Goal: Task Accomplishment & Management: Manage account settings

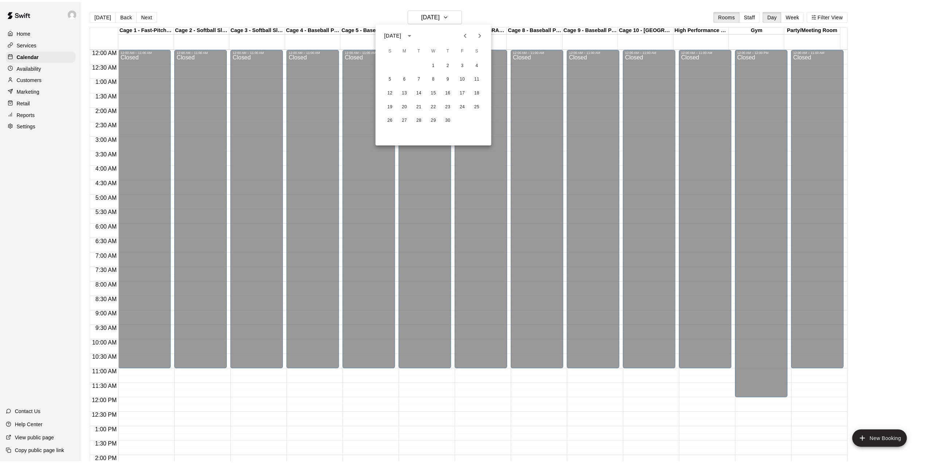
scroll to position [255, 0]
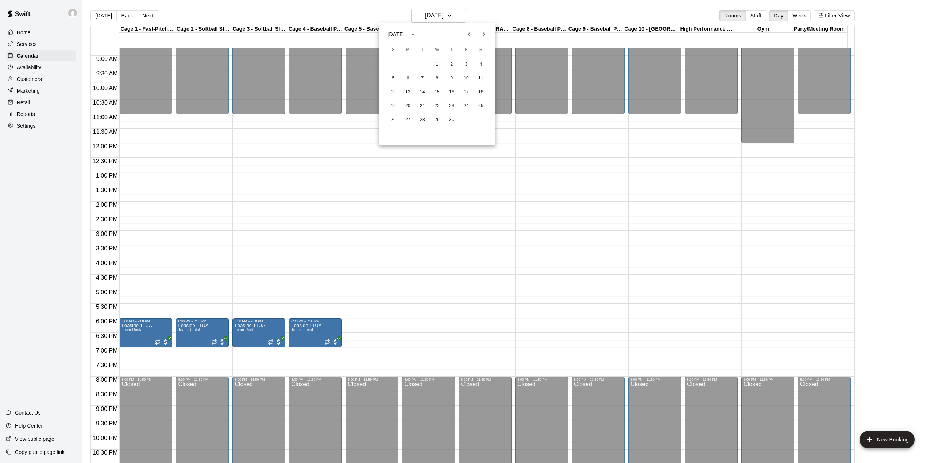
click at [454, 15] on div at bounding box center [467, 231] width 934 height 463
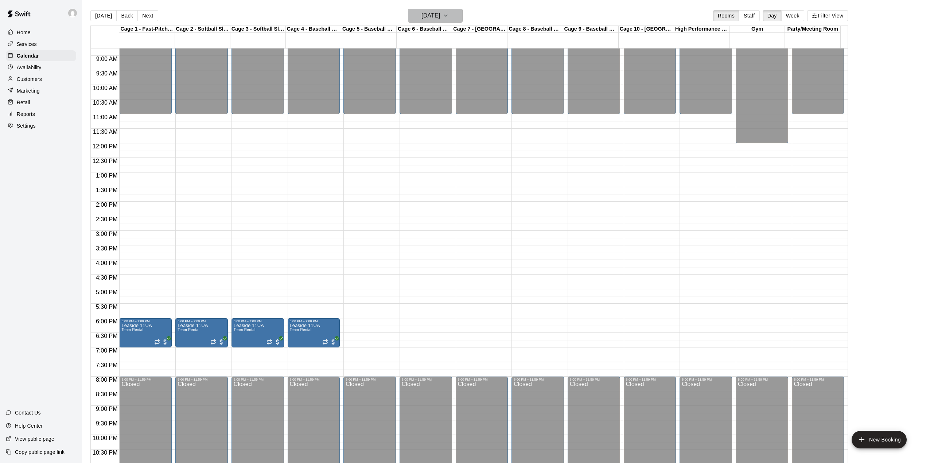
click at [440, 15] on h6 "[DATE]" at bounding box center [431, 16] width 19 height 10
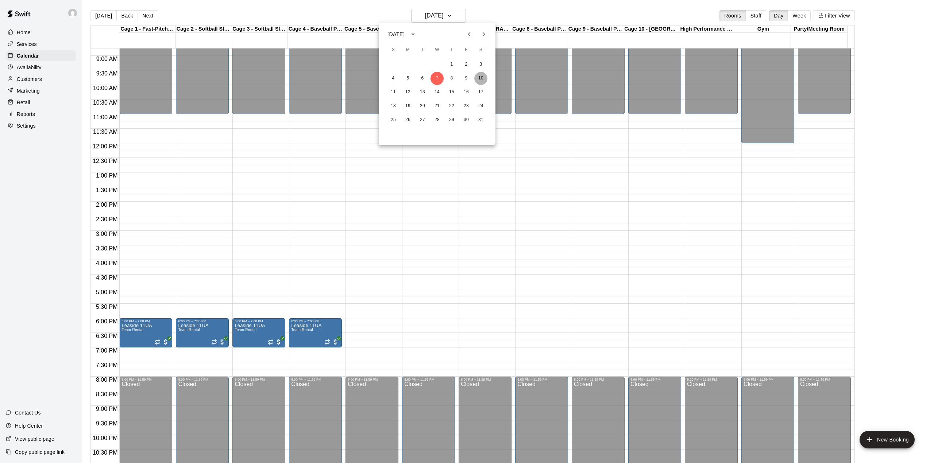
click at [480, 80] on button "10" at bounding box center [480, 78] width 13 height 13
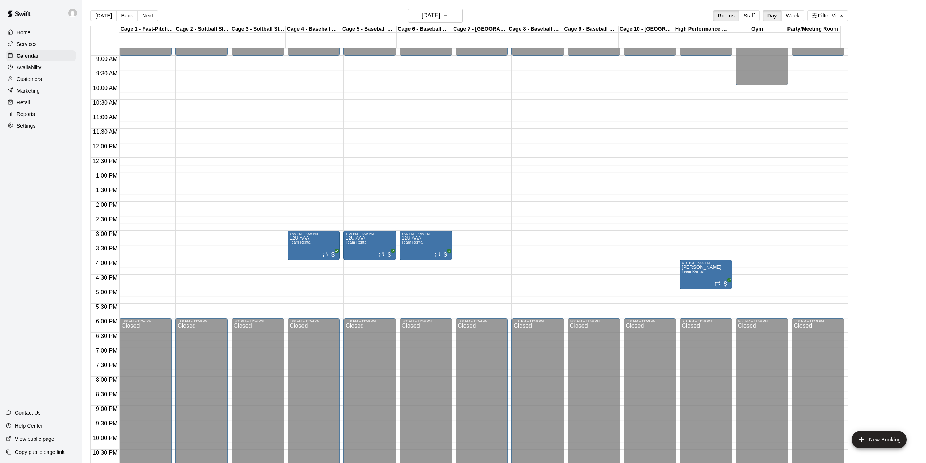
click at [689, 274] on icon "edit" at bounding box center [688, 274] width 7 height 7
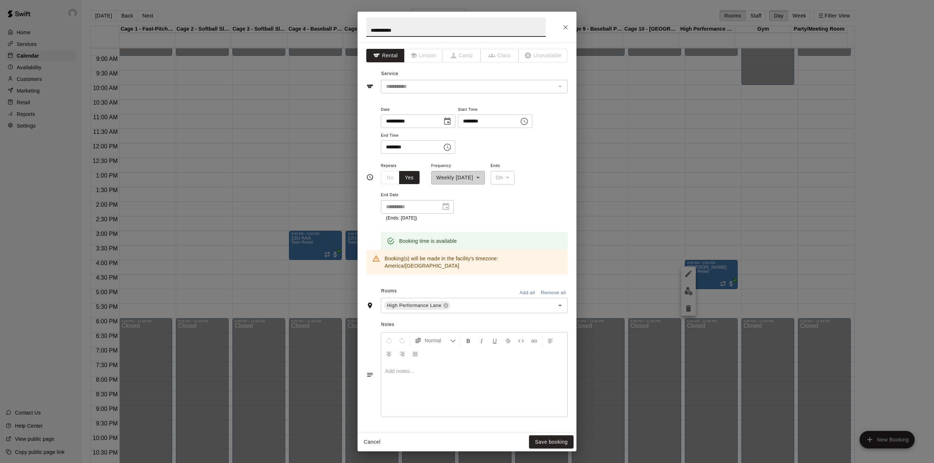
drag, startPoint x: 413, startPoint y: 31, endPoint x: 361, endPoint y: 30, distance: 52.2
click at [361, 30] on h2 "**********" at bounding box center [455, 27] width 197 height 31
type input "******"
click at [556, 441] on button "Save booking" at bounding box center [551, 441] width 44 height 13
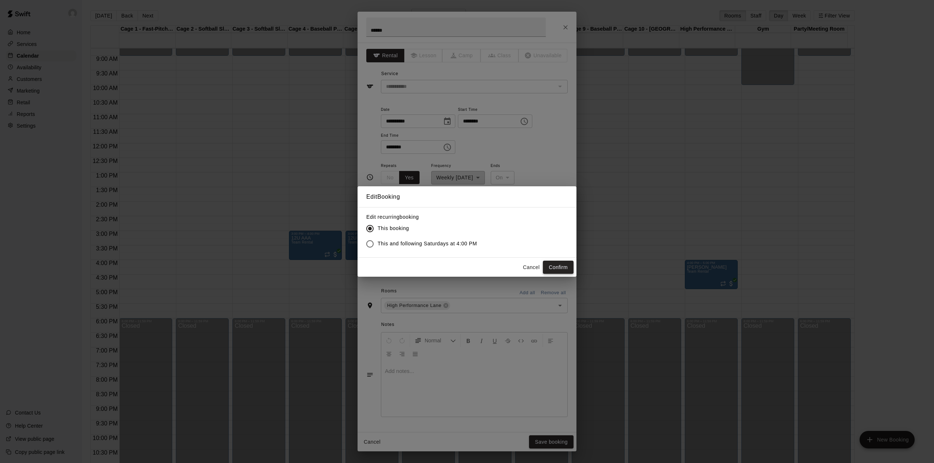
click at [555, 266] on button "Confirm" at bounding box center [558, 267] width 31 height 13
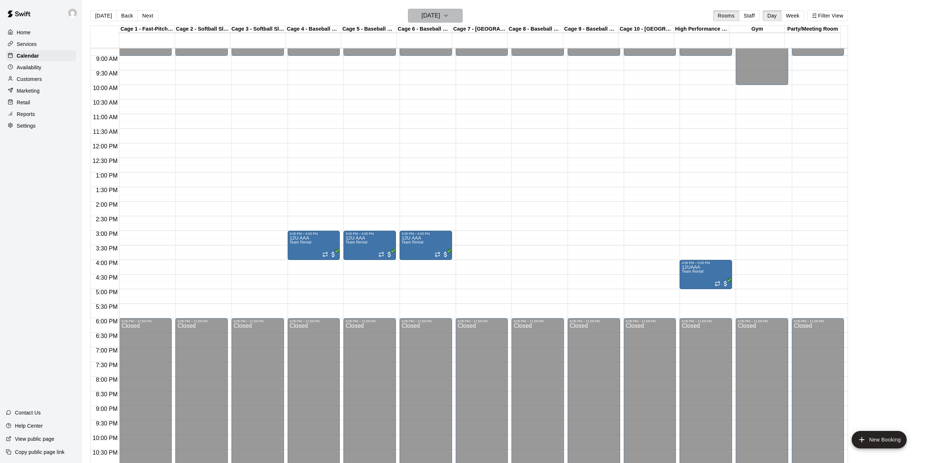
click at [449, 15] on icon "button" at bounding box center [446, 15] width 6 height 9
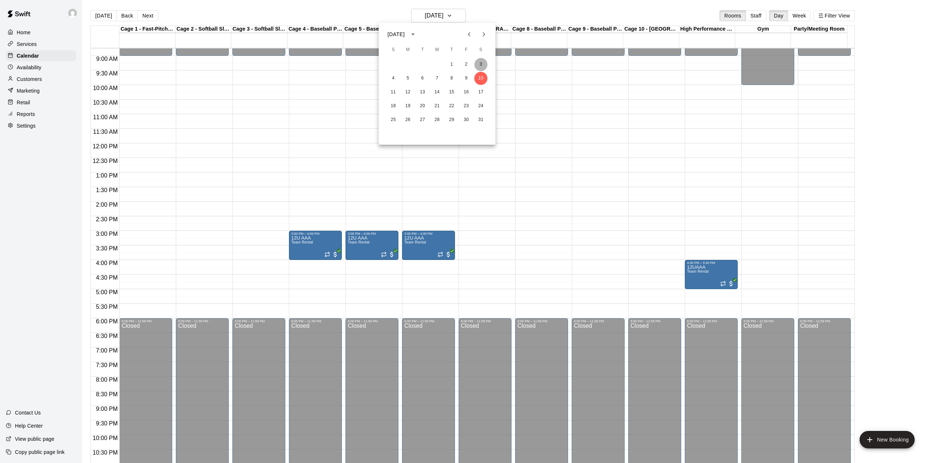
click at [482, 65] on button "3" at bounding box center [480, 64] width 13 height 13
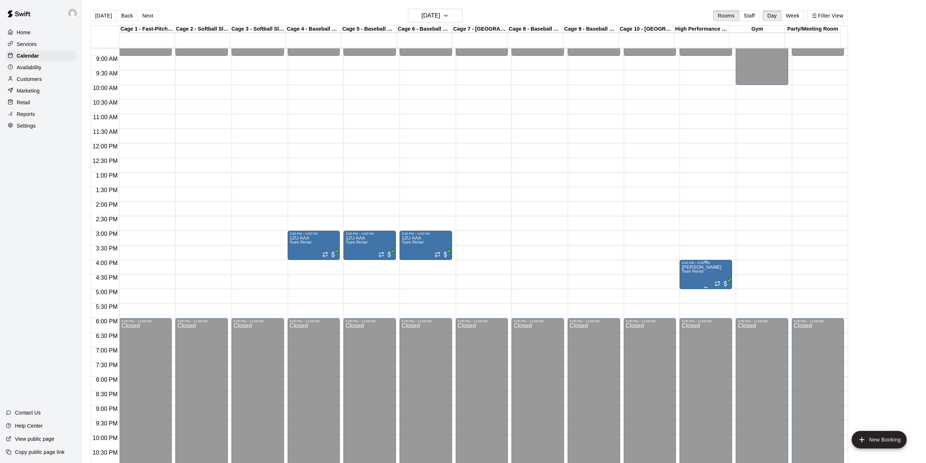
click at [699, 267] on p "[PERSON_NAME]" at bounding box center [702, 267] width 40 height 0
click at [690, 274] on icon "edit" at bounding box center [688, 276] width 7 height 7
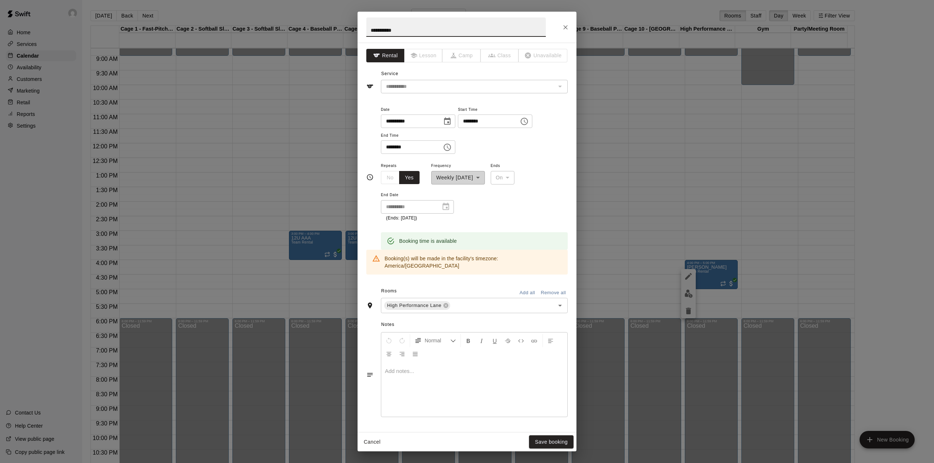
drag, startPoint x: 413, startPoint y: 30, endPoint x: 352, endPoint y: 26, distance: 61.7
click at [352, 26] on div "**********" at bounding box center [467, 231] width 934 height 463
type input "******"
click at [558, 441] on button "Save booking" at bounding box center [551, 441] width 44 height 13
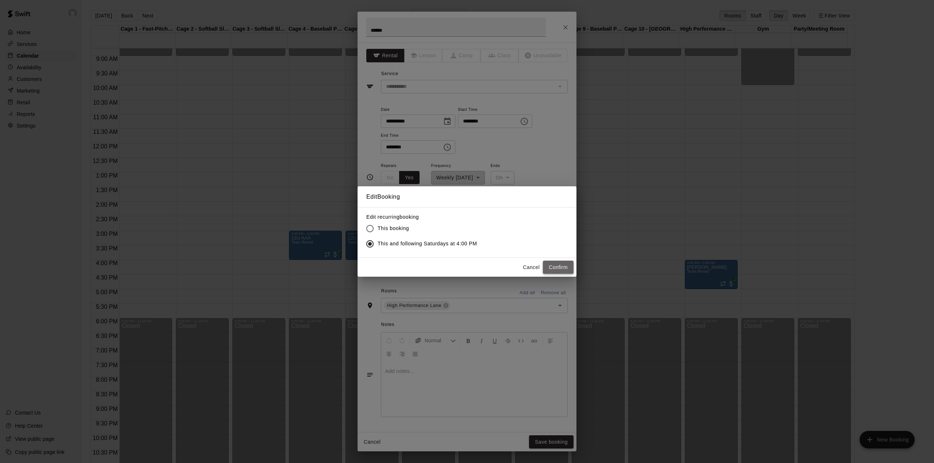
click at [556, 266] on button "Confirm" at bounding box center [558, 267] width 31 height 13
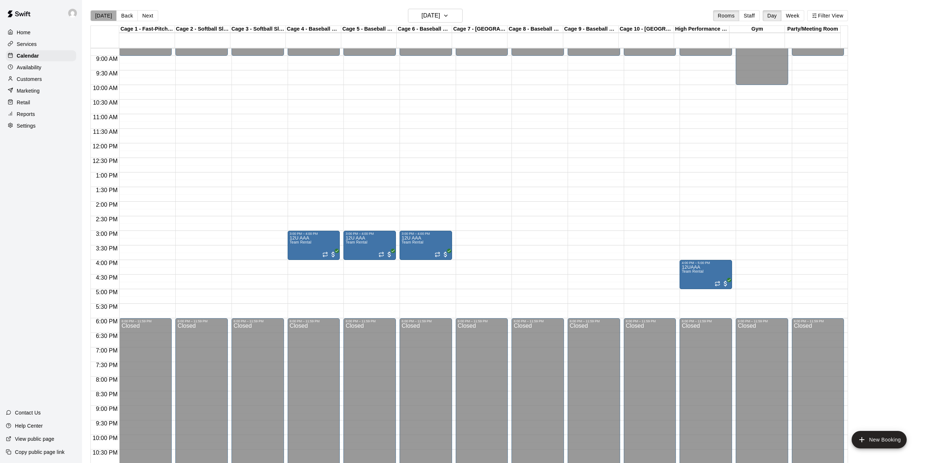
click at [104, 17] on button "[DATE]" at bounding box center [103, 15] width 26 height 11
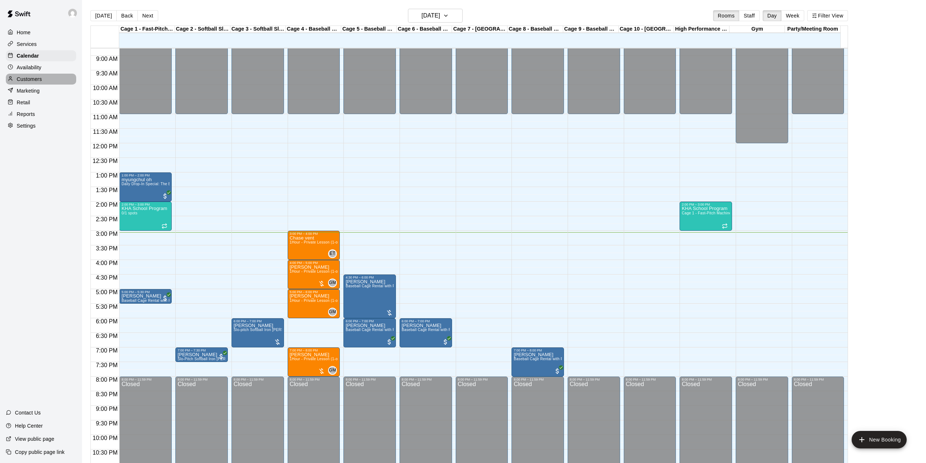
click at [34, 82] on p "Customers" at bounding box center [29, 78] width 25 height 7
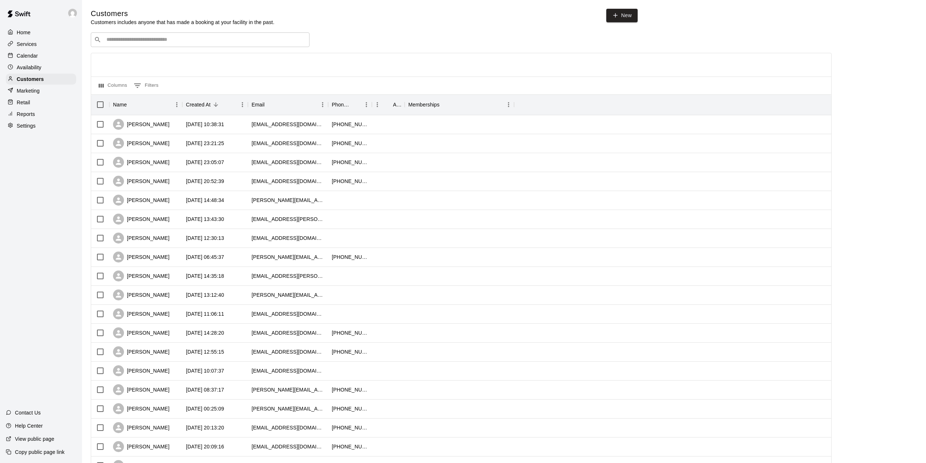
drag, startPoint x: 203, startPoint y: 44, endPoint x: 167, endPoint y: 40, distance: 36.7
click at [167, 40] on input "Search customers by name or email" at bounding box center [205, 39] width 202 height 7
paste input "**********"
type input "**********"
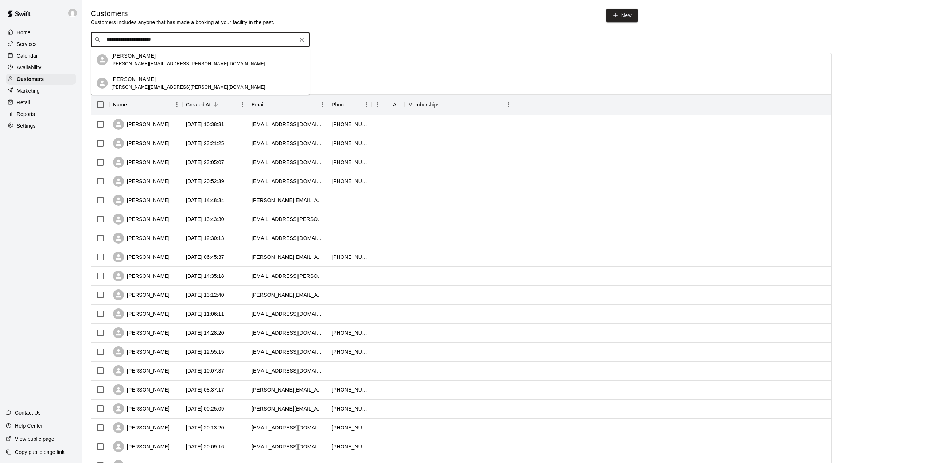
click at [144, 62] on span "[PERSON_NAME][EMAIL_ADDRESS][PERSON_NAME][DOMAIN_NAME]" at bounding box center [188, 63] width 154 height 5
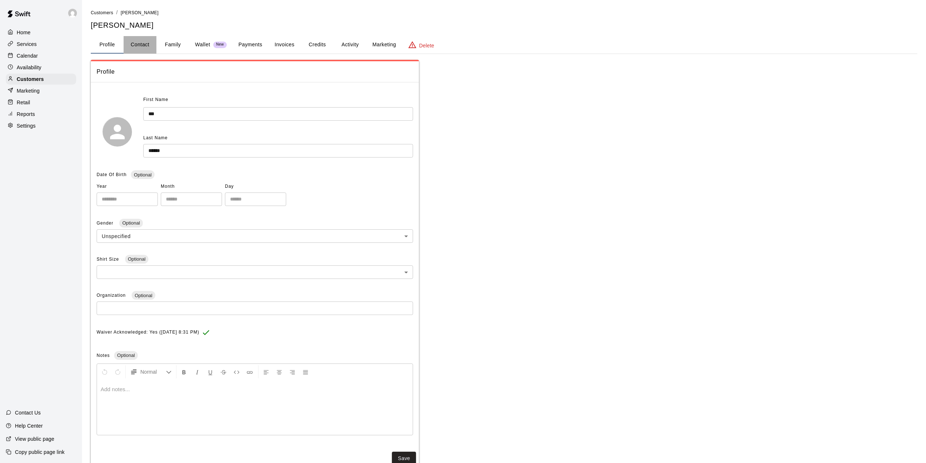
click at [139, 44] on button "Contact" at bounding box center [140, 45] width 33 height 18
select select "**"
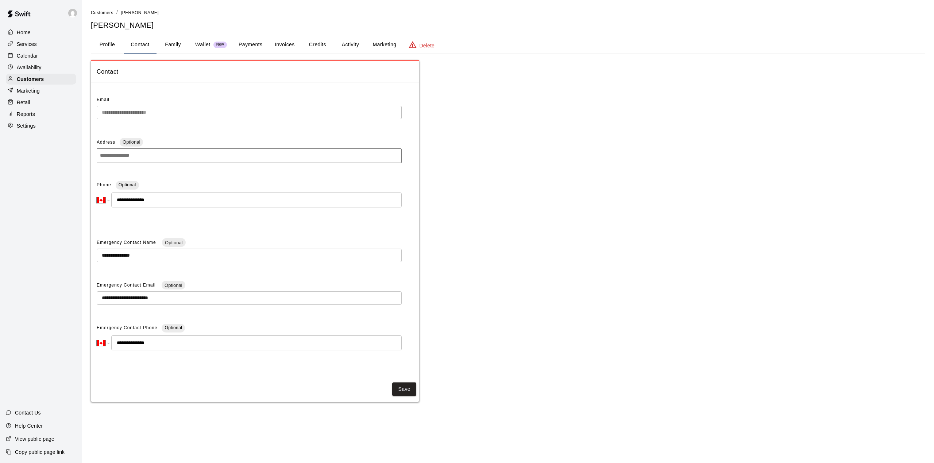
click at [23, 54] on p "Calendar" at bounding box center [27, 55] width 21 height 7
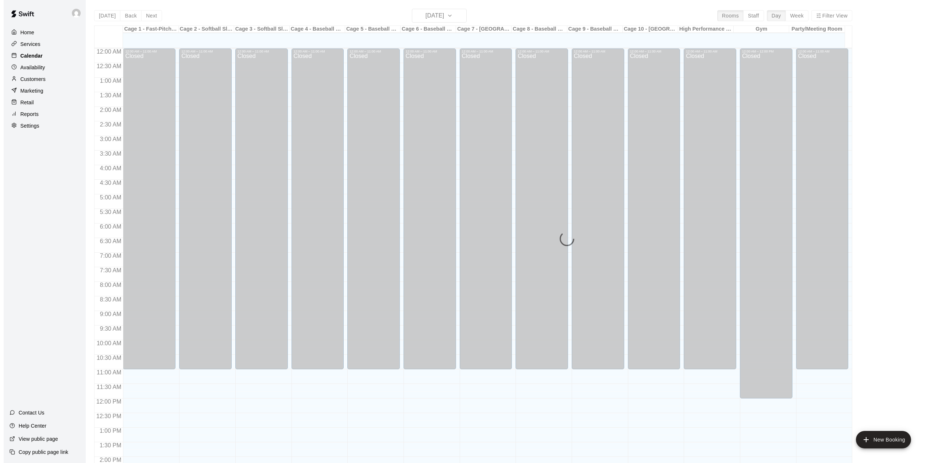
scroll to position [255, 0]
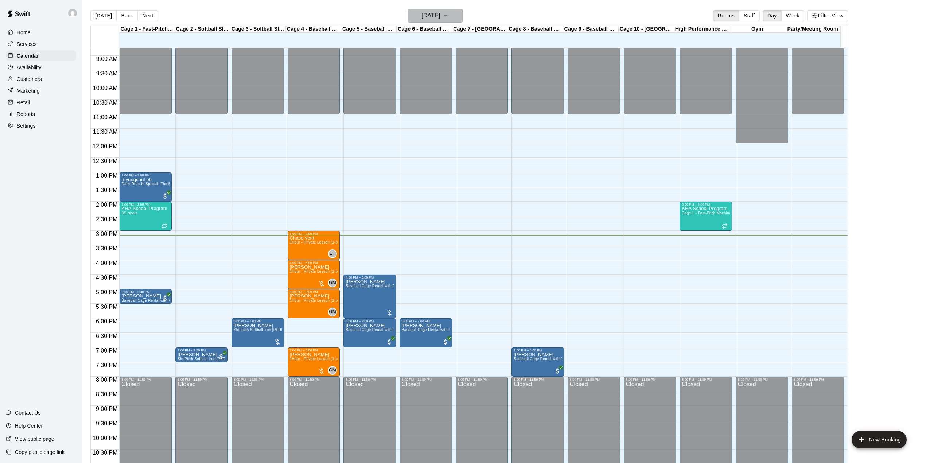
click at [460, 17] on button "[DATE]" at bounding box center [435, 16] width 55 height 14
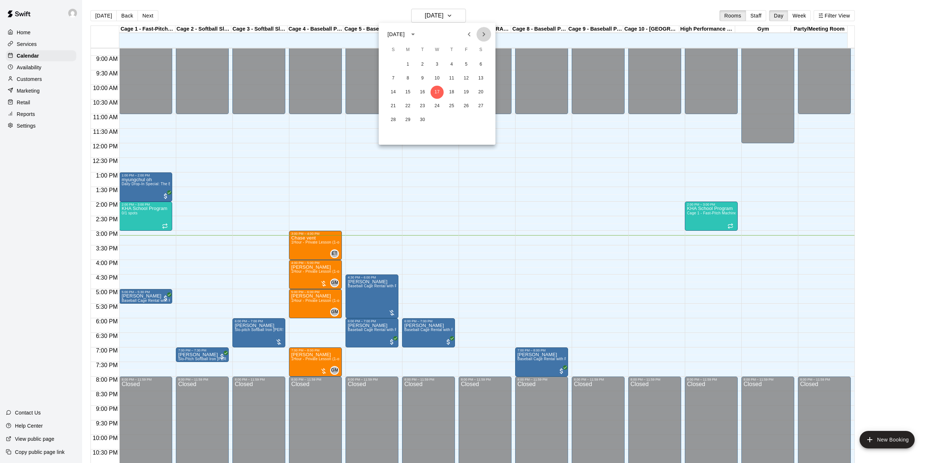
click at [483, 37] on icon "Next month" at bounding box center [483, 34] width 9 height 9
click at [482, 63] on button "3" at bounding box center [480, 64] width 13 height 13
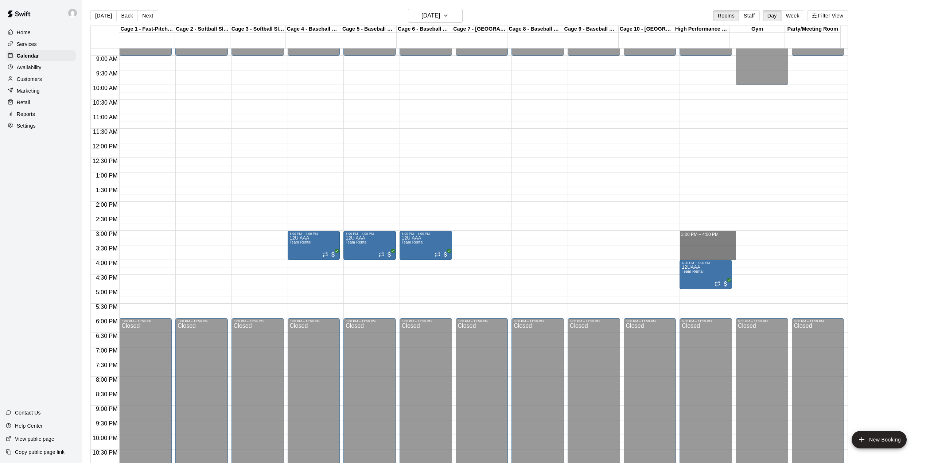
drag, startPoint x: 701, startPoint y: 235, endPoint x: 705, endPoint y: 256, distance: 21.5
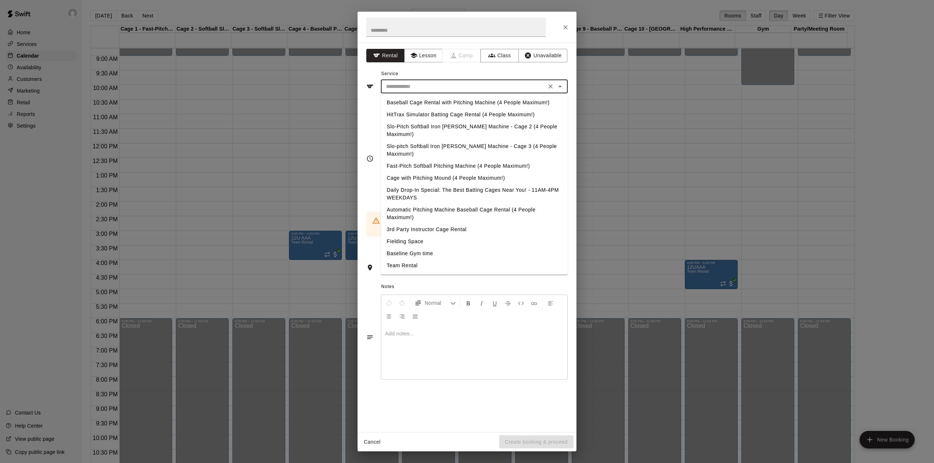
click at [431, 85] on input "text" at bounding box center [463, 86] width 161 height 9
click at [405, 260] on li "Team Rental" at bounding box center [474, 266] width 187 height 12
type input "**********"
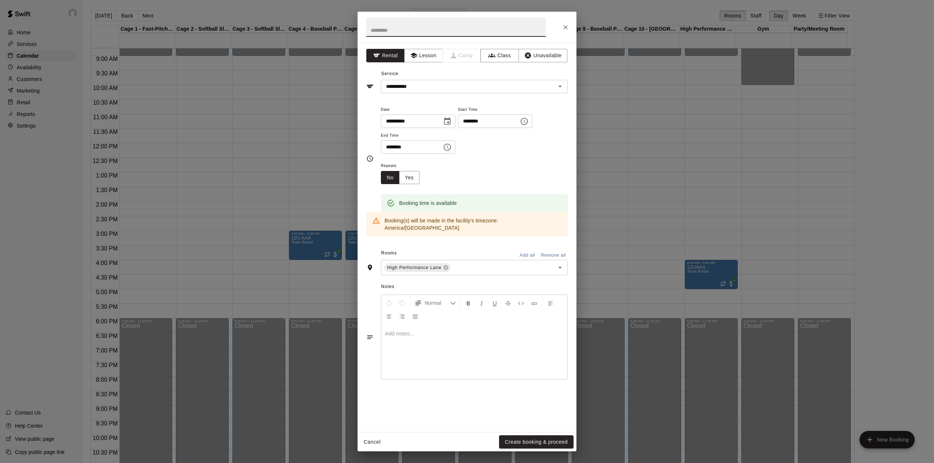
click at [403, 30] on input "text" at bounding box center [455, 27] width 179 height 19
type input "**********"
click at [410, 181] on button "Yes" at bounding box center [409, 177] width 20 height 13
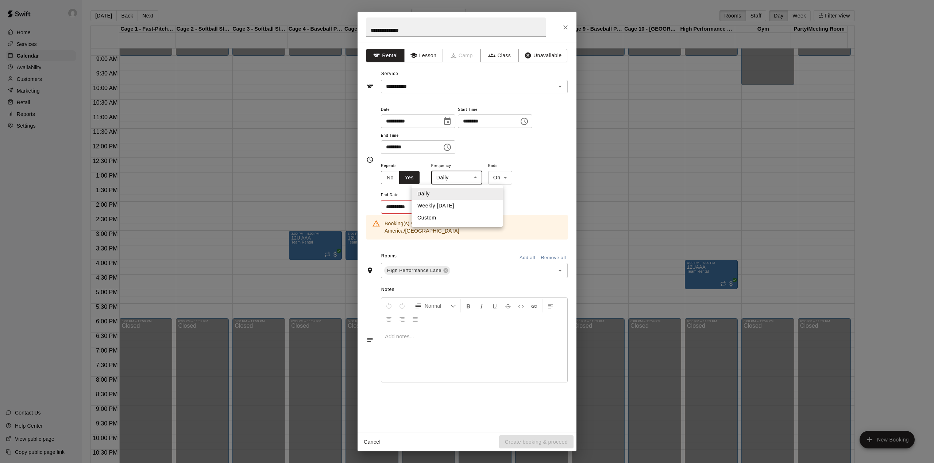
click at [451, 178] on body "Home Services Calendar Availability Customers Marketing Retail Reports Settings…" at bounding box center [467, 237] width 934 height 475
click at [457, 206] on li "Weekly [DATE]" at bounding box center [456, 206] width 91 height 12
type input "******"
click at [442, 206] on icon "Choose date" at bounding box center [445, 206] width 7 height 7
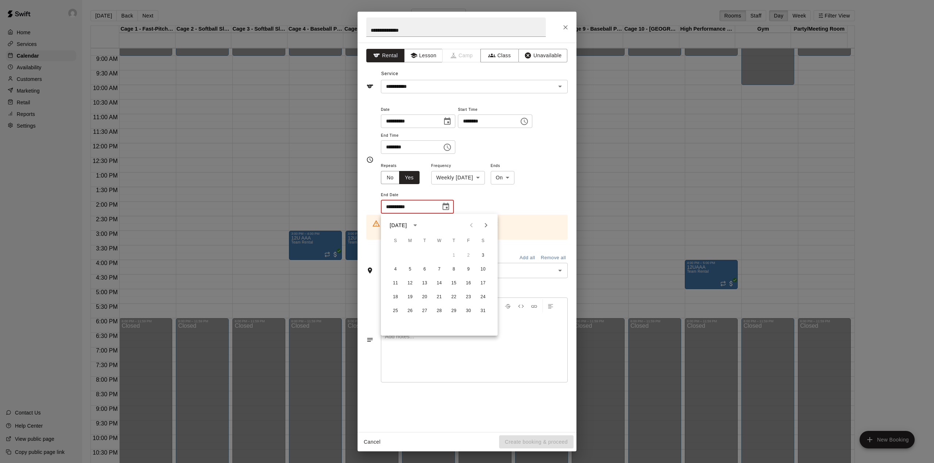
click at [487, 223] on icon "Next month" at bounding box center [485, 225] width 9 height 9
click at [484, 222] on icon "Next month" at bounding box center [485, 225] width 9 height 9
click at [482, 255] on button "7" at bounding box center [482, 255] width 13 height 13
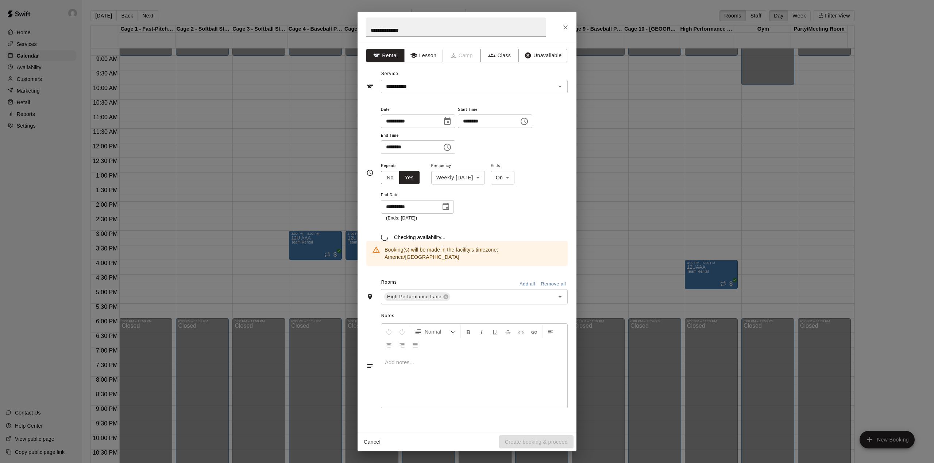
type input "**********"
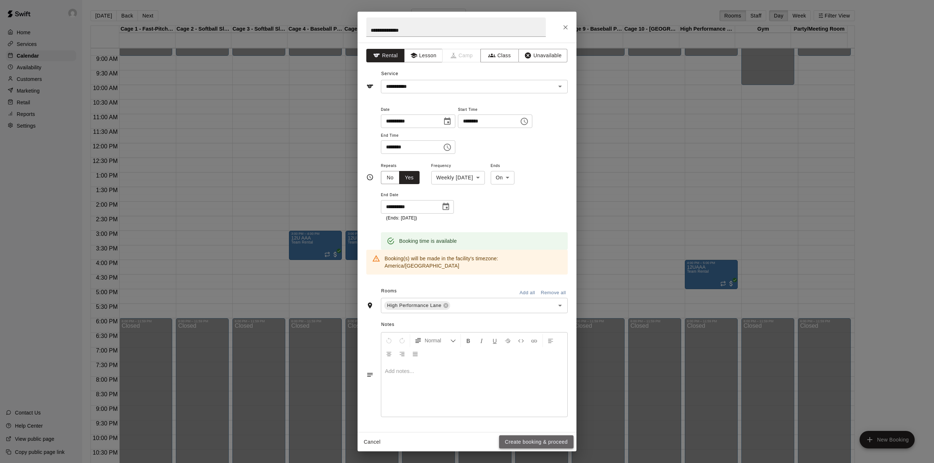
click at [530, 442] on button "Create booking & proceed" at bounding box center [536, 441] width 74 height 13
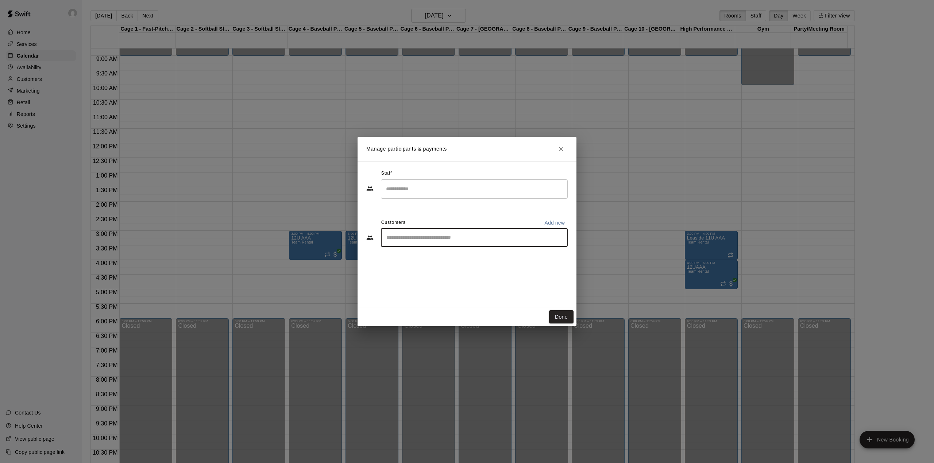
click at [435, 239] on input "Start typing to search customers..." at bounding box center [474, 237] width 180 height 7
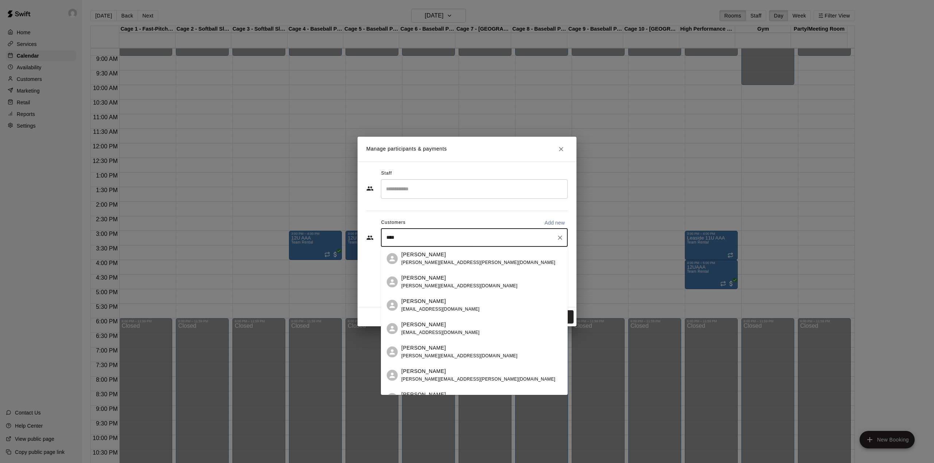
type input "*****"
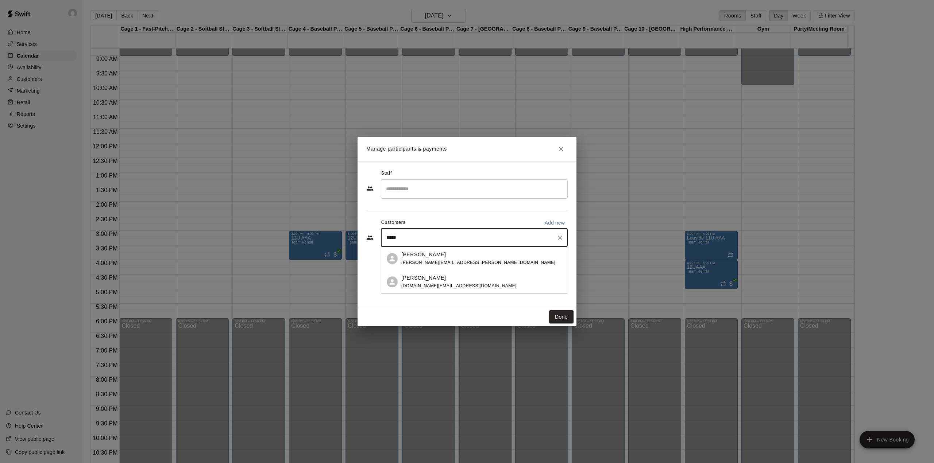
click at [428, 264] on span "[PERSON_NAME][EMAIL_ADDRESS][PERSON_NAME][DOMAIN_NAME]" at bounding box center [478, 262] width 154 height 5
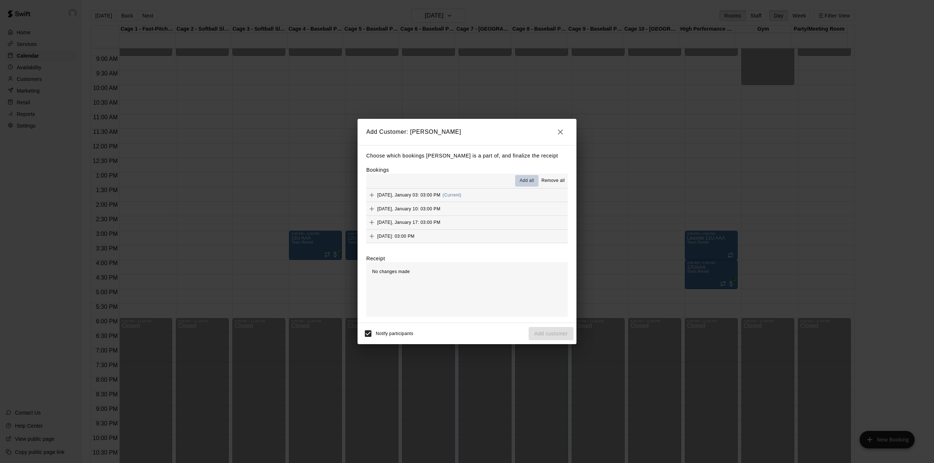
click at [521, 177] on span "Add all" at bounding box center [526, 180] width 15 height 7
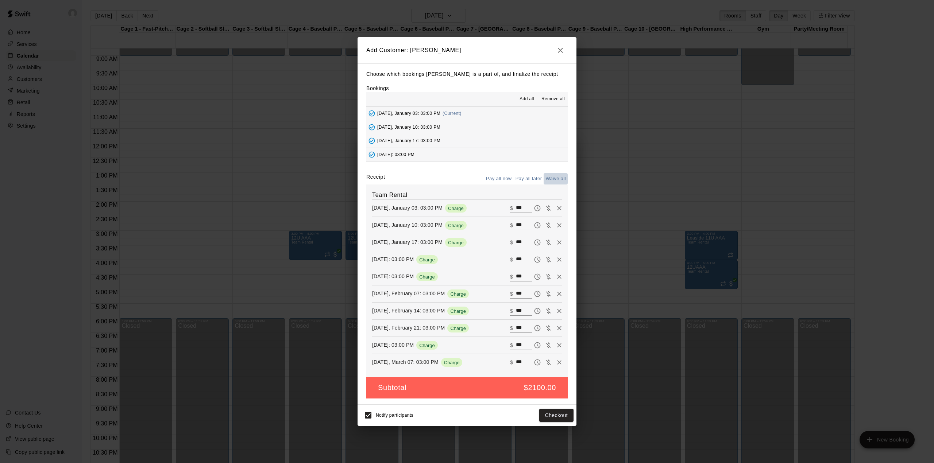
click at [554, 177] on button "Waive all" at bounding box center [555, 178] width 24 height 11
type input "*"
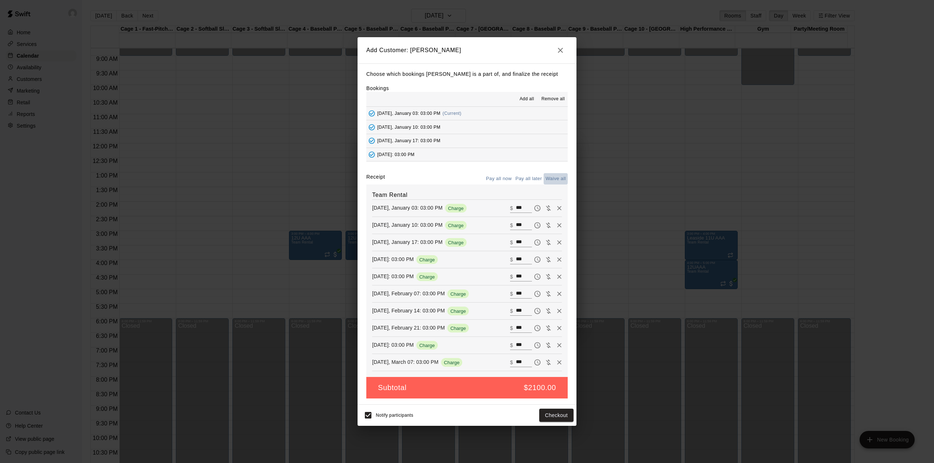
type input "*"
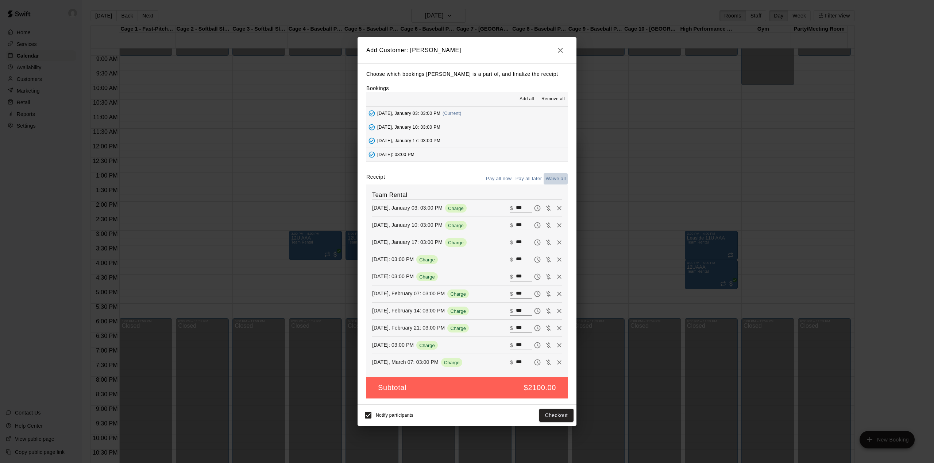
type input "*"
click at [549, 416] on button "Add customer" at bounding box center [550, 415] width 45 height 13
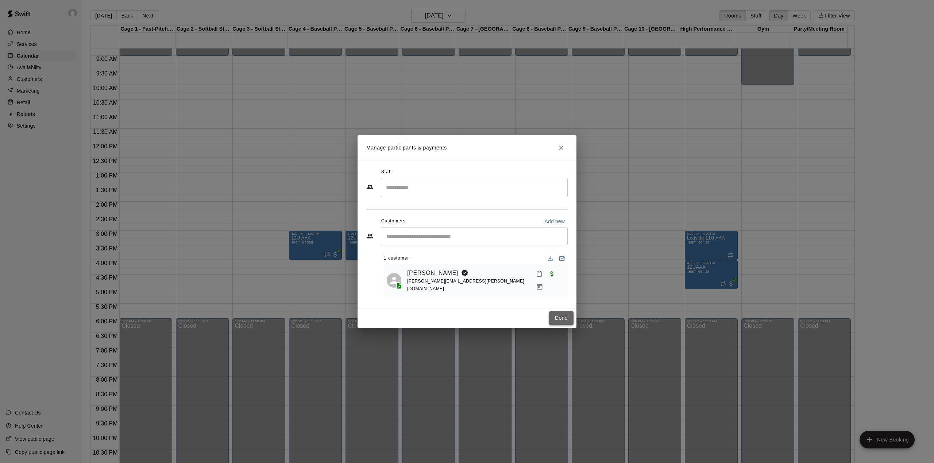
click at [560, 317] on button "Done" at bounding box center [561, 317] width 24 height 13
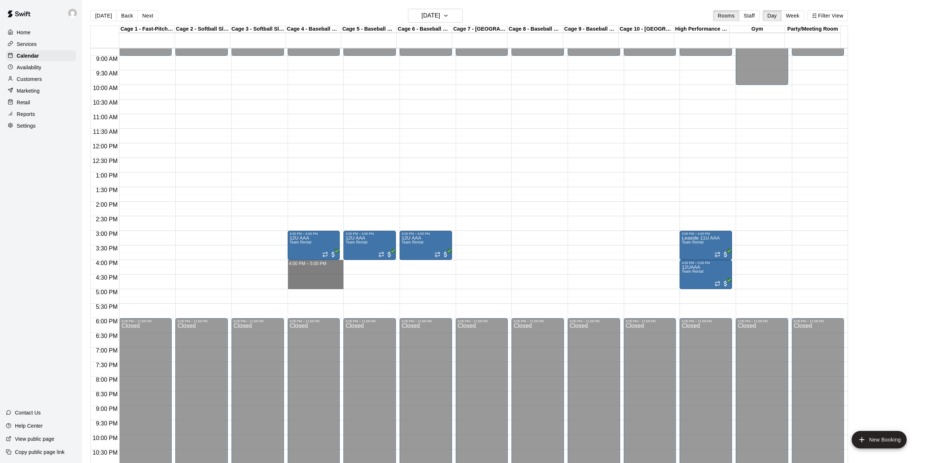
drag, startPoint x: 325, startPoint y: 264, endPoint x: 321, endPoint y: 286, distance: 22.0
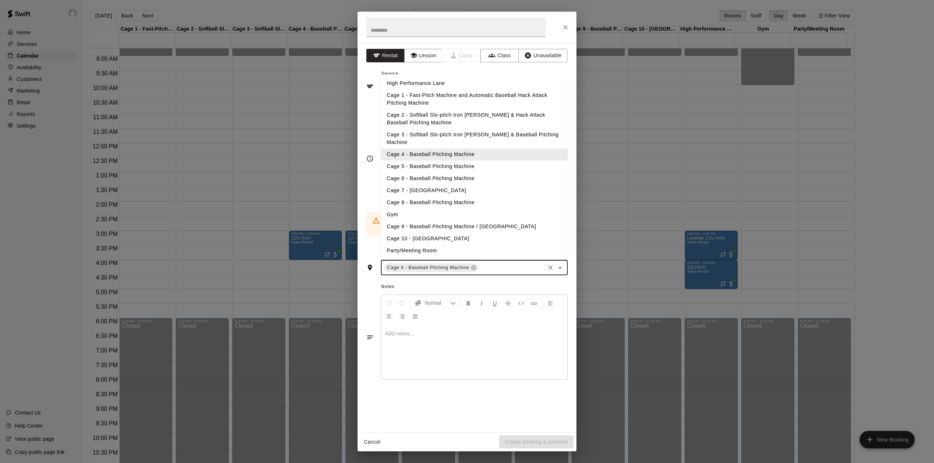
click at [489, 263] on input "text" at bounding box center [511, 267] width 65 height 9
click at [442, 98] on li "Cage 1 - Fast-Pitch Machine and Automatic Baseball Hack Attack Pitching Machine" at bounding box center [474, 100] width 187 height 20
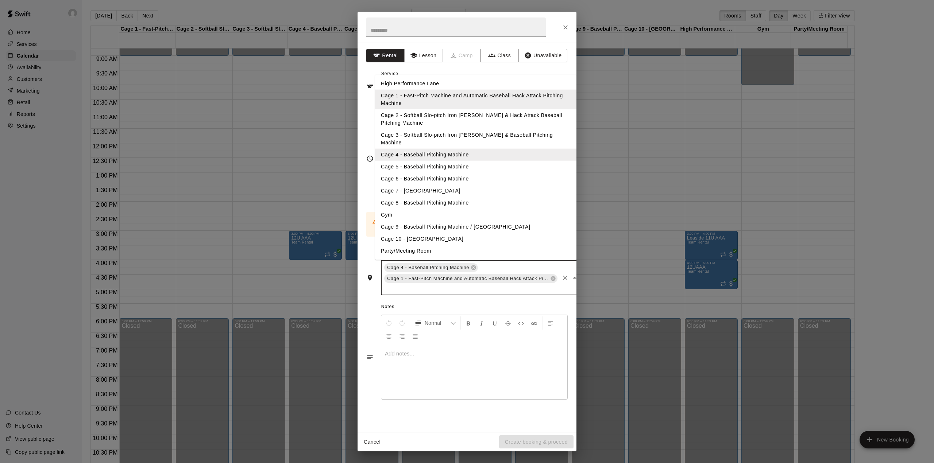
click at [475, 284] on input "text" at bounding box center [470, 288] width 175 height 9
click at [561, 274] on icon "Clear" at bounding box center [564, 277] width 7 height 7
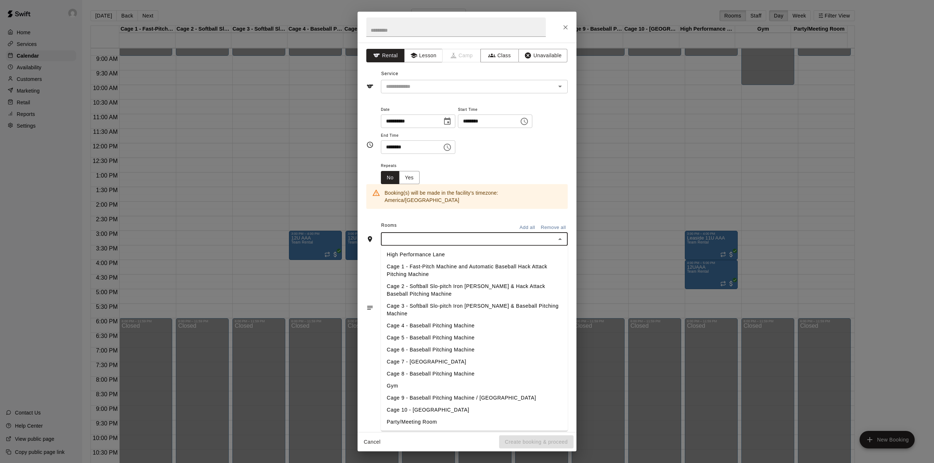
click at [428, 332] on li "Cage 5 - Baseball Pitching Machine" at bounding box center [474, 338] width 187 height 12
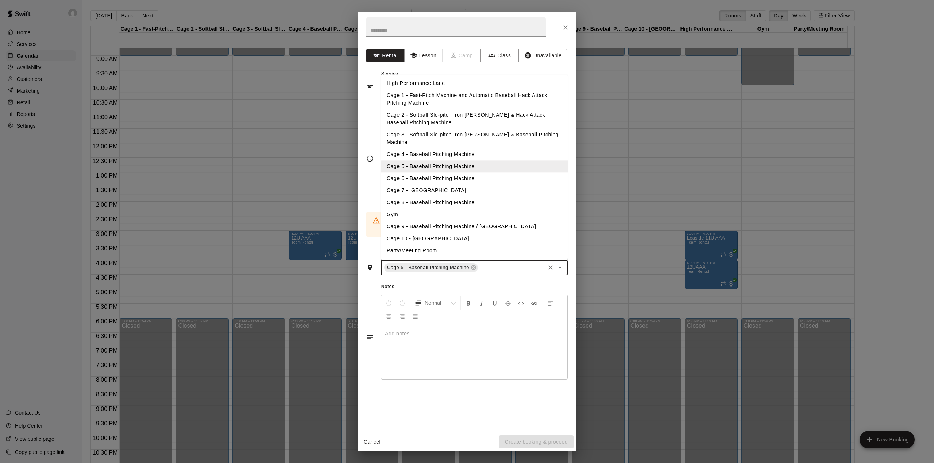
click at [512, 263] on input "text" at bounding box center [511, 267] width 65 height 9
click at [427, 149] on li "Cage 4 - Baseball Pitching Machine" at bounding box center [474, 155] width 187 height 12
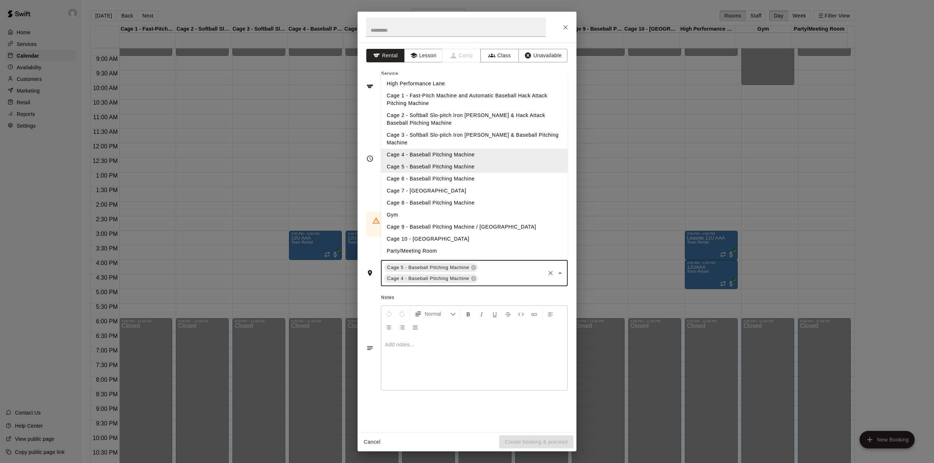
click at [496, 274] on input "text" at bounding box center [511, 278] width 65 height 9
click at [441, 173] on li "Cage 6 - Baseball Pitching Machine" at bounding box center [474, 179] width 187 height 12
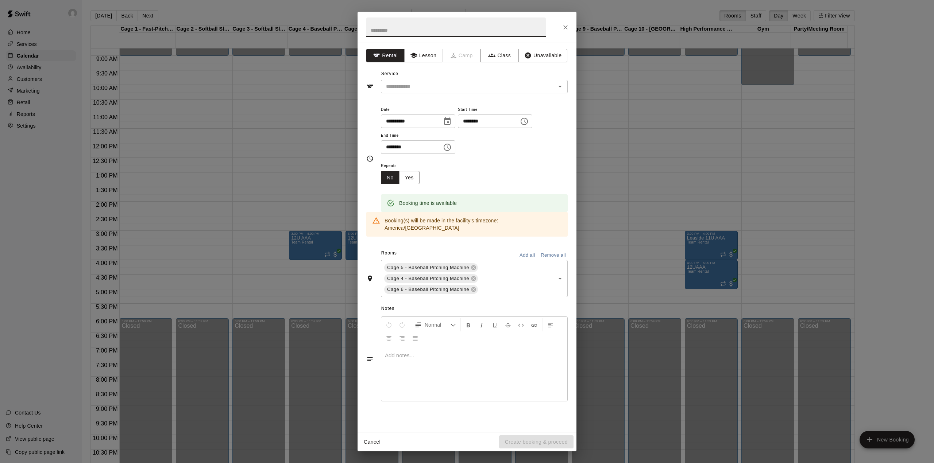
click at [418, 31] on input "text" at bounding box center [455, 27] width 179 height 19
type input "**********"
click at [435, 88] on input "text" at bounding box center [463, 86] width 161 height 9
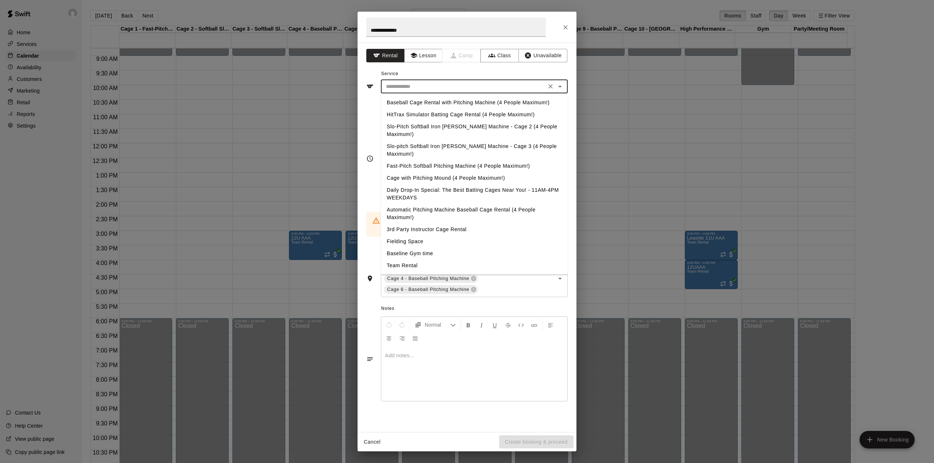
click at [403, 260] on li "Team Rental" at bounding box center [474, 266] width 187 height 12
type input "**********"
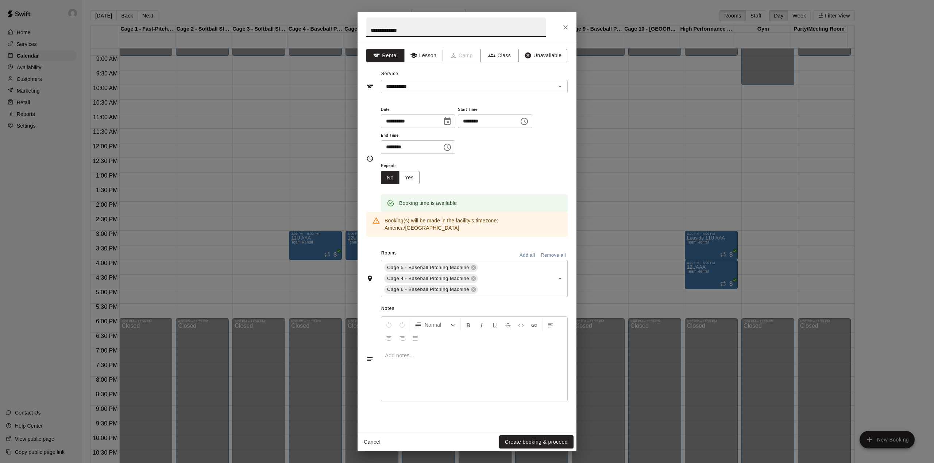
click at [402, 30] on input "**********" at bounding box center [455, 27] width 179 height 19
type input "**********"
click at [415, 178] on button "Yes" at bounding box center [409, 177] width 20 height 13
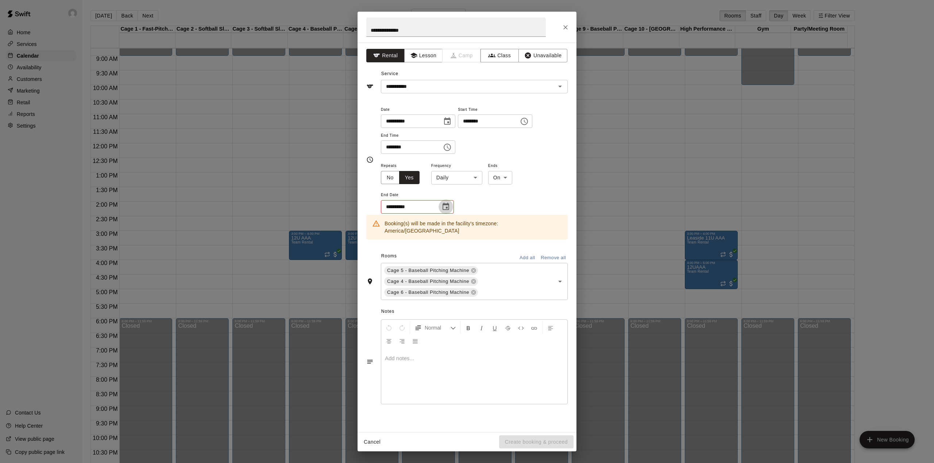
click at [447, 206] on icon "Choose date" at bounding box center [445, 206] width 7 height 7
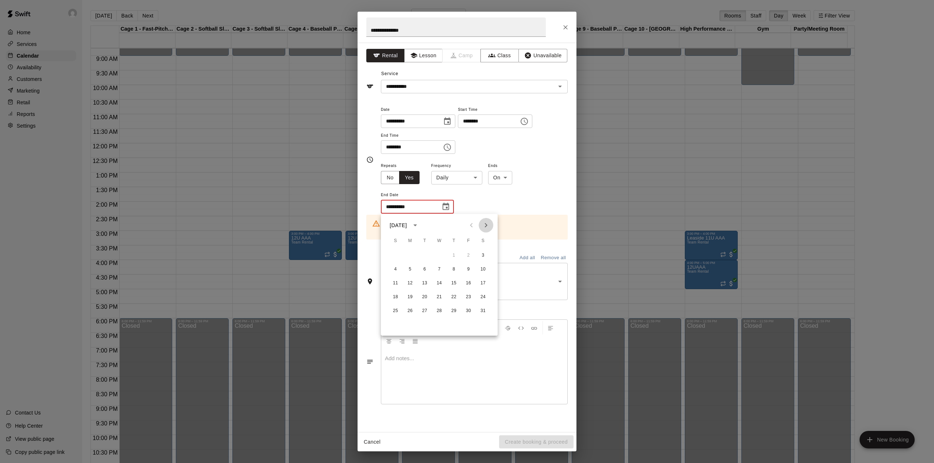
click at [484, 222] on icon "Next month" at bounding box center [485, 225] width 9 height 9
click at [484, 253] on button "7" at bounding box center [482, 255] width 13 height 13
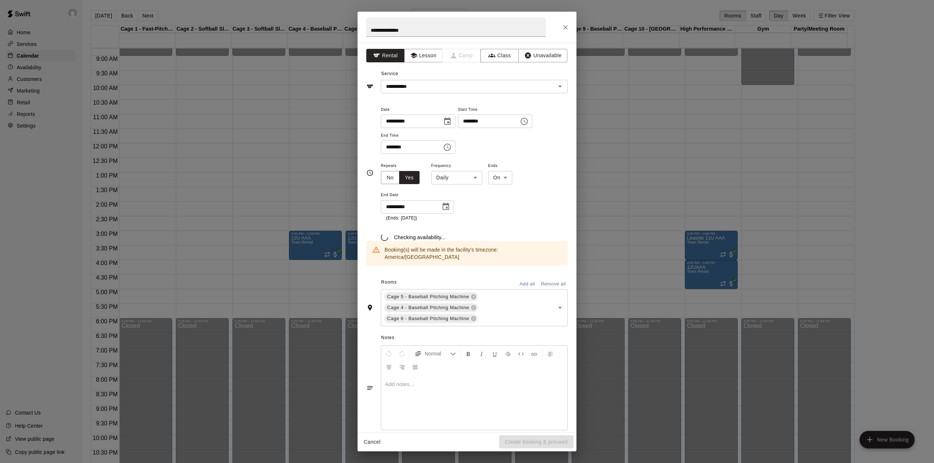
type input "**********"
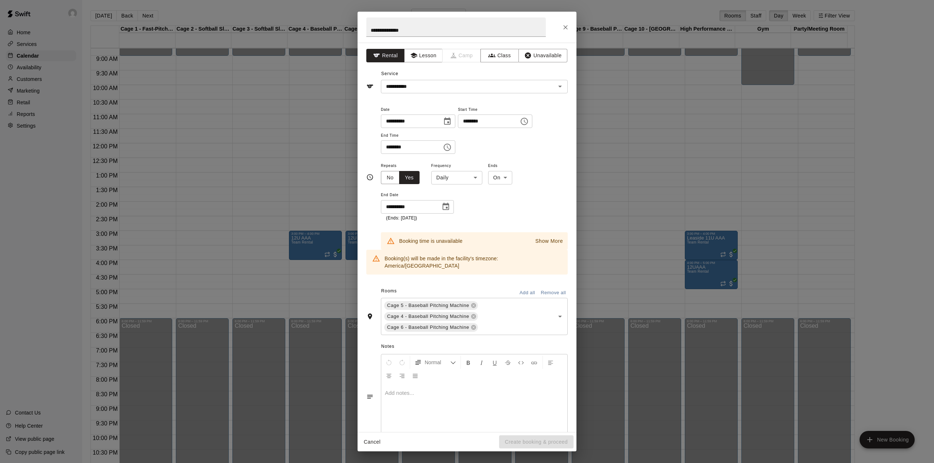
click at [547, 241] on p "Show More" at bounding box center [549, 241] width 28 height 8
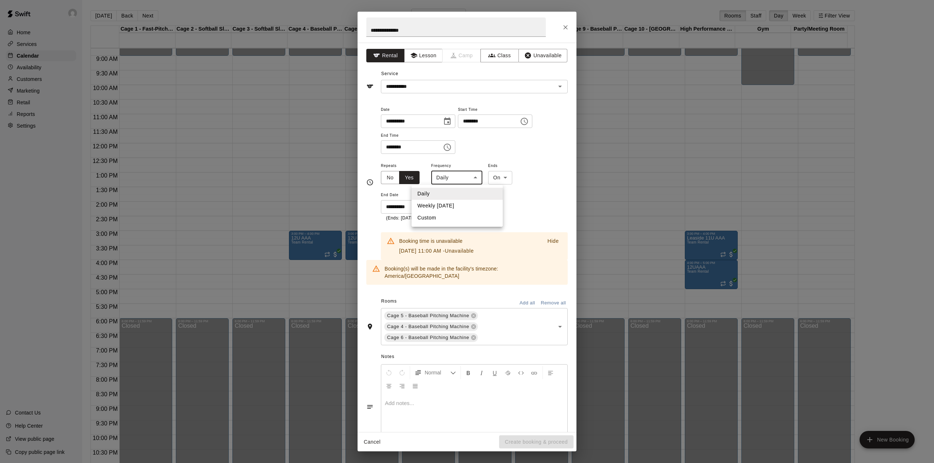
click at [470, 176] on body "Home Services Calendar Availability Customers Marketing Retail Reports Settings…" at bounding box center [467, 237] width 934 height 475
click at [446, 208] on li "Weekly [DATE]" at bounding box center [456, 206] width 91 height 12
type input "******"
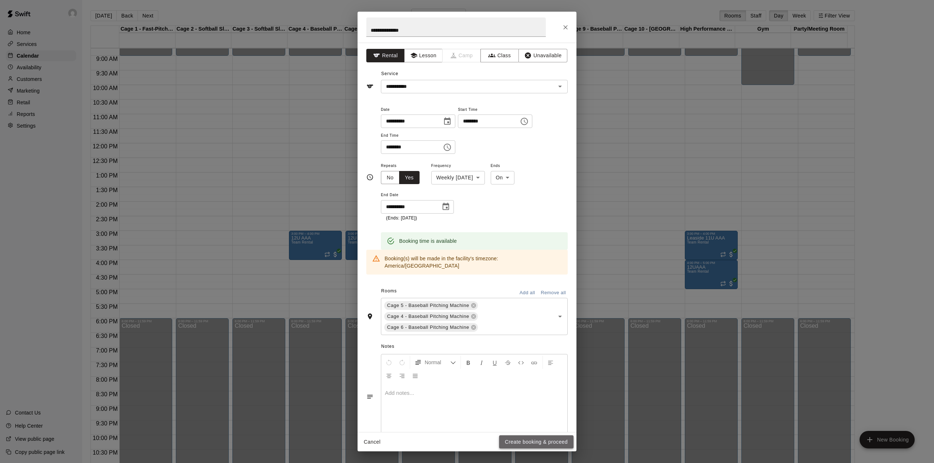
click at [539, 444] on button "Create booking & proceed" at bounding box center [536, 441] width 74 height 13
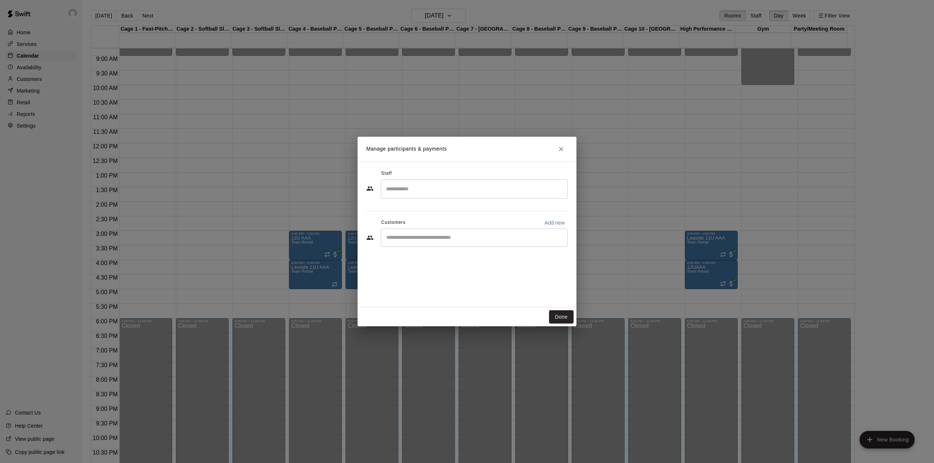
click at [469, 242] on div "​" at bounding box center [474, 238] width 187 height 18
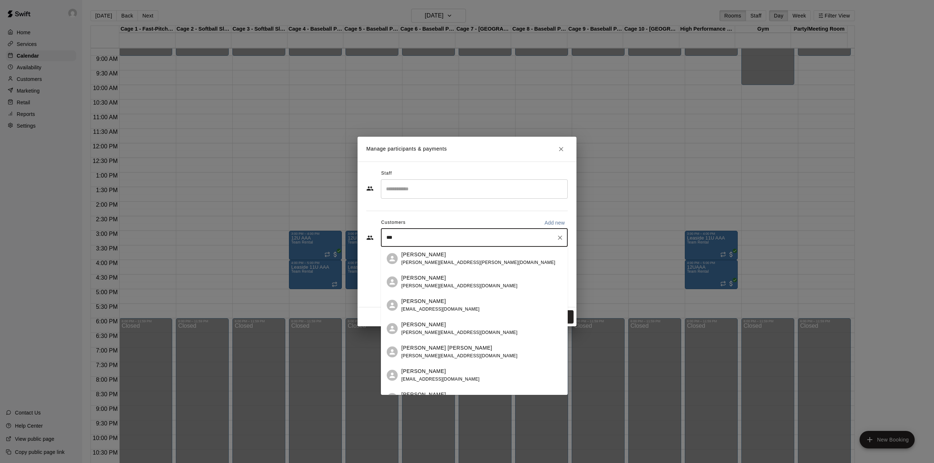
type input "***"
click at [421, 374] on p "[PERSON_NAME]" at bounding box center [423, 372] width 44 height 8
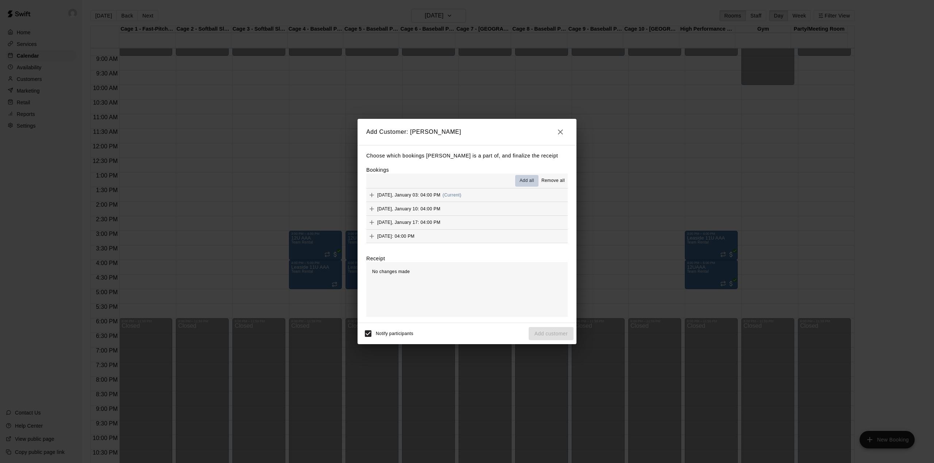
click at [523, 175] on button "Add all" at bounding box center [526, 181] width 23 height 12
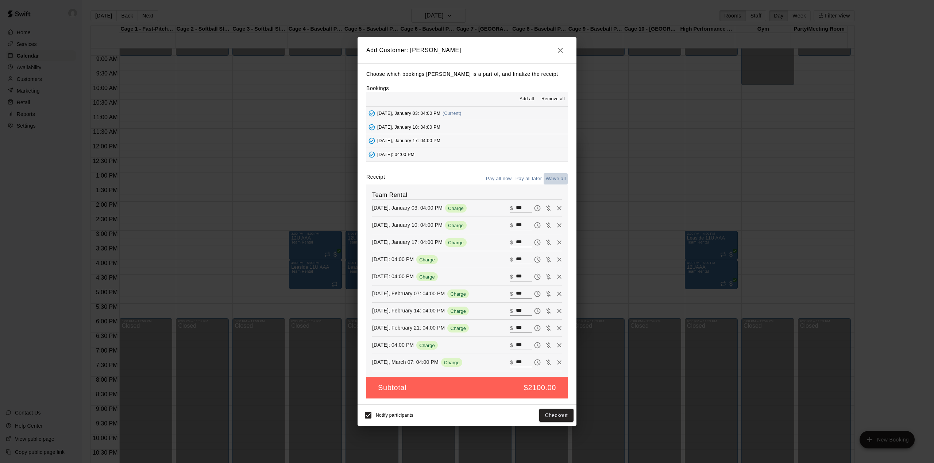
click at [553, 177] on button "Waive all" at bounding box center [555, 178] width 24 height 11
type input "*"
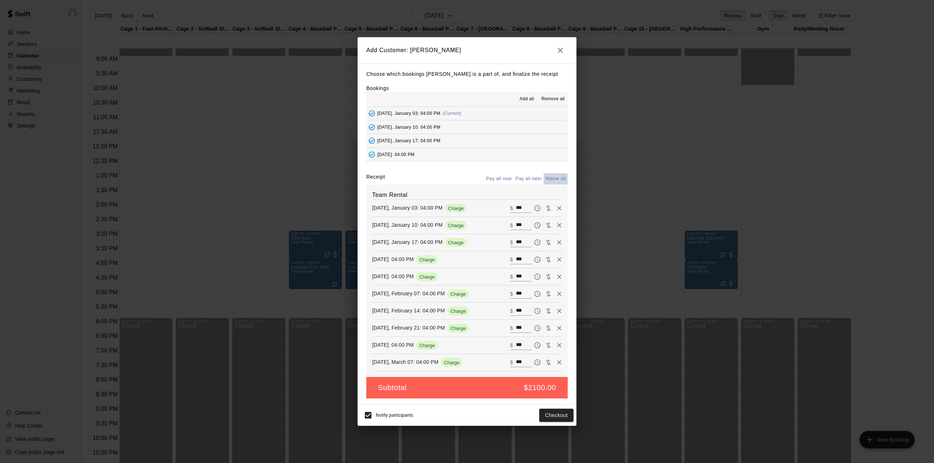
type input "*"
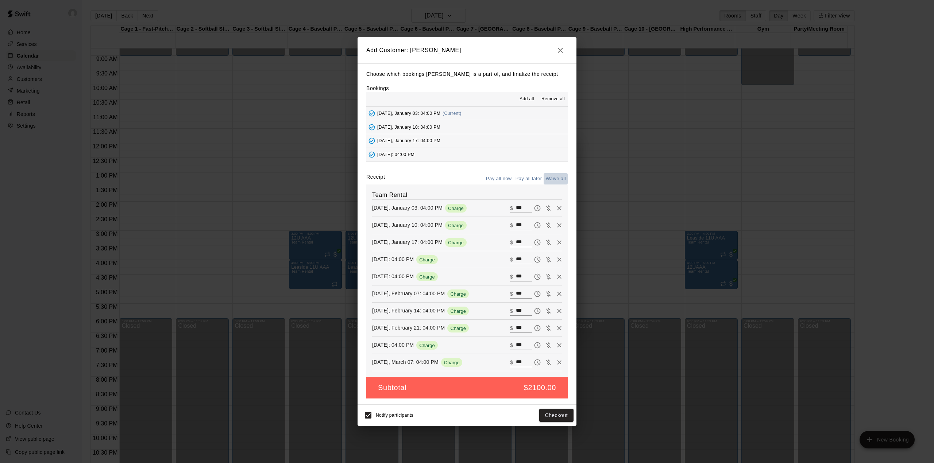
type input "*"
click at [552, 417] on button "Add customer" at bounding box center [550, 415] width 45 height 13
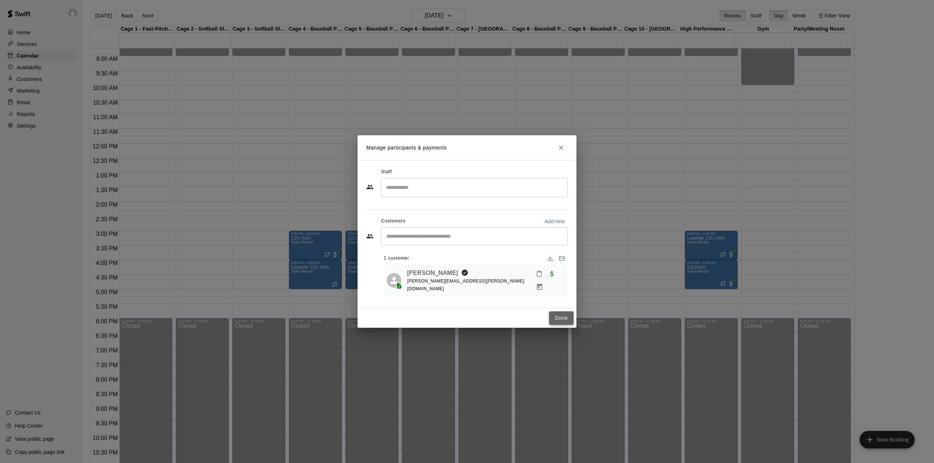
click at [560, 315] on button "Done" at bounding box center [561, 317] width 24 height 13
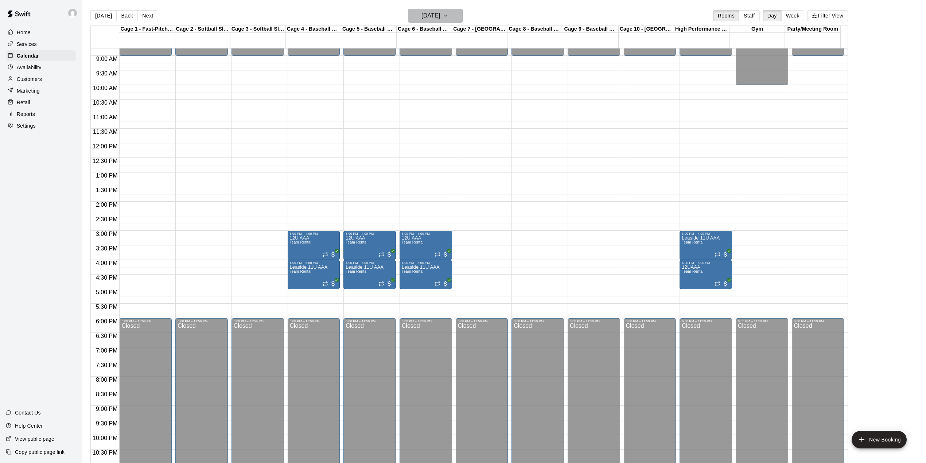
click at [449, 15] on icon "button" at bounding box center [446, 15] width 6 height 9
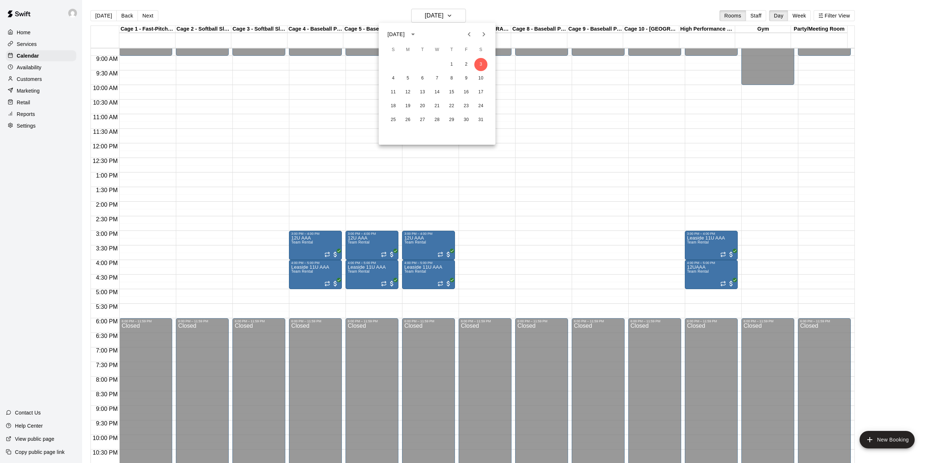
click at [484, 31] on icon "Next month" at bounding box center [483, 34] width 9 height 9
click at [481, 89] on button "21" at bounding box center [480, 92] width 13 height 13
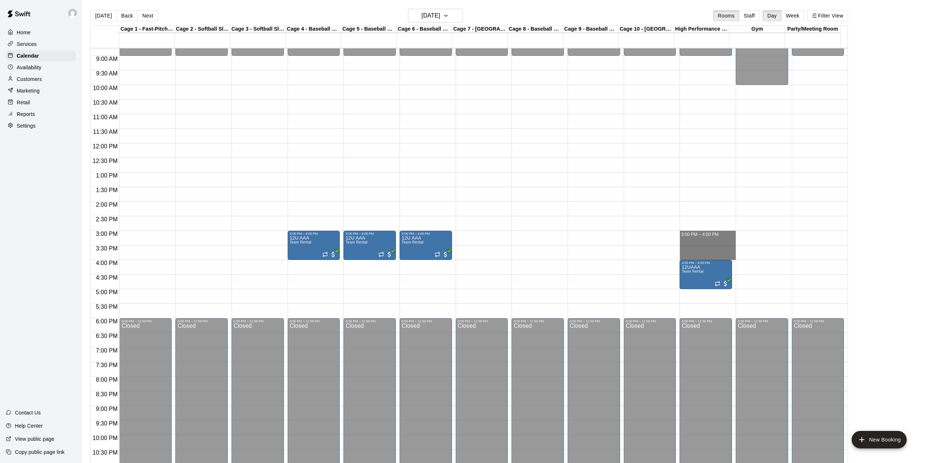
drag, startPoint x: 709, startPoint y: 235, endPoint x: 712, endPoint y: 255, distance: 20.3
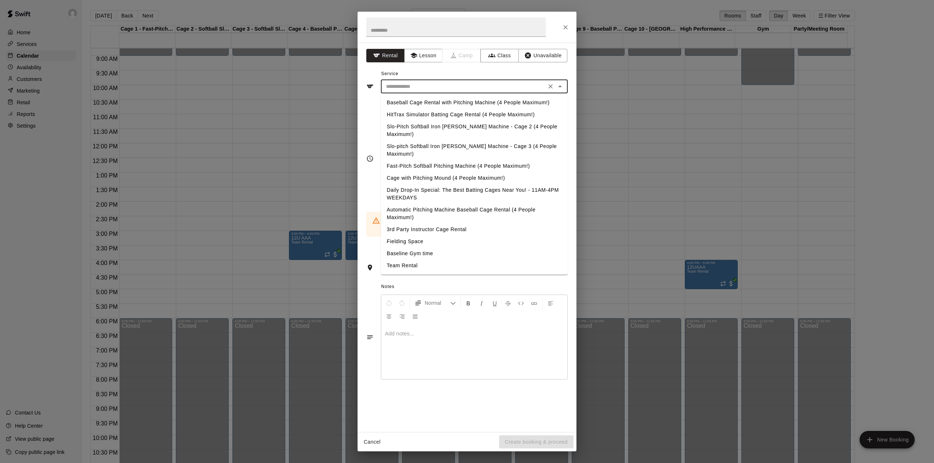
click at [435, 83] on input "text" at bounding box center [463, 86] width 161 height 9
click at [409, 260] on li "Team Rental" at bounding box center [474, 266] width 187 height 12
type input "**********"
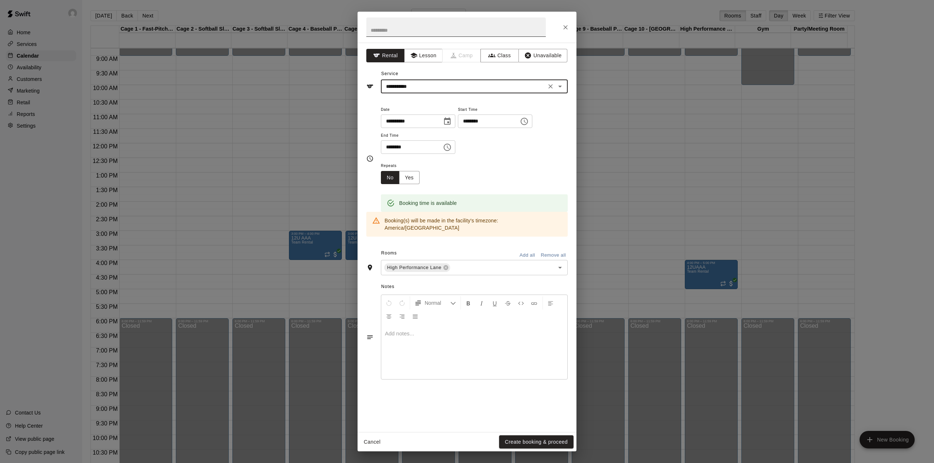
click at [390, 30] on input "text" at bounding box center [455, 27] width 179 height 19
type input "**********"
click at [413, 178] on button "Yes" at bounding box center [409, 177] width 20 height 13
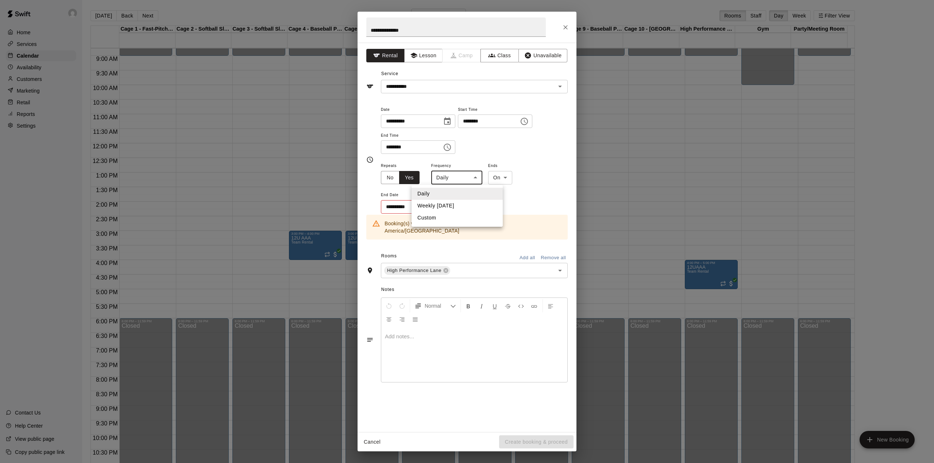
click at [452, 180] on body "Home Services Calendar Availability Customers Marketing Retail Reports Settings…" at bounding box center [467, 237] width 934 height 475
click at [453, 206] on li "Weekly [DATE]" at bounding box center [456, 206] width 91 height 12
type input "******"
click at [447, 209] on icon "Choose date" at bounding box center [445, 206] width 7 height 7
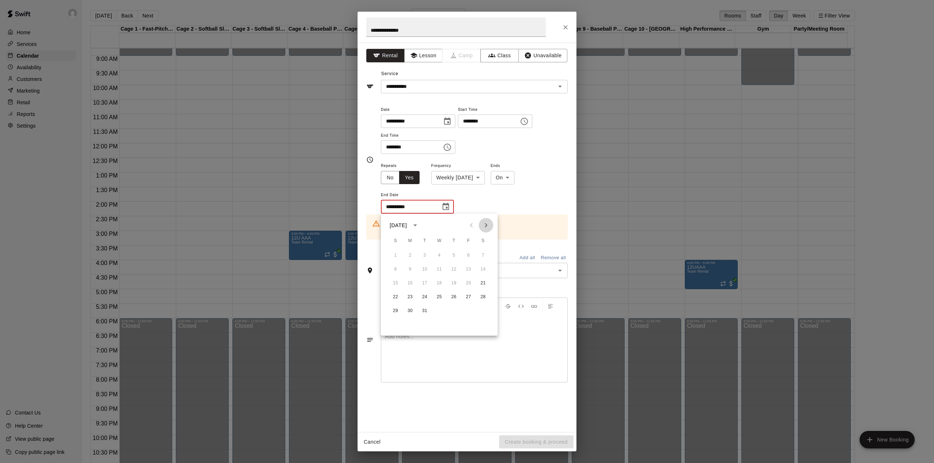
click at [486, 221] on icon "Next month" at bounding box center [485, 225] width 9 height 9
click at [484, 295] on button "25" at bounding box center [482, 297] width 13 height 13
type input "**********"
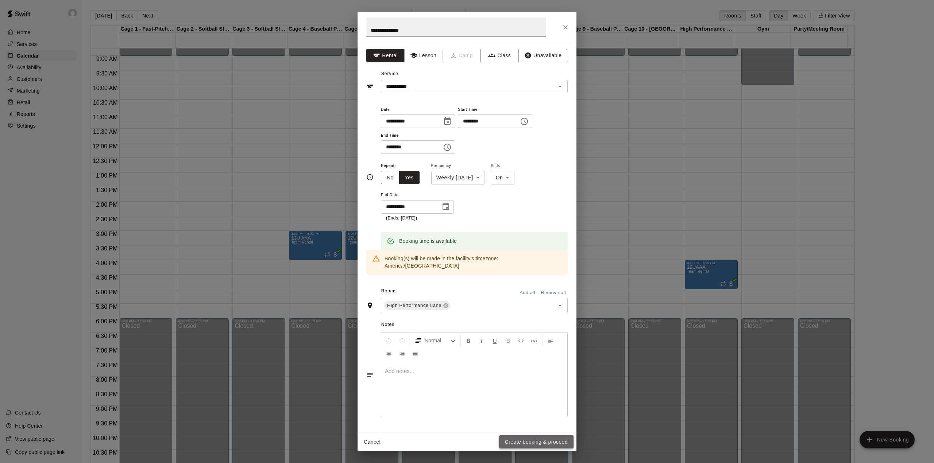
click at [543, 441] on button "Create booking & proceed" at bounding box center [536, 441] width 74 height 13
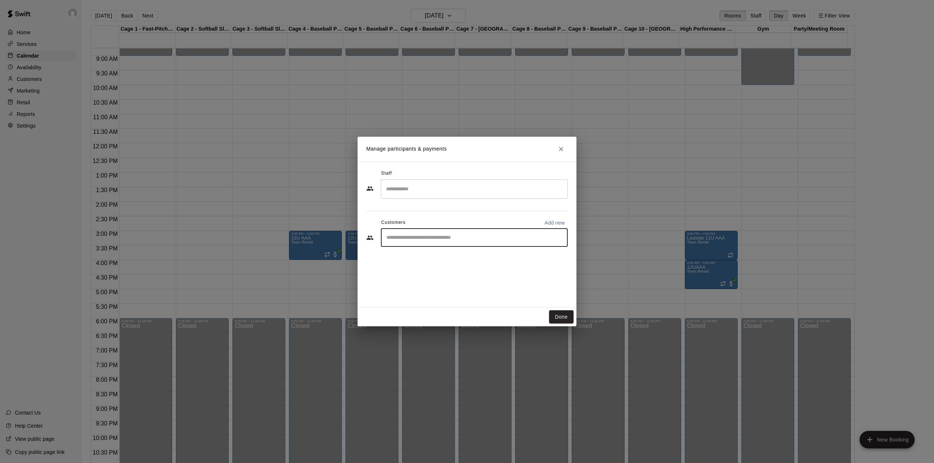
click at [414, 239] on input "Start typing to search customers..." at bounding box center [474, 237] width 180 height 7
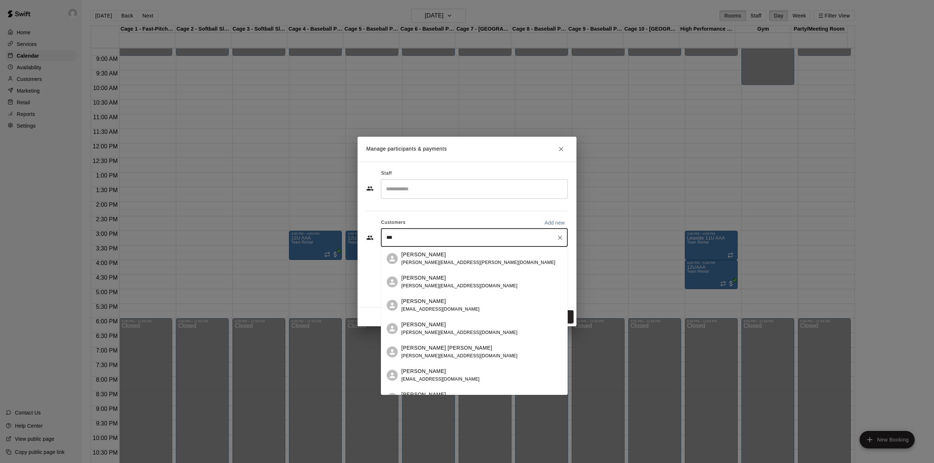
type input "***"
click at [431, 374] on div "[PERSON_NAME]" at bounding box center [478, 372] width 154 height 8
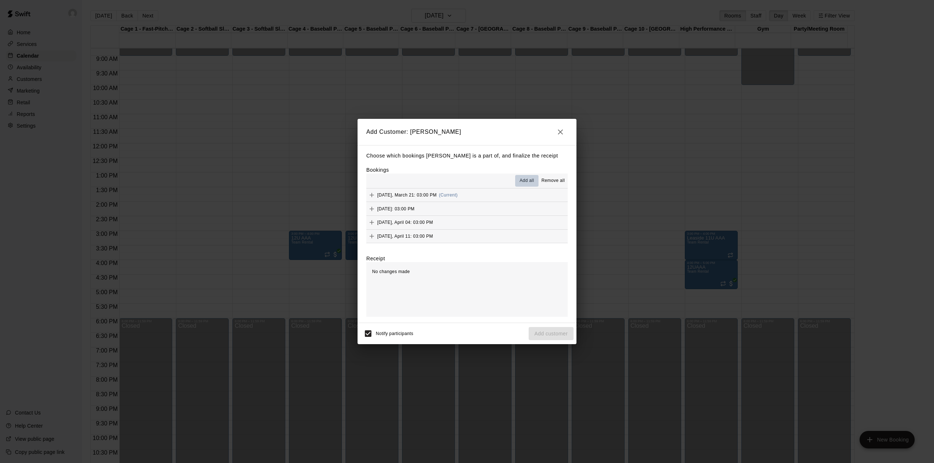
click at [524, 183] on span "Add all" at bounding box center [526, 180] width 15 height 7
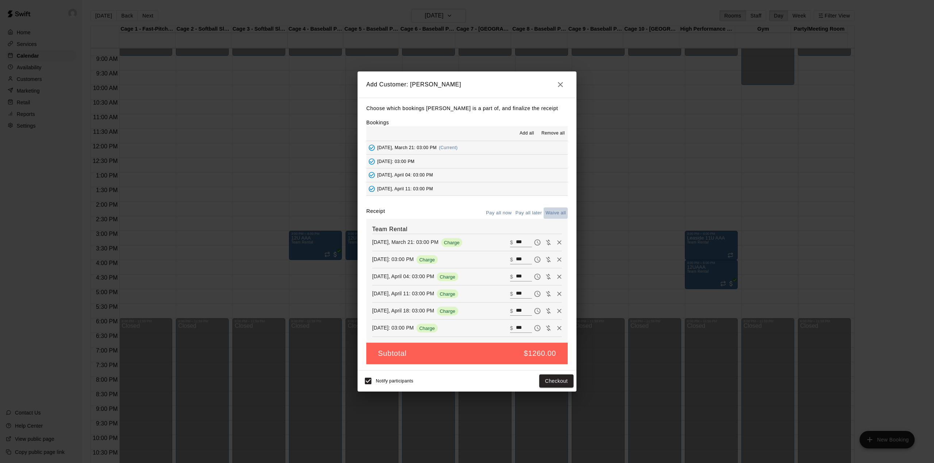
click at [554, 215] on button "Waive all" at bounding box center [555, 213] width 24 height 11
type input "*"
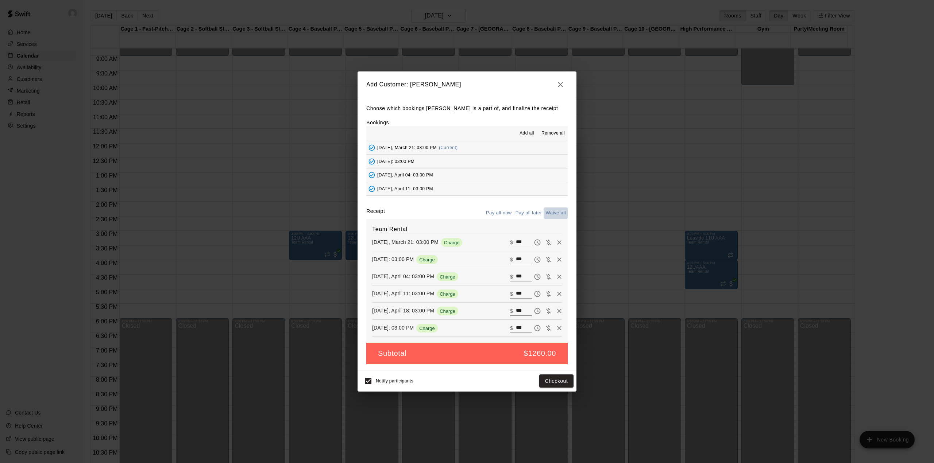
type input "*"
click at [557, 380] on button "Add customer" at bounding box center [550, 381] width 45 height 13
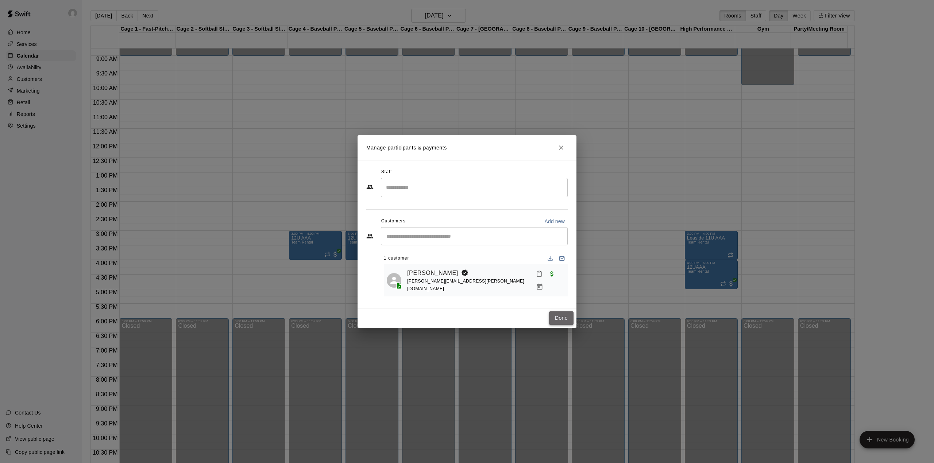
click at [554, 315] on button "Done" at bounding box center [561, 317] width 24 height 13
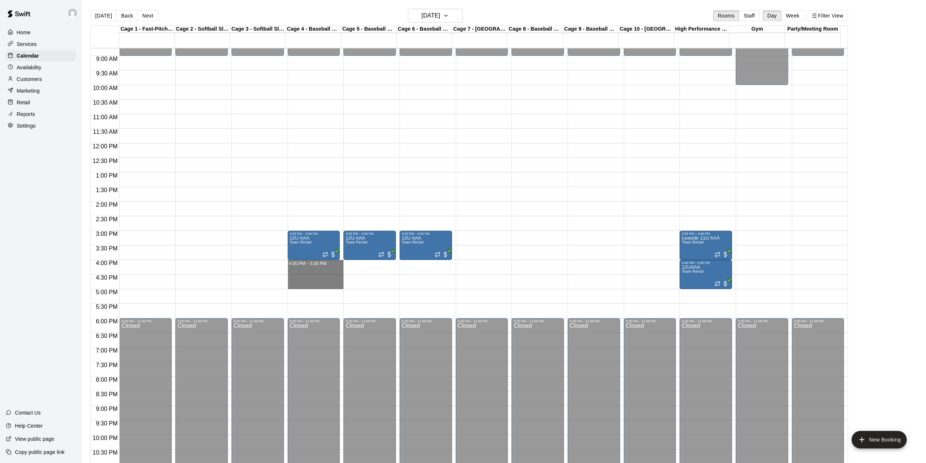
drag, startPoint x: 316, startPoint y: 267, endPoint x: 313, endPoint y: 284, distance: 17.1
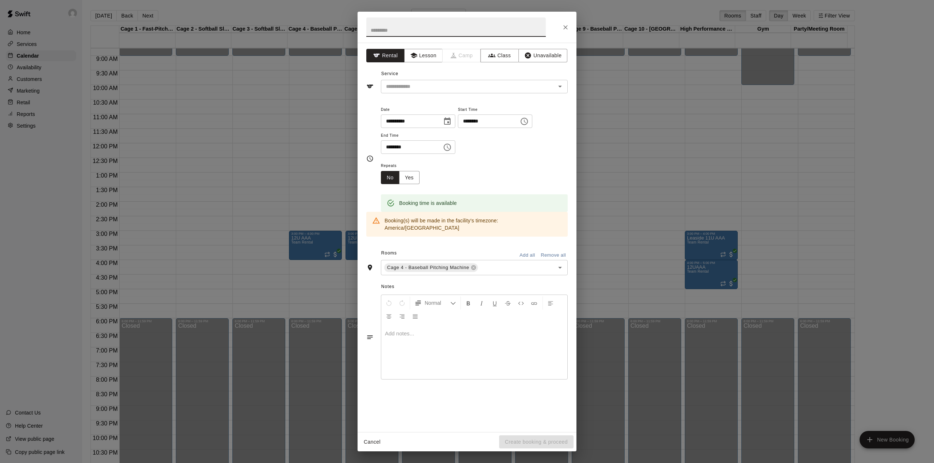
click at [415, 31] on input "text" at bounding box center [455, 27] width 179 height 19
type input "**********"
click at [409, 181] on button "Yes" at bounding box center [409, 177] width 20 height 13
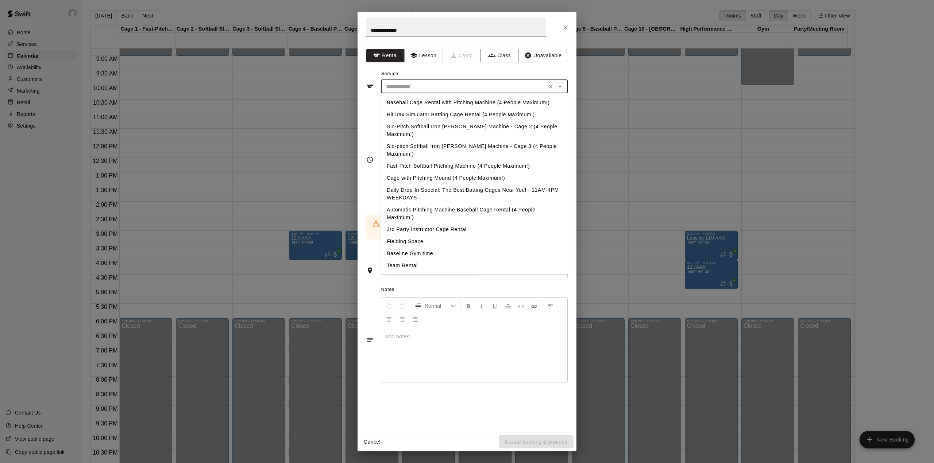
click at [450, 86] on input "text" at bounding box center [463, 86] width 161 height 9
click at [408, 260] on li "Team Rental" at bounding box center [474, 266] width 187 height 12
type input "**********"
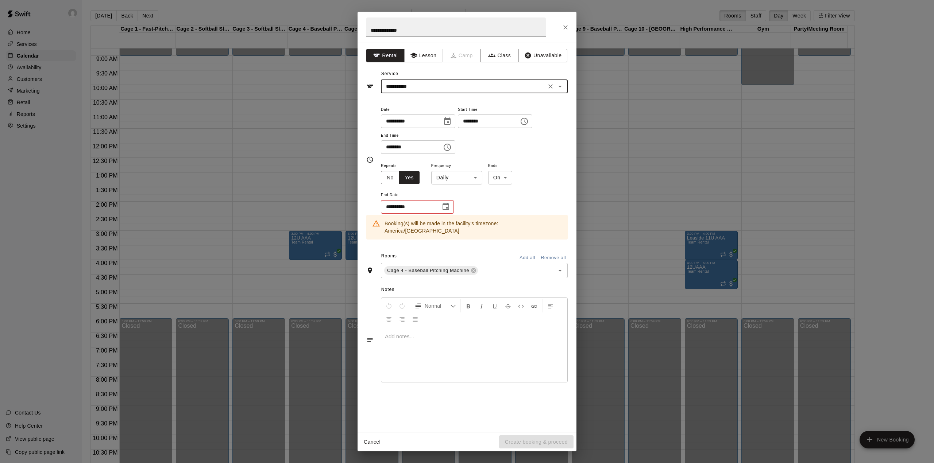
click at [455, 178] on body "Home Services Calendar Availability Customers Marketing Retail Reports Settings…" at bounding box center [467, 237] width 934 height 475
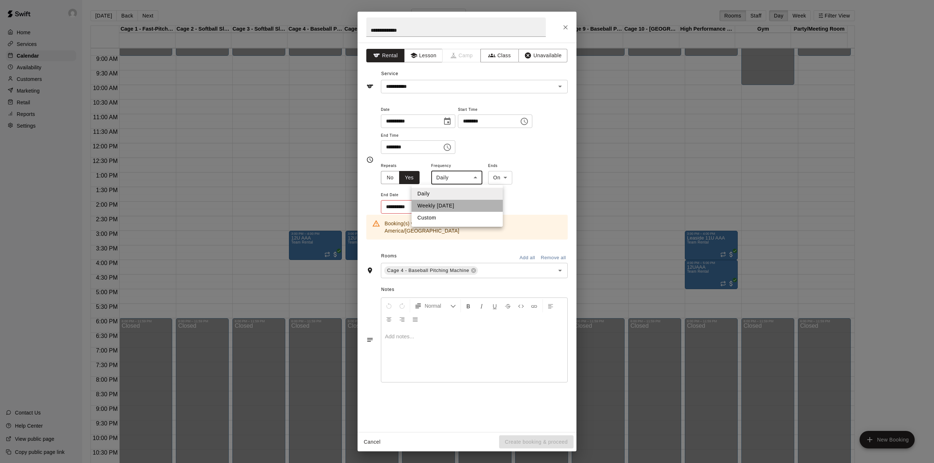
click at [430, 204] on li "Weekly [DATE]" at bounding box center [456, 206] width 91 height 12
type input "******"
click at [444, 206] on icon "Choose date" at bounding box center [445, 206] width 9 height 9
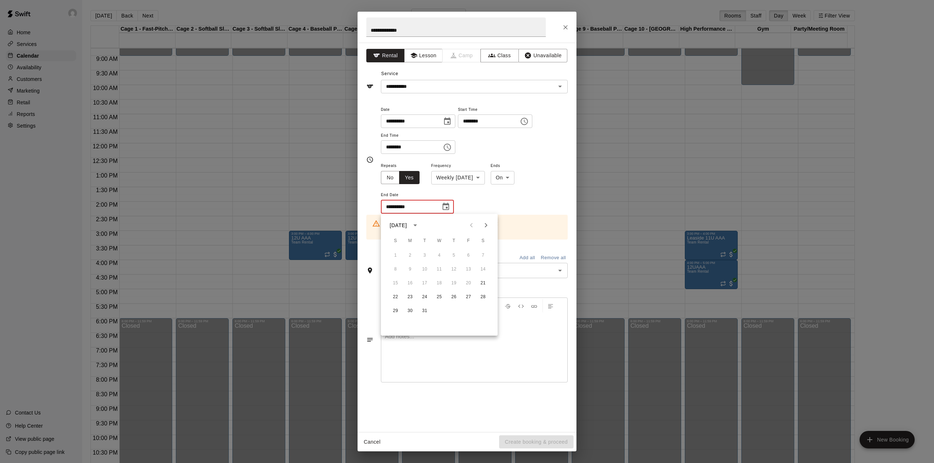
click at [444, 206] on icon "Choose date" at bounding box center [445, 206] width 9 height 9
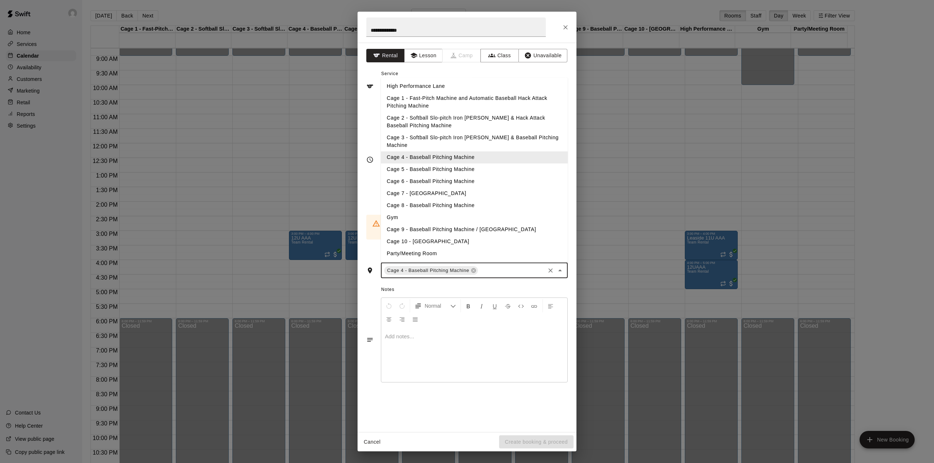
click at [496, 266] on input "text" at bounding box center [511, 270] width 65 height 9
click at [433, 163] on li "Cage 5 - Baseball Pitching Machine" at bounding box center [474, 169] width 187 height 12
click at [491, 277] on input "text" at bounding box center [511, 281] width 65 height 9
click at [432, 176] on li "Cage 6 - Baseball Pitching Machine" at bounding box center [474, 182] width 187 height 12
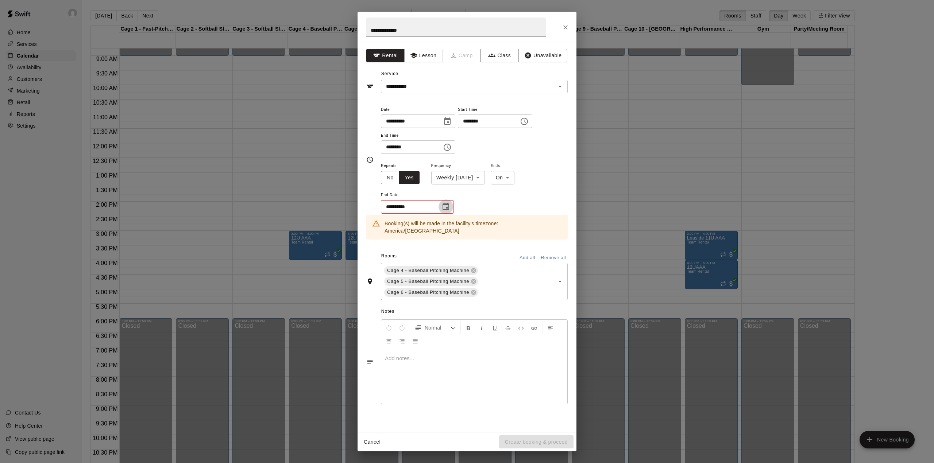
click at [446, 206] on icon "Choose date" at bounding box center [445, 206] width 9 height 9
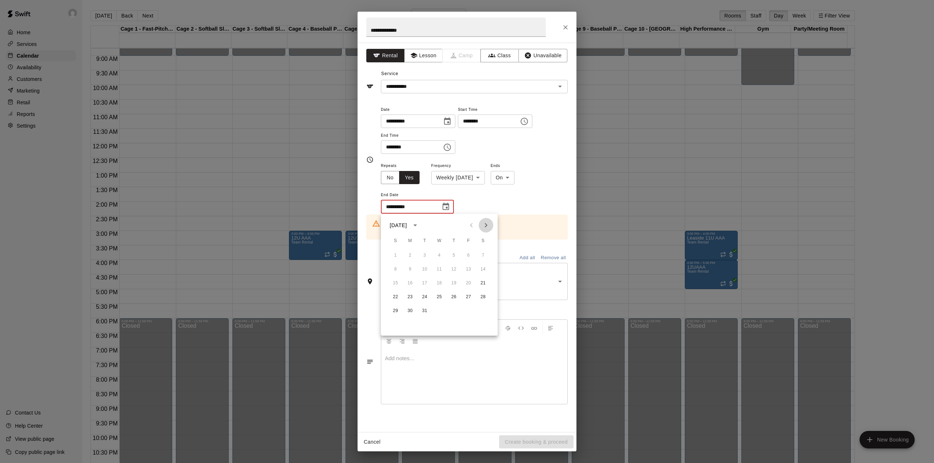
click at [483, 225] on icon "Next month" at bounding box center [485, 225] width 9 height 9
click at [482, 297] on button "25" at bounding box center [482, 297] width 13 height 13
type input "**********"
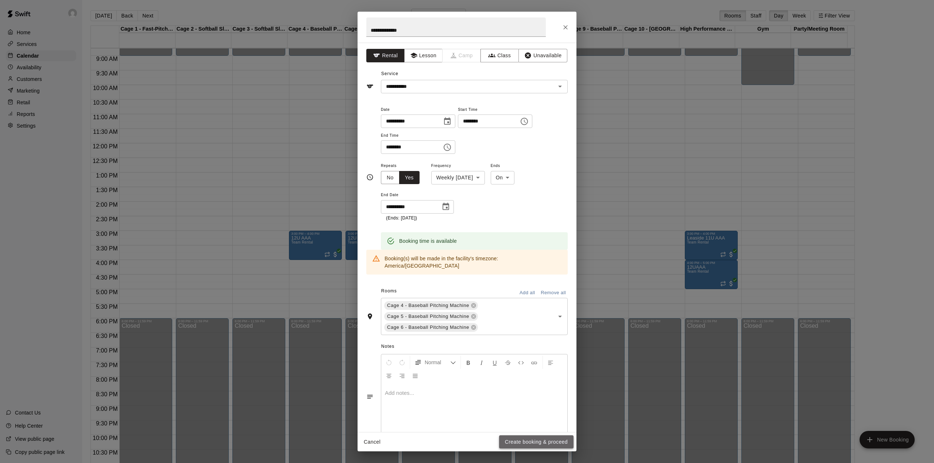
click at [541, 445] on button "Create booking & proceed" at bounding box center [536, 441] width 74 height 13
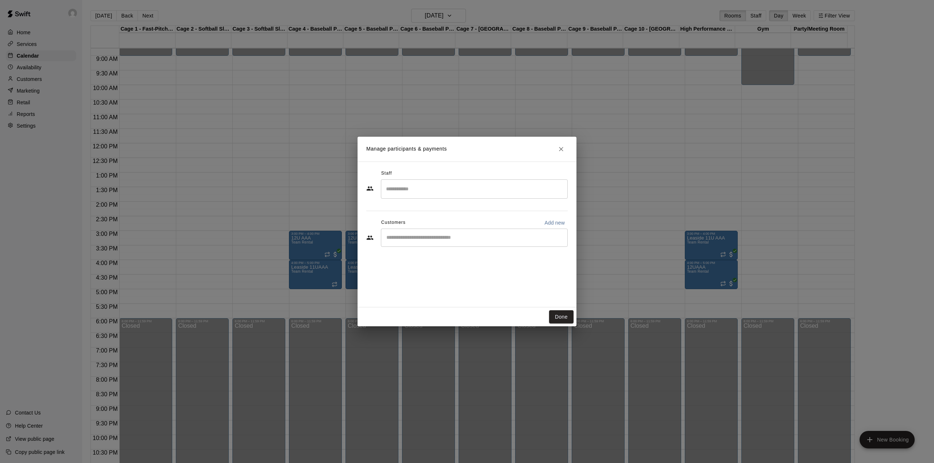
click at [469, 240] on input "Start typing to search customers..." at bounding box center [474, 237] width 180 height 7
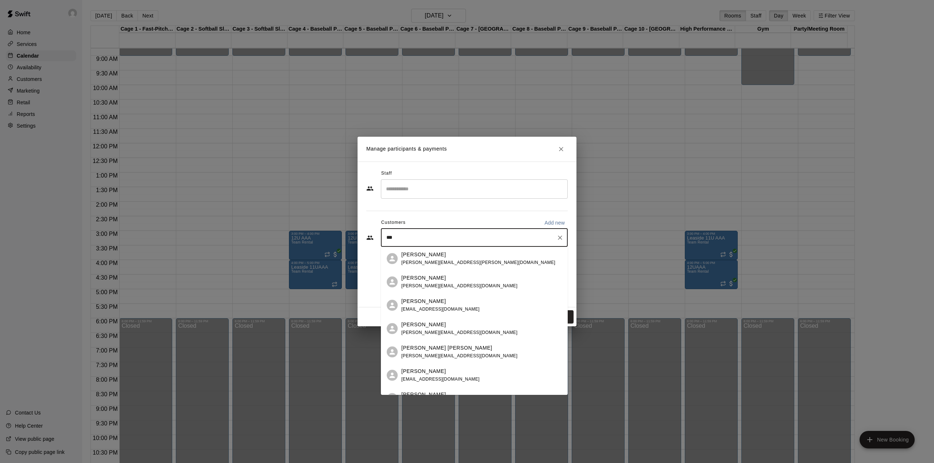
type input "***"
click at [437, 377] on span "[PERSON_NAME][EMAIL_ADDRESS][PERSON_NAME][DOMAIN_NAME]" at bounding box center [478, 379] width 154 height 5
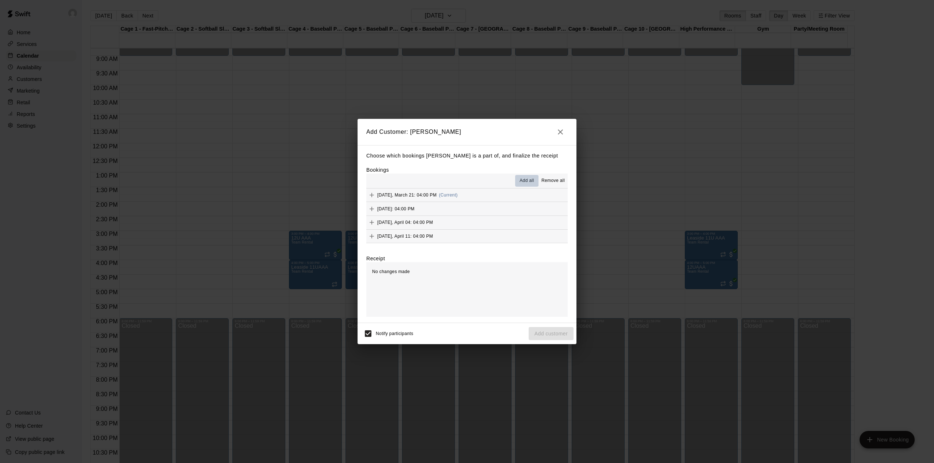
click at [527, 179] on span "Add all" at bounding box center [526, 180] width 15 height 7
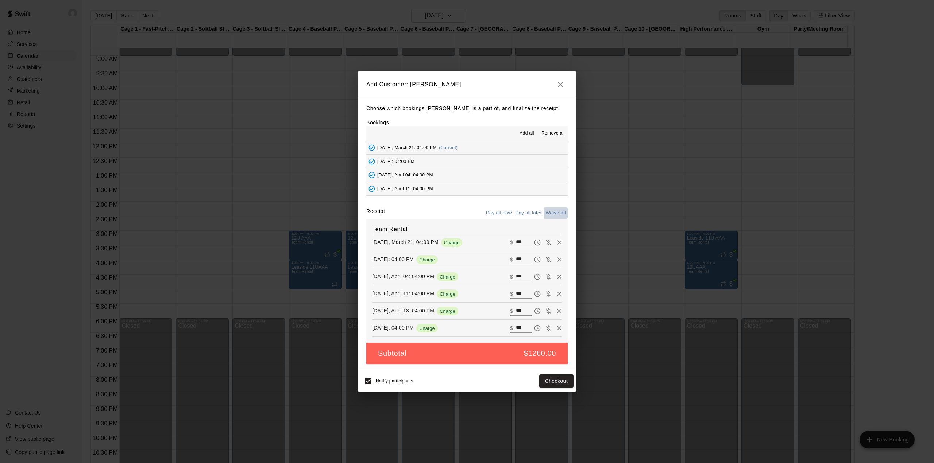
click at [553, 213] on button "Waive all" at bounding box center [555, 213] width 24 height 11
type input "*"
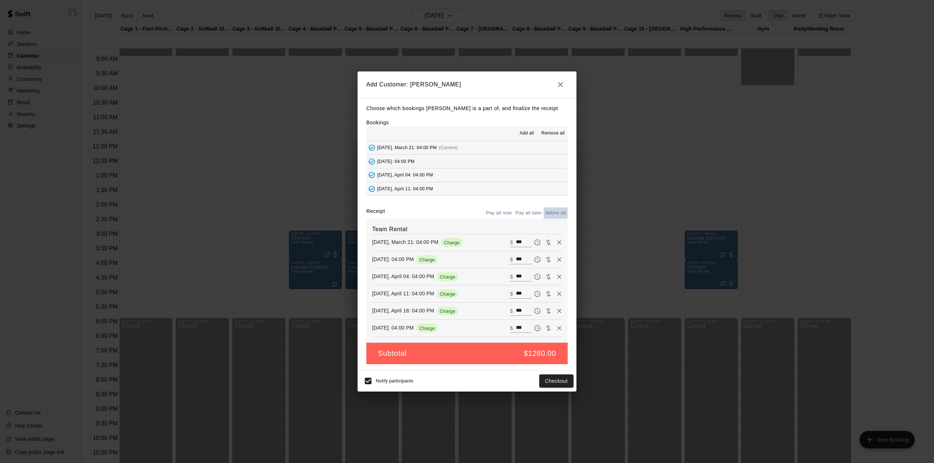
type input "*"
click at [555, 383] on button "Add customer" at bounding box center [550, 381] width 45 height 13
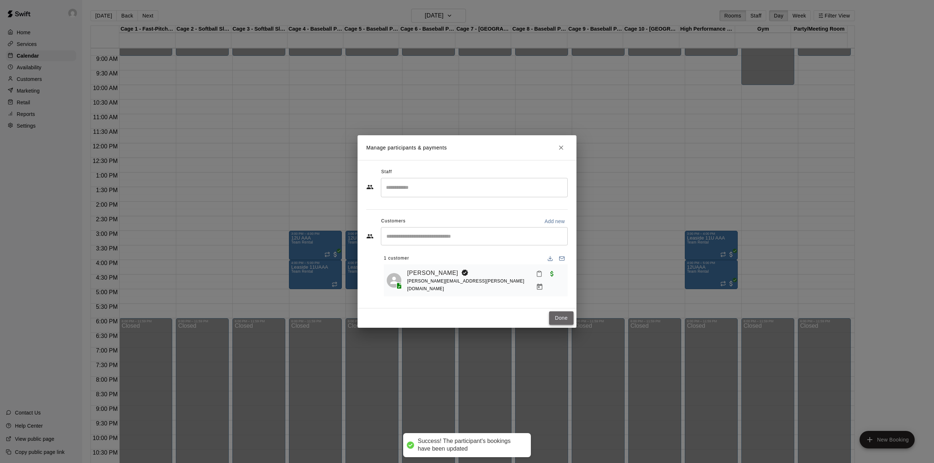
click at [566, 314] on button "Done" at bounding box center [561, 317] width 24 height 13
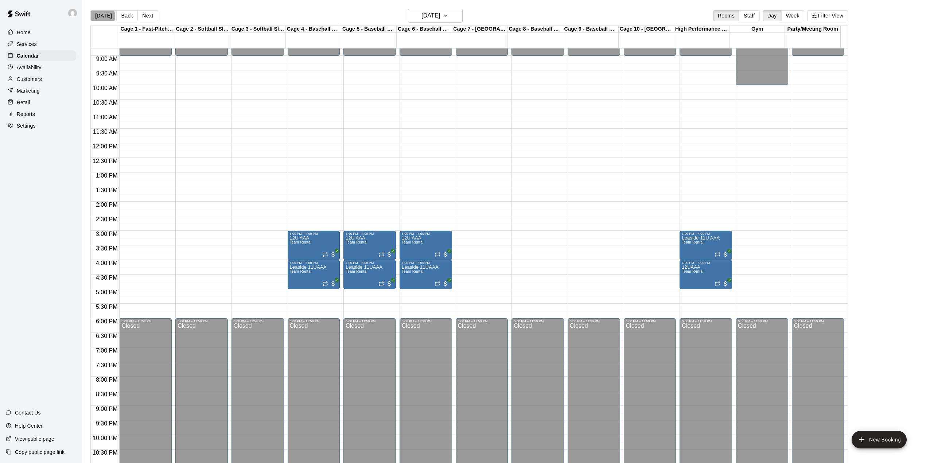
click at [100, 16] on button "[DATE]" at bounding box center [103, 15] width 26 height 11
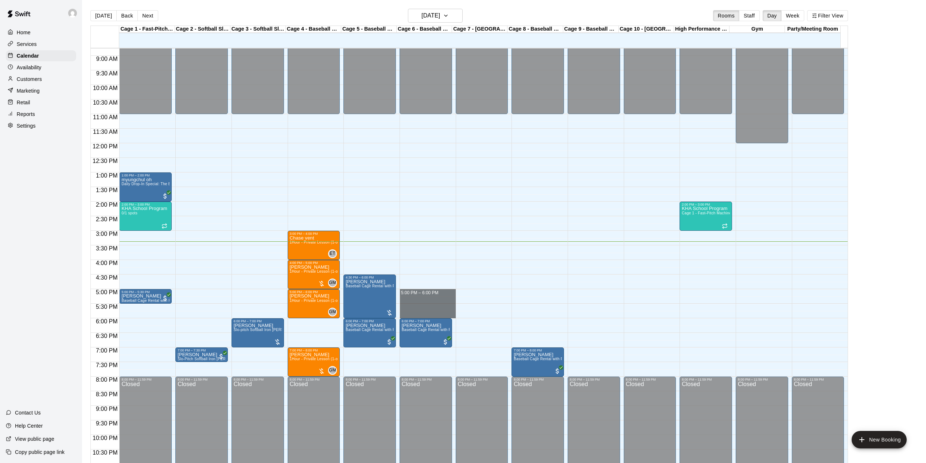
drag, startPoint x: 428, startPoint y: 295, endPoint x: 429, endPoint y: 314, distance: 19.4
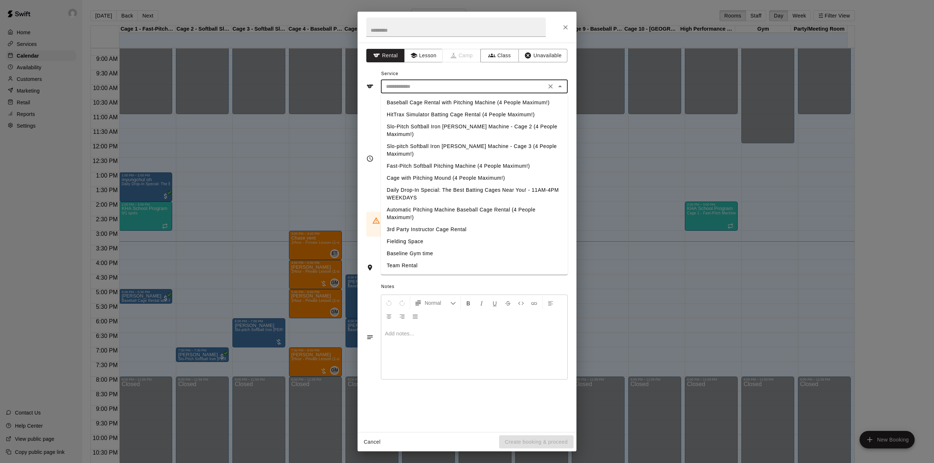
click at [439, 88] on input "text" at bounding box center [463, 86] width 161 height 9
click at [450, 101] on li "Baseball Cage Rental with Pitching Machine (4 People Maximum!)" at bounding box center [474, 103] width 187 height 12
type input "**********"
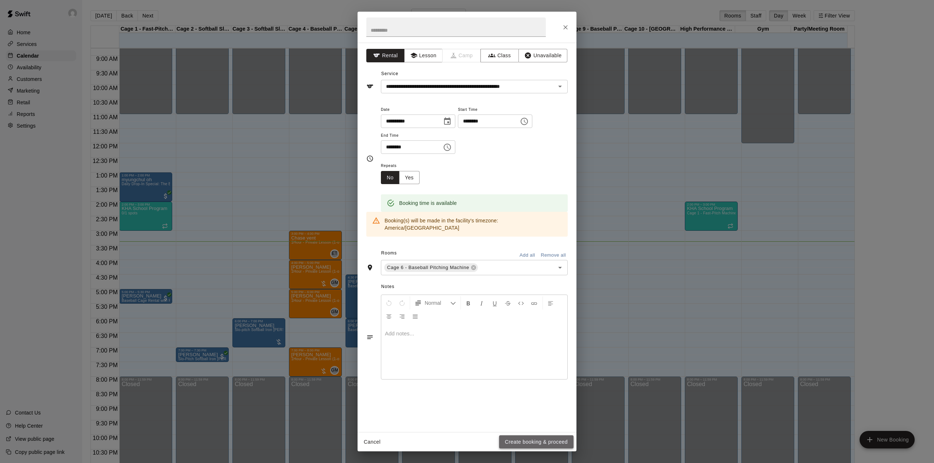
click at [529, 438] on button "Create booking & proceed" at bounding box center [536, 441] width 74 height 13
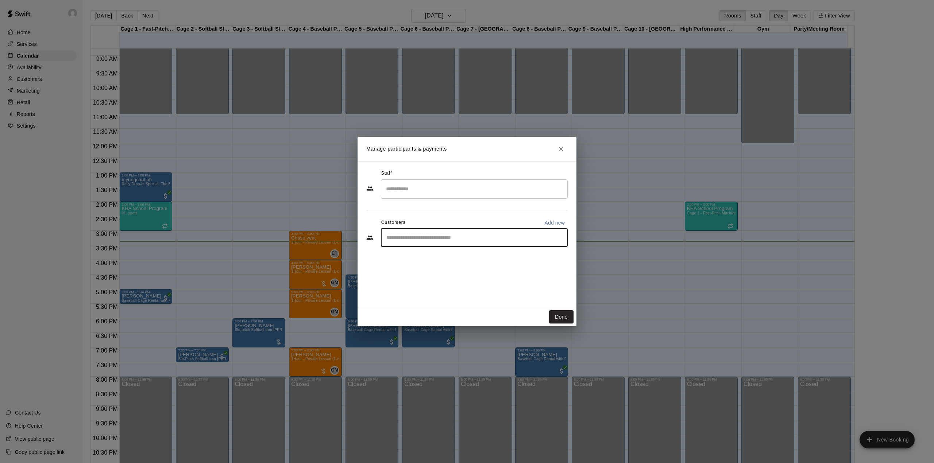
click at [406, 235] on input "Start typing to search customers..." at bounding box center [474, 237] width 180 height 7
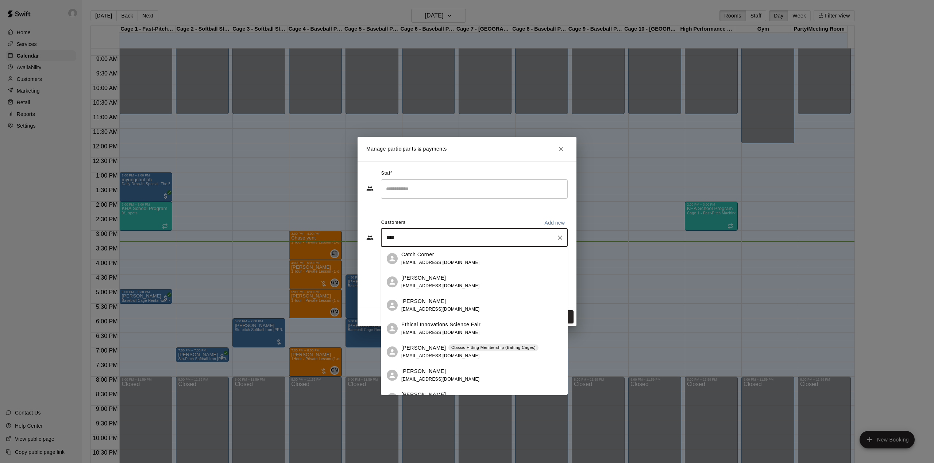
type input "*****"
click at [425, 353] on span "[EMAIL_ADDRESS][DOMAIN_NAME]" at bounding box center [440, 355] width 78 height 5
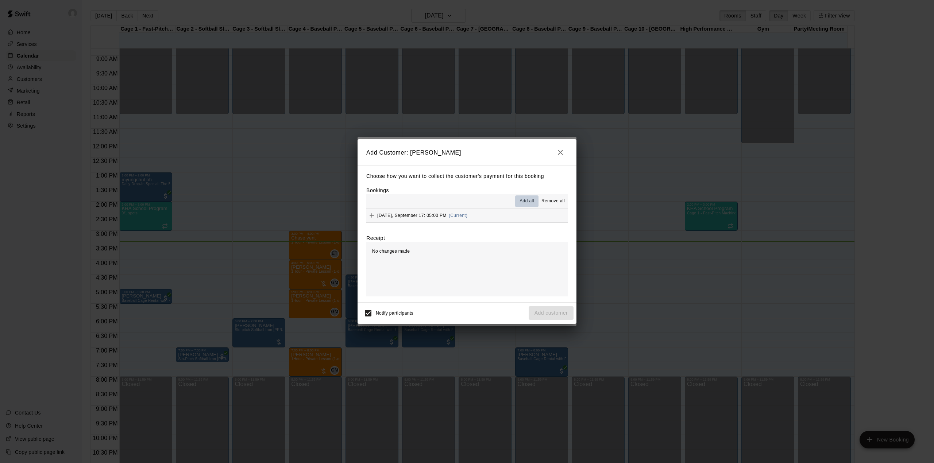
click at [528, 200] on span "Add all" at bounding box center [526, 201] width 15 height 7
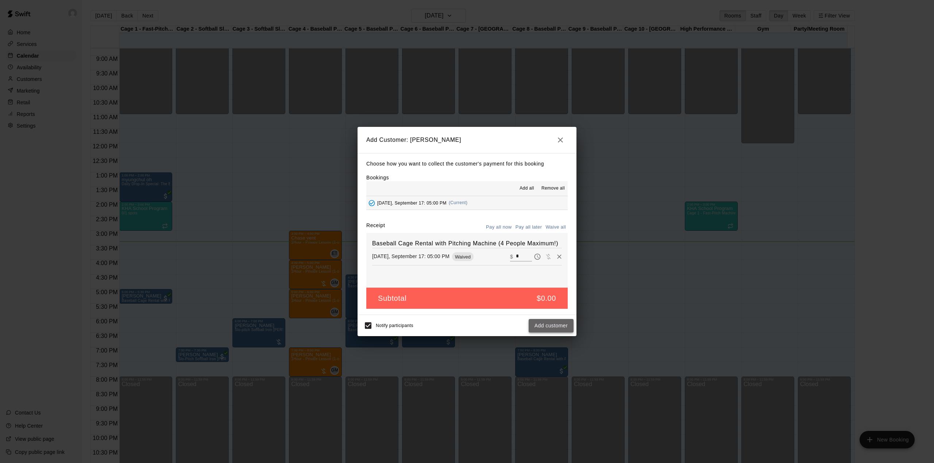
click at [563, 322] on button "Add customer" at bounding box center [550, 325] width 45 height 13
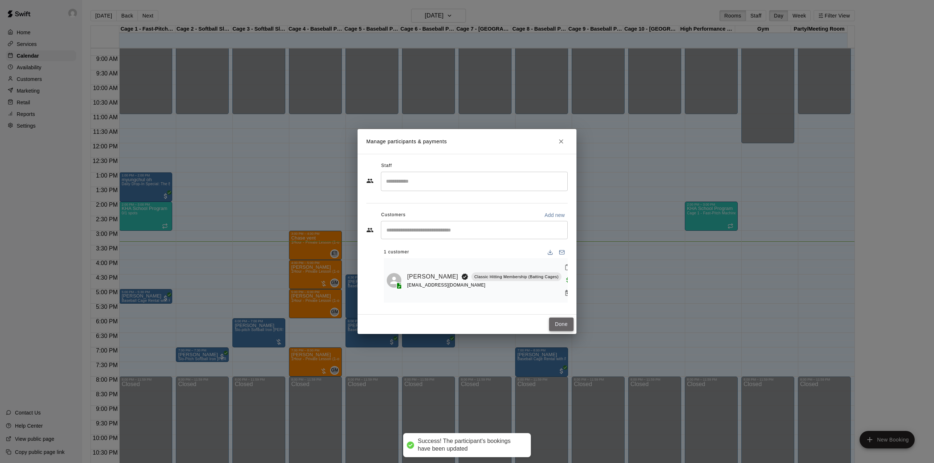
click at [560, 318] on button "Done" at bounding box center [561, 324] width 24 height 13
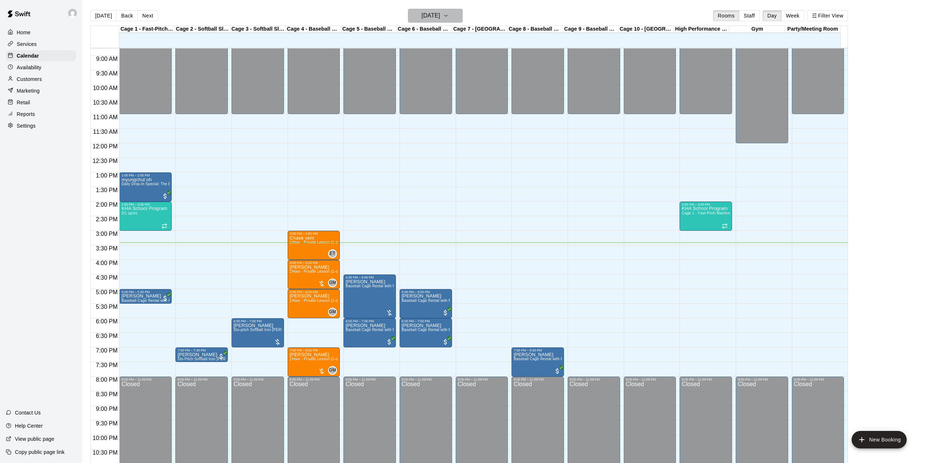
click at [435, 14] on h6 "[DATE]" at bounding box center [431, 16] width 19 height 10
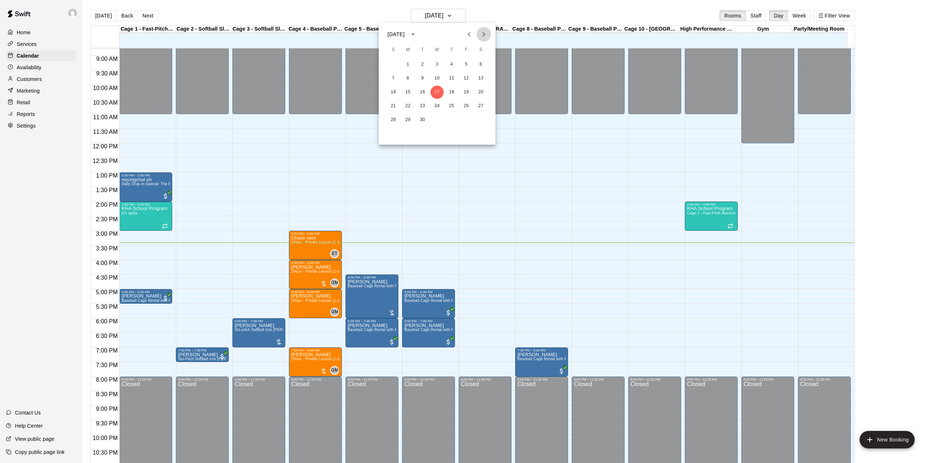
click at [485, 32] on icon "Next month" at bounding box center [483, 34] width 9 height 9
click at [480, 65] on button "3" at bounding box center [480, 64] width 13 height 13
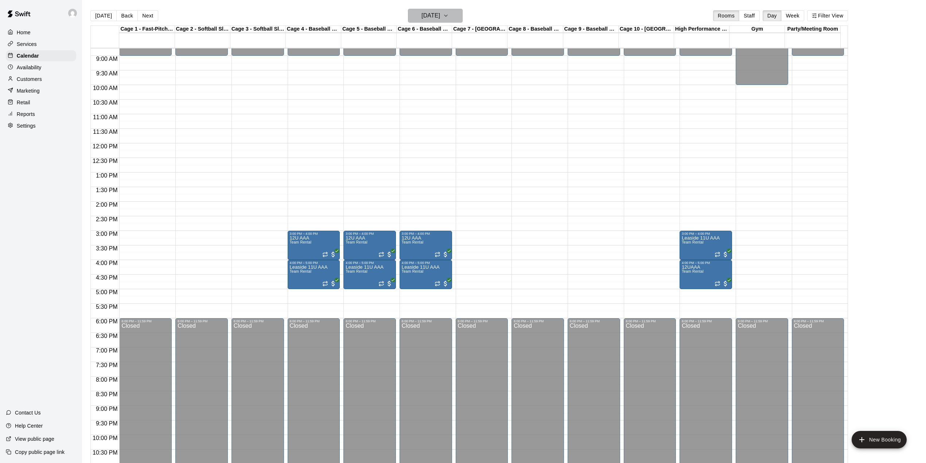
click at [449, 18] on icon "button" at bounding box center [446, 15] width 6 height 9
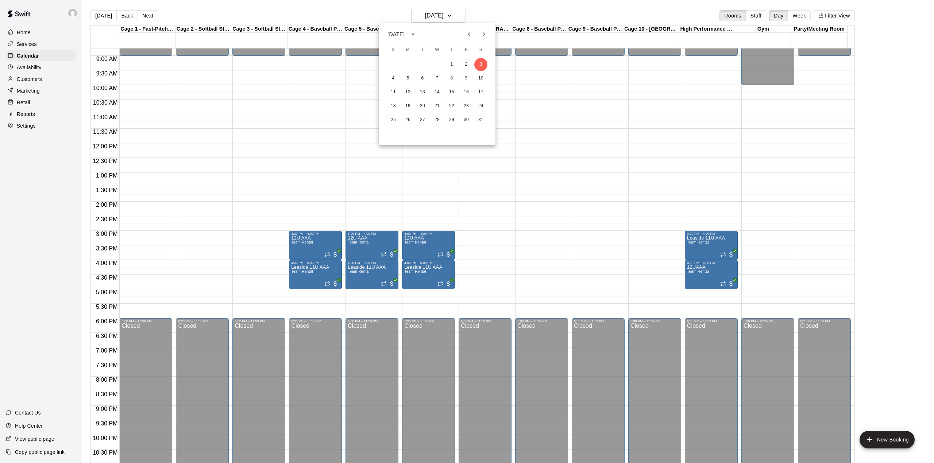
click at [483, 31] on icon "Next month" at bounding box center [483, 34] width 9 height 9
click at [486, 33] on icon "Next month" at bounding box center [483, 34] width 9 height 9
click at [485, 34] on icon "Next month" at bounding box center [483, 34] width 9 height 9
click at [101, 13] on div at bounding box center [467, 231] width 934 height 463
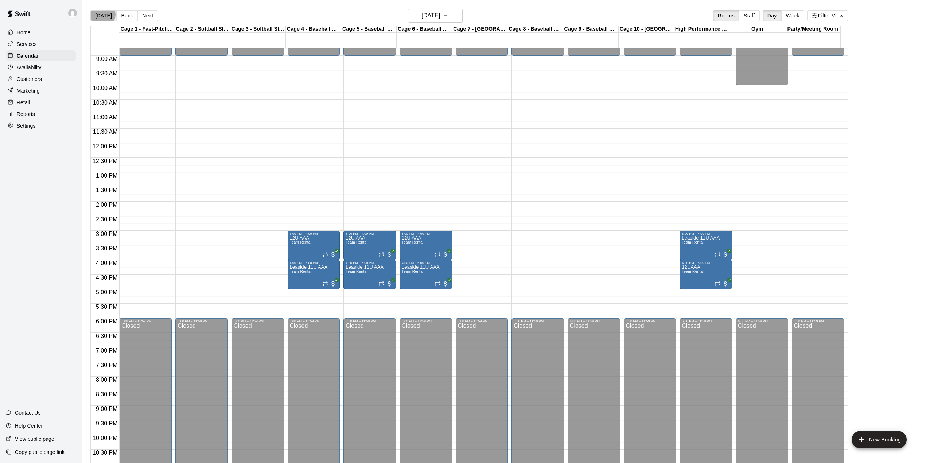
click at [101, 15] on button "[DATE]" at bounding box center [103, 15] width 26 height 11
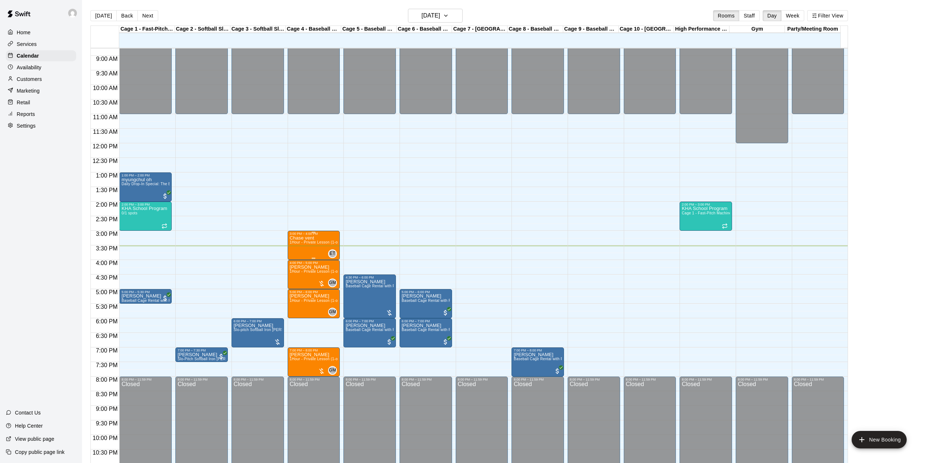
click at [317, 247] on div "Chase vent 1Hour - Private Lesson (1-on-1)" at bounding box center [314, 467] width 48 height 463
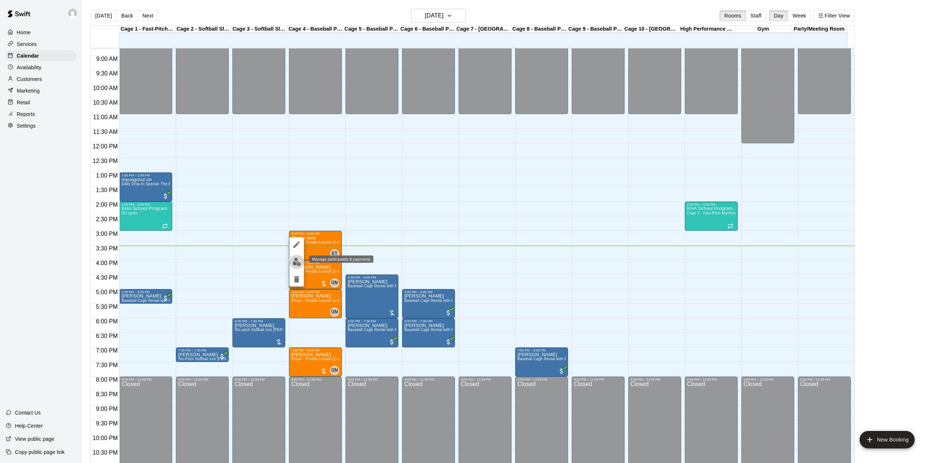
click at [297, 259] on img "edit" at bounding box center [296, 262] width 8 height 8
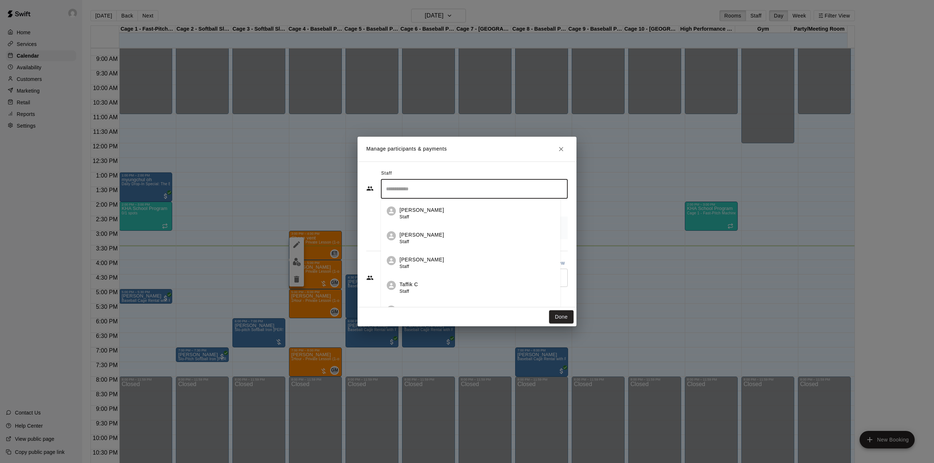
click at [439, 190] on input "Search staff" at bounding box center [474, 189] width 180 height 13
click at [416, 218] on div "[PERSON_NAME] Staff" at bounding box center [421, 213] width 44 height 14
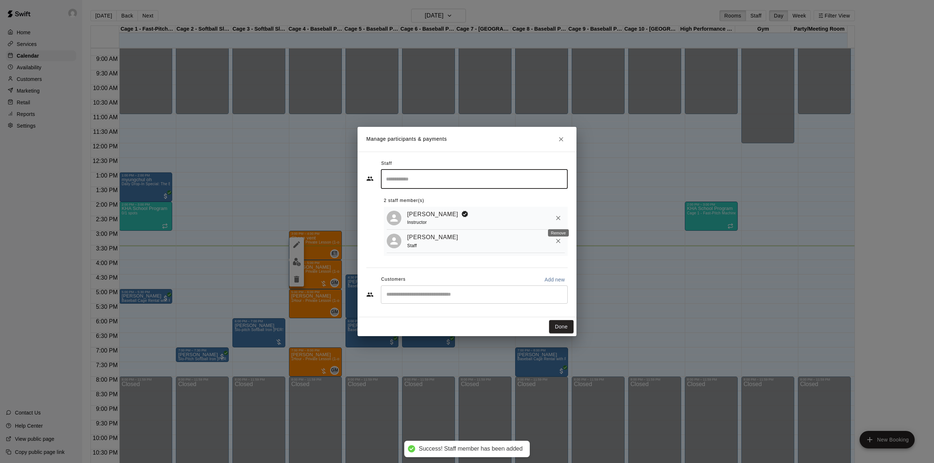
click at [559, 216] on icon "Remove" at bounding box center [557, 217] width 7 height 7
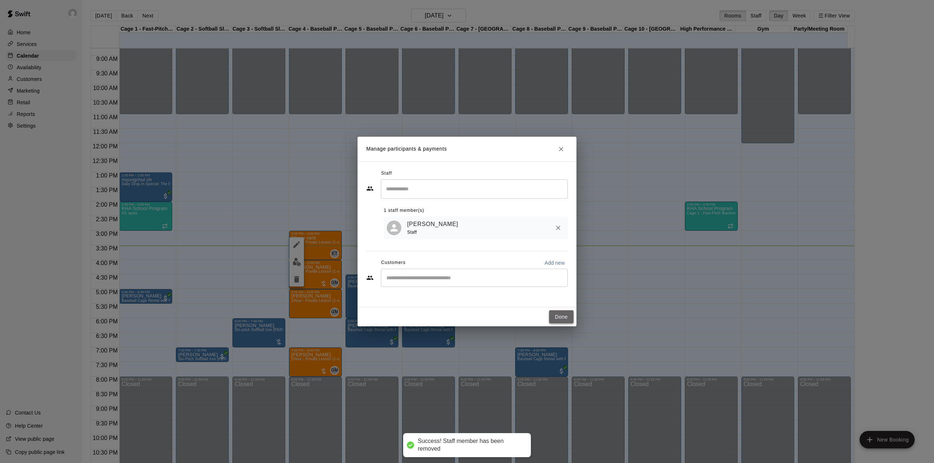
click at [559, 314] on button "Done" at bounding box center [561, 316] width 24 height 13
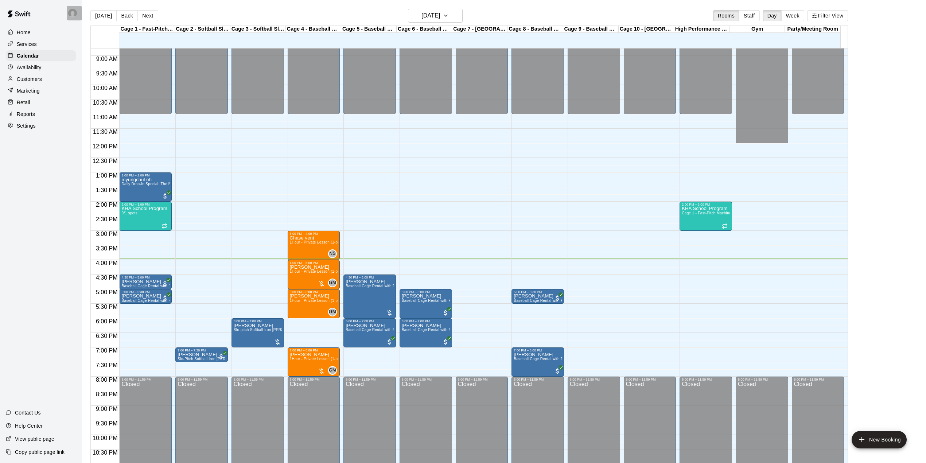
click at [79, 9] on div at bounding box center [74, 13] width 15 height 15
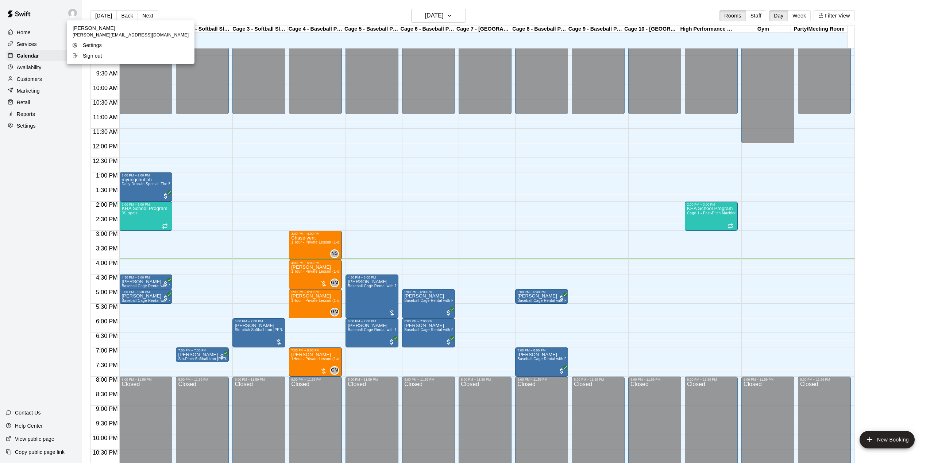
click at [178, 11] on div at bounding box center [467, 231] width 934 height 463
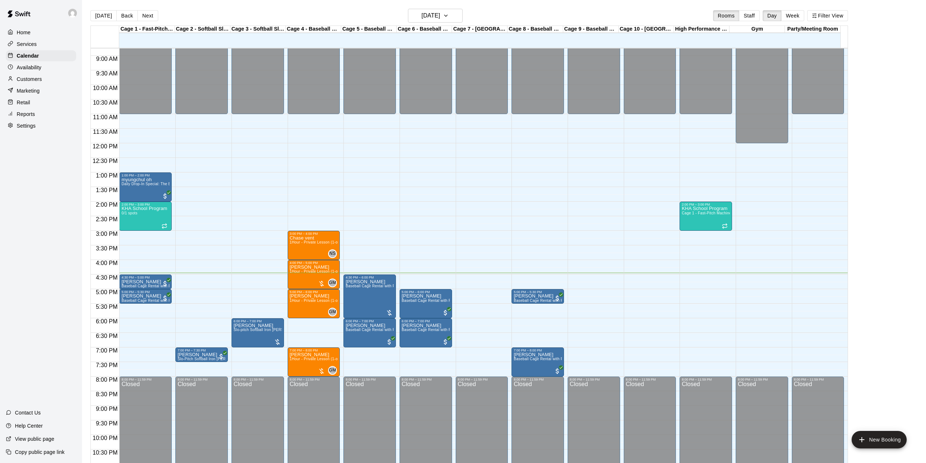
click at [604, 318] on div "12:00 AM – 11:00 AM Closed 8:00 PM – 11:59 PM Closed" at bounding box center [594, 143] width 53 height 700
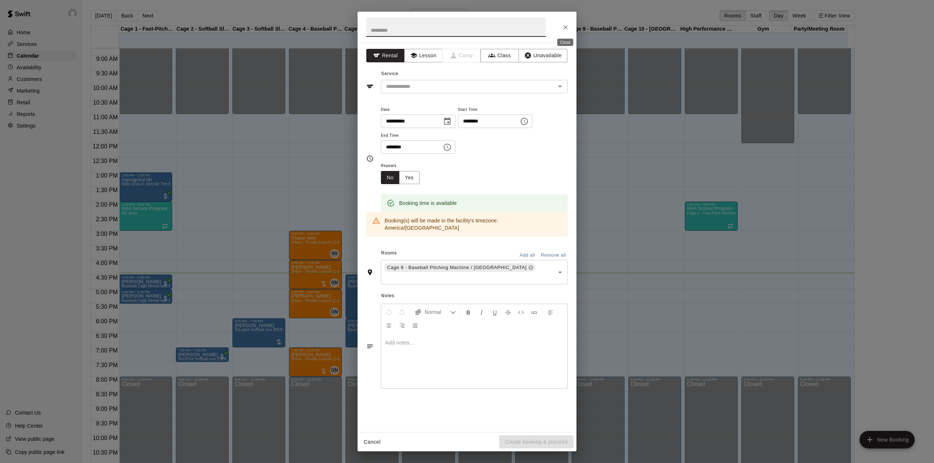
click at [568, 25] on icon "Close" at bounding box center [565, 27] width 7 height 7
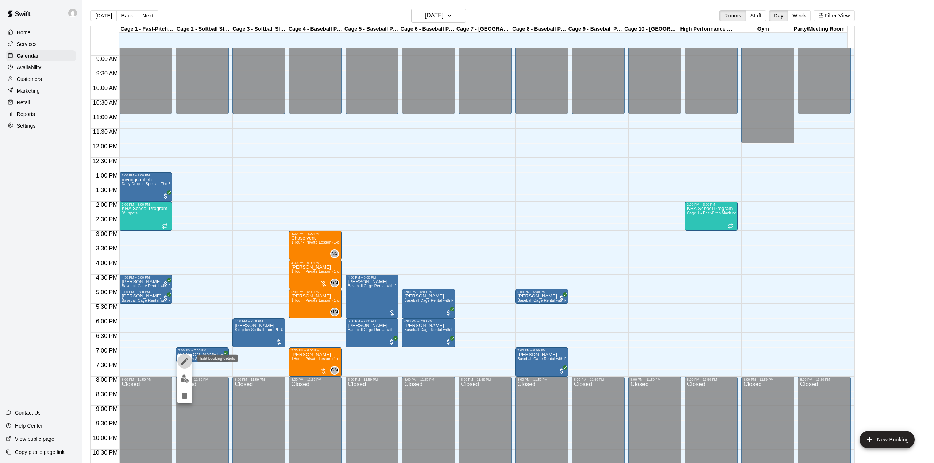
click at [186, 363] on icon "edit" at bounding box center [184, 361] width 9 height 9
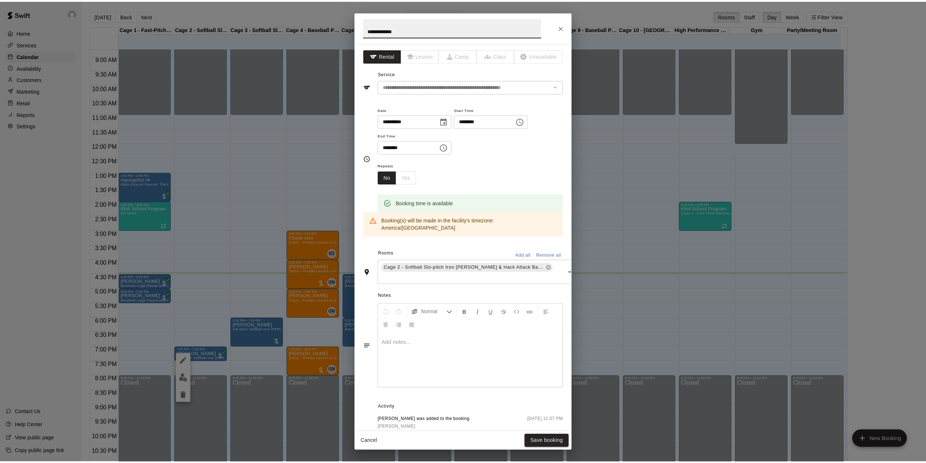
scroll to position [41, 0]
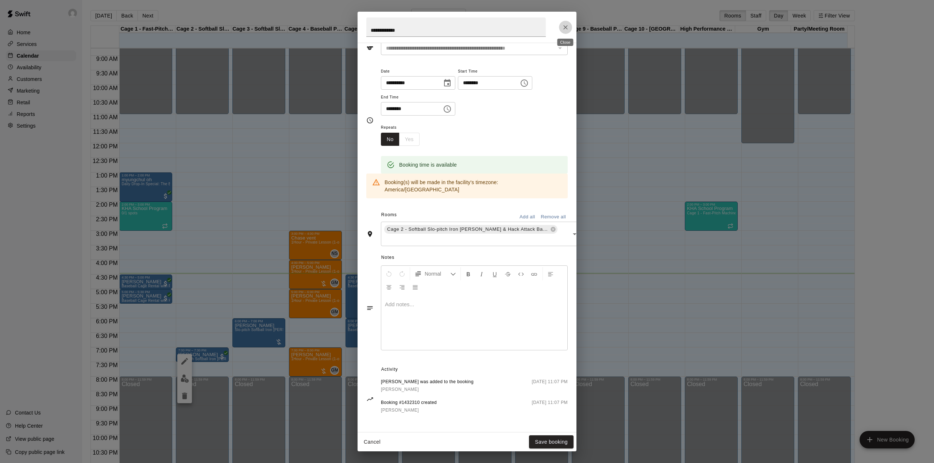
click at [561, 27] on button "Close" at bounding box center [565, 27] width 13 height 13
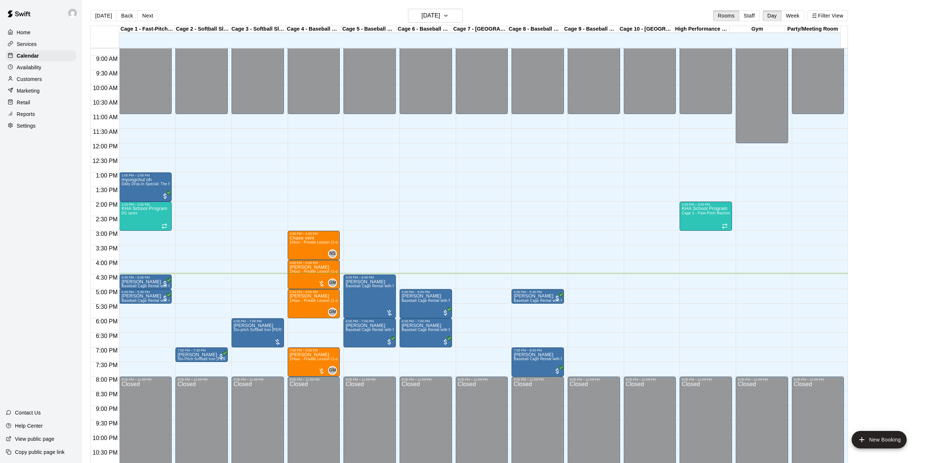
click at [40, 47] on div "Services" at bounding box center [41, 44] width 70 height 11
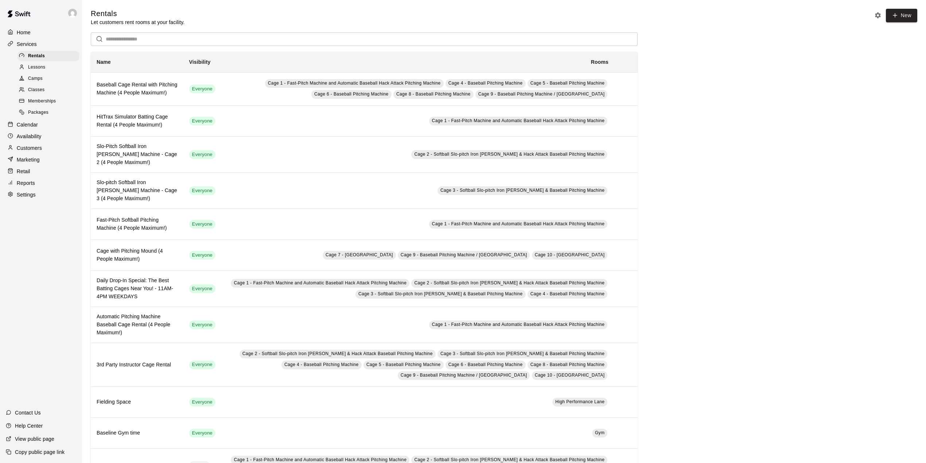
click at [37, 126] on p "Calendar" at bounding box center [27, 124] width 21 height 7
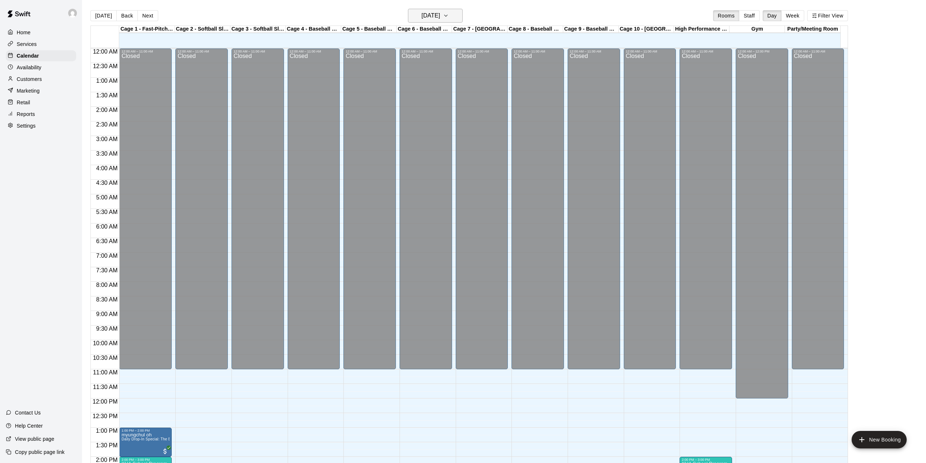
scroll to position [255, 0]
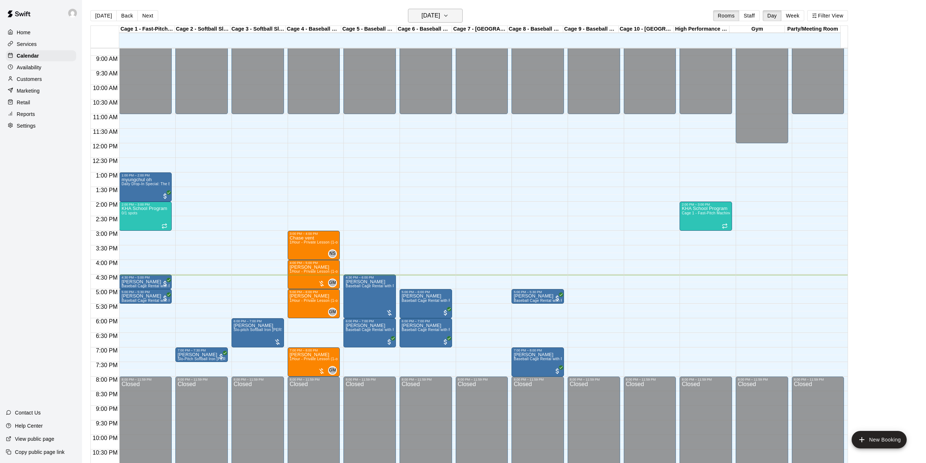
click at [431, 13] on h6 "[DATE]" at bounding box center [431, 16] width 19 height 10
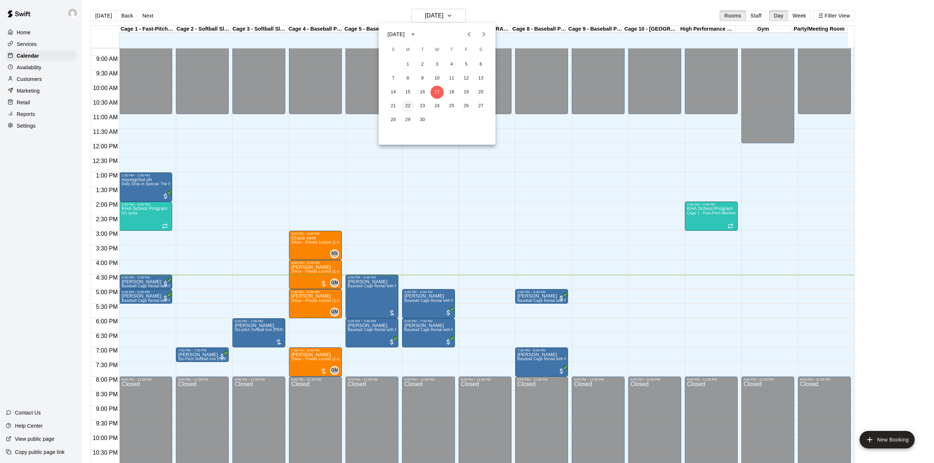
click at [405, 106] on button "22" at bounding box center [407, 106] width 13 height 13
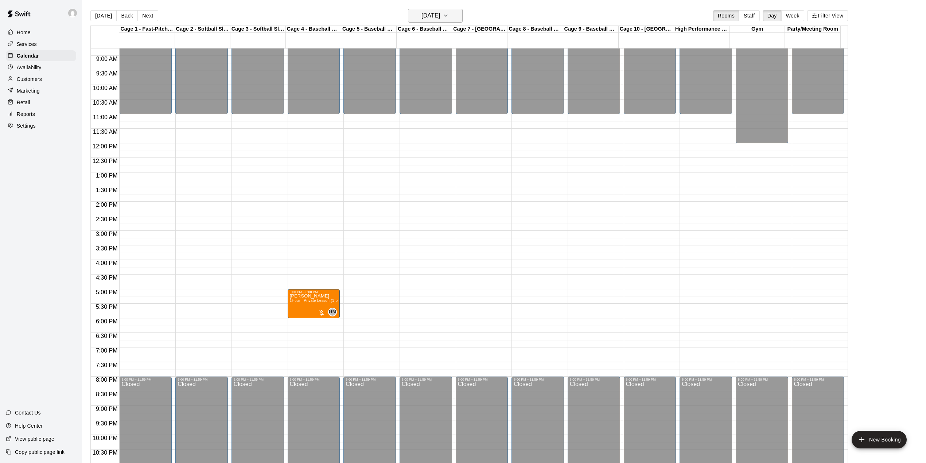
click at [440, 11] on h6 "[DATE]" at bounding box center [431, 16] width 19 height 10
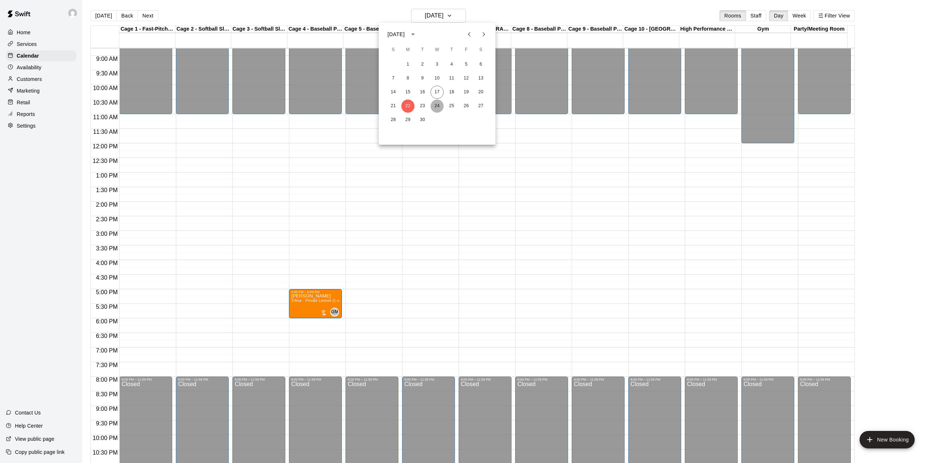
click at [436, 106] on button "24" at bounding box center [436, 106] width 13 height 13
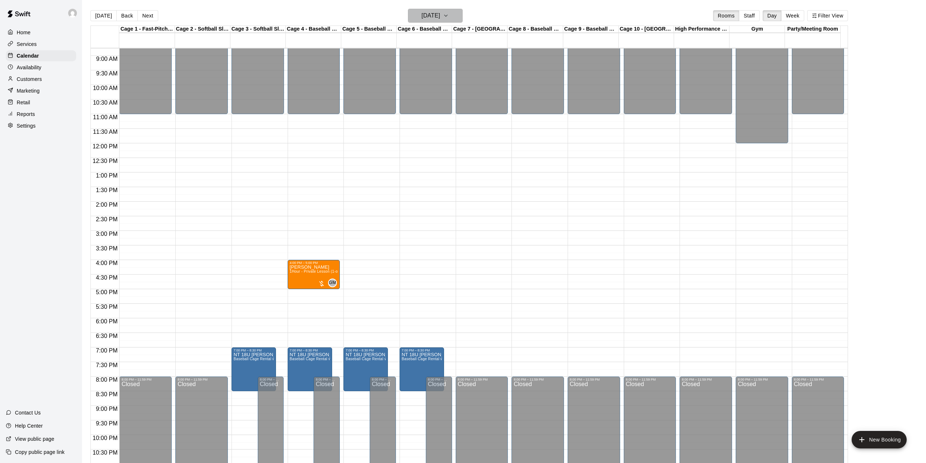
click at [435, 17] on h6 "[DATE]" at bounding box center [431, 16] width 19 height 10
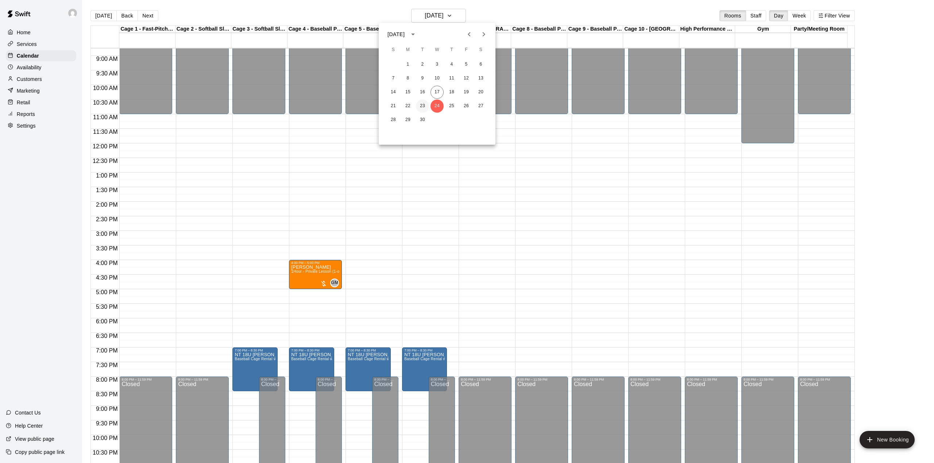
click at [419, 107] on button "23" at bounding box center [422, 106] width 13 height 13
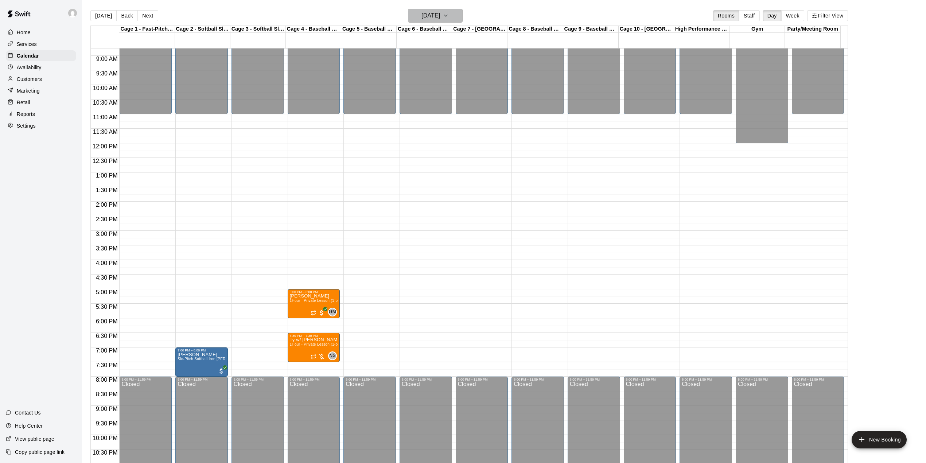
click at [440, 18] on h6 "[DATE]" at bounding box center [431, 16] width 19 height 10
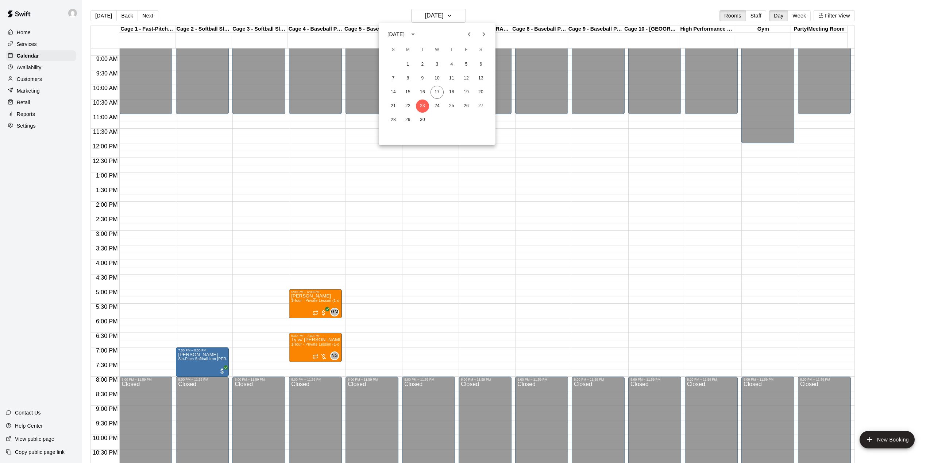
click at [483, 35] on icon "Next month" at bounding box center [484, 34] width 3 height 4
click at [452, 63] on button "2" at bounding box center [451, 64] width 13 height 13
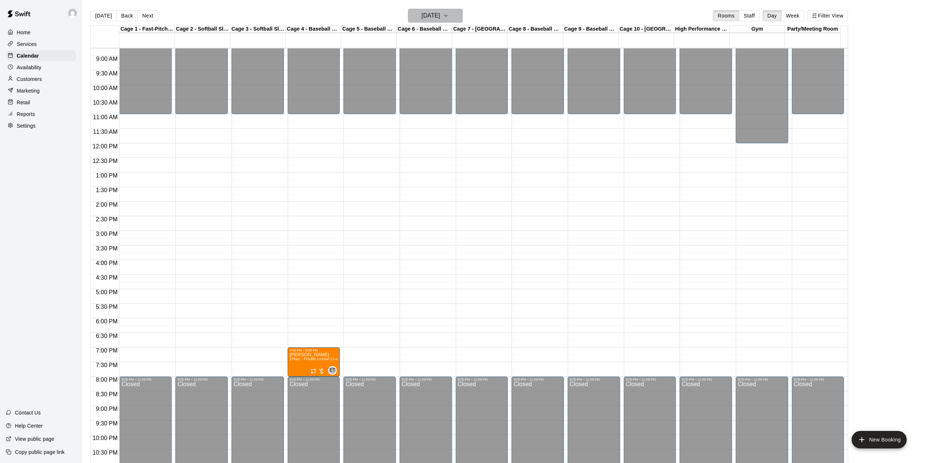
click at [440, 19] on h6 "[DATE]" at bounding box center [431, 16] width 19 height 10
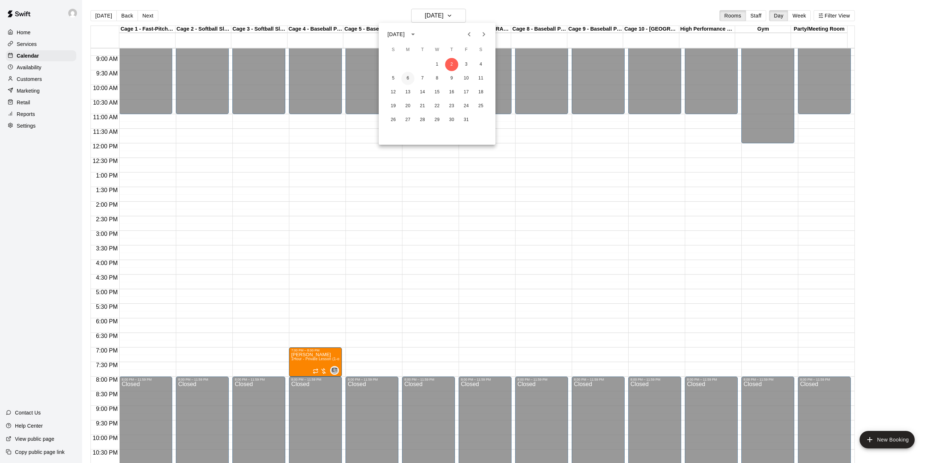
click at [409, 80] on button "6" at bounding box center [407, 78] width 13 height 13
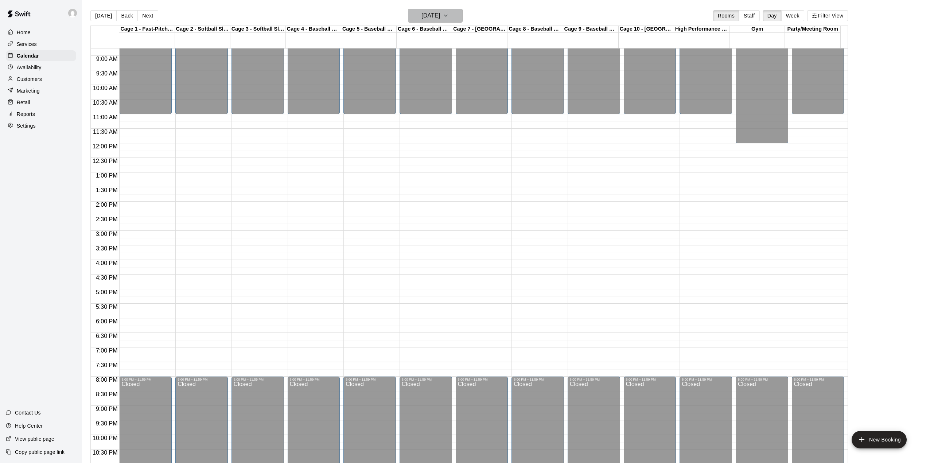
click at [440, 19] on h6 "[DATE]" at bounding box center [431, 16] width 19 height 10
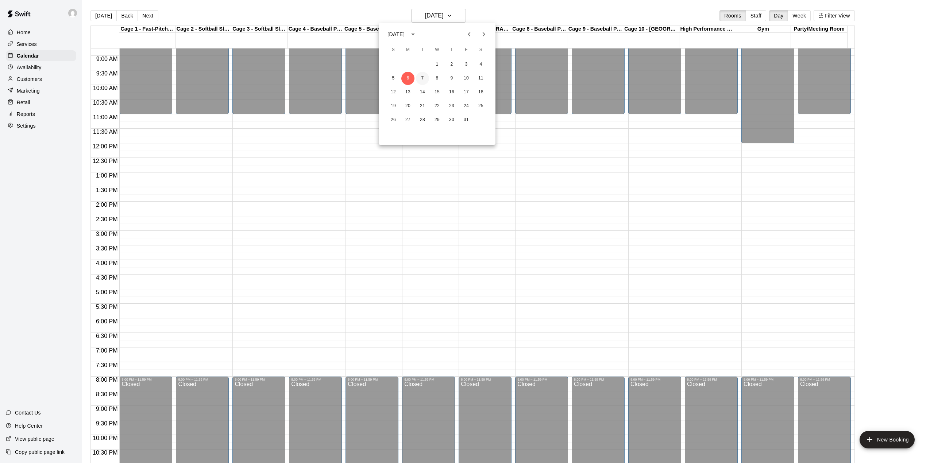
click at [422, 79] on button "7" at bounding box center [422, 78] width 13 height 13
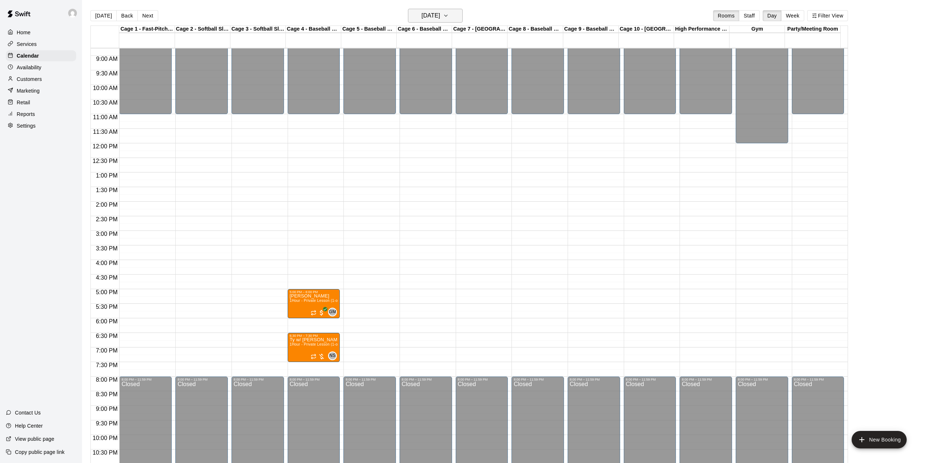
click at [440, 16] on h6 "[DATE]" at bounding box center [431, 16] width 19 height 10
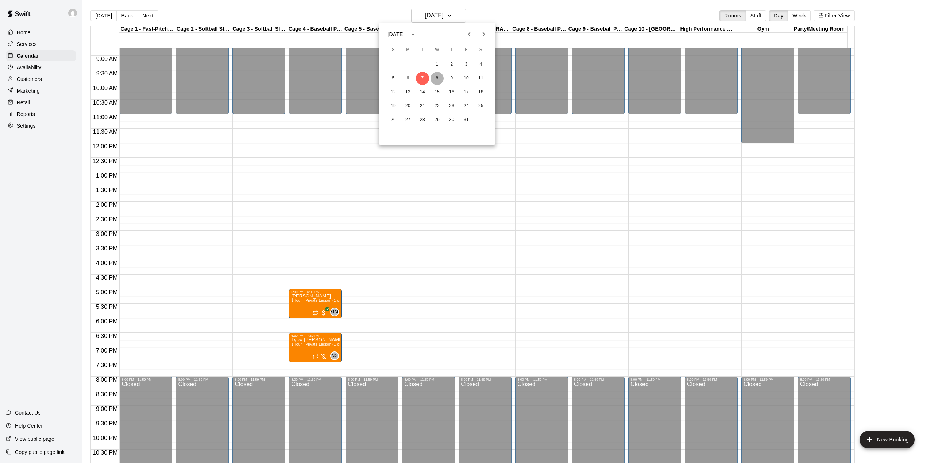
click at [437, 78] on button "8" at bounding box center [436, 78] width 13 height 13
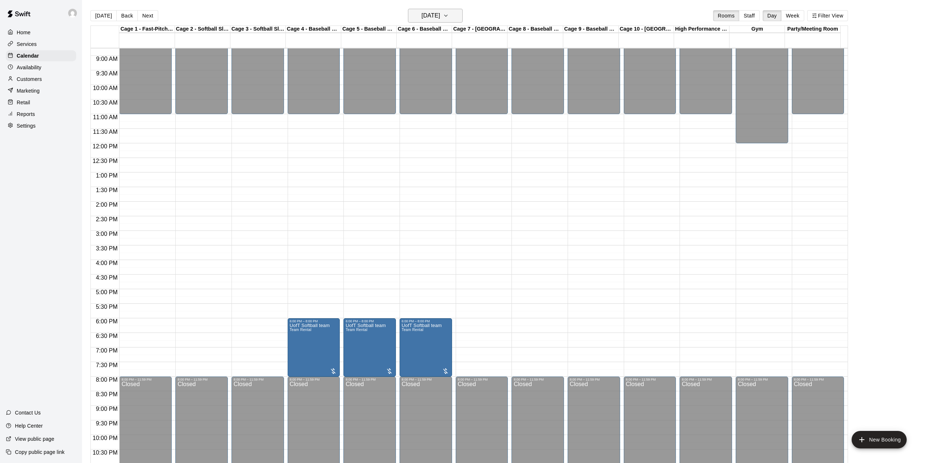
click at [438, 11] on h6 "[DATE]" at bounding box center [431, 16] width 19 height 10
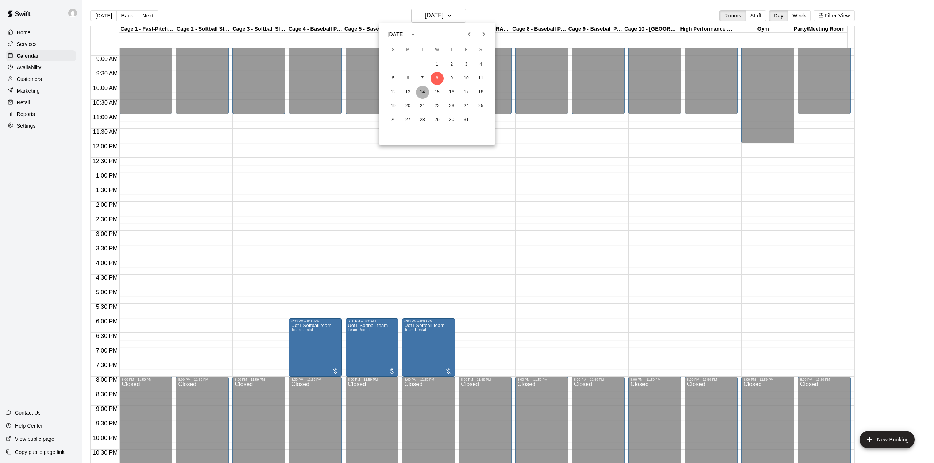
click at [423, 93] on button "14" at bounding box center [422, 92] width 13 height 13
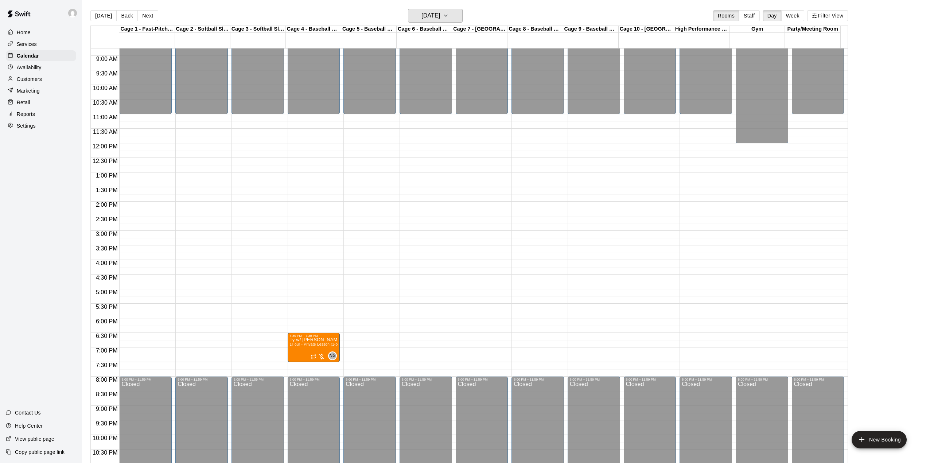
click at [440, 20] on h6 "[DATE]" at bounding box center [431, 16] width 19 height 10
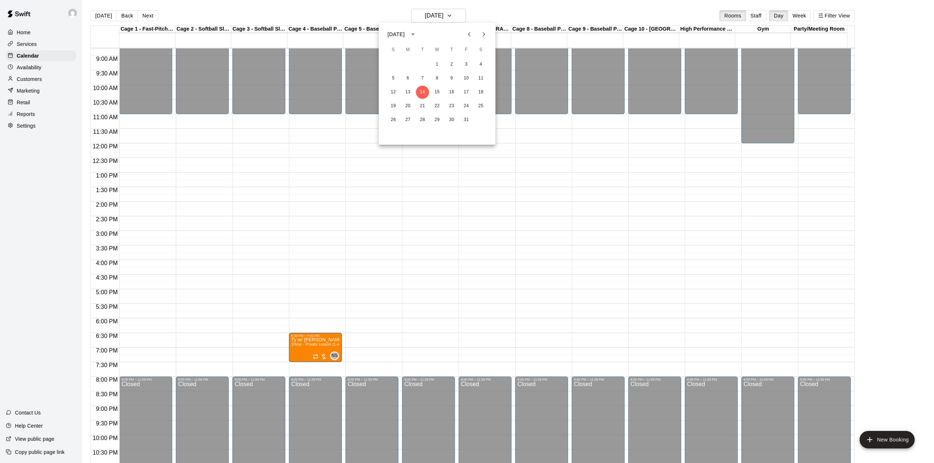
click at [468, 33] on icon "Previous month" at bounding box center [469, 34] width 9 height 9
click at [410, 106] on button "22" at bounding box center [407, 106] width 13 height 13
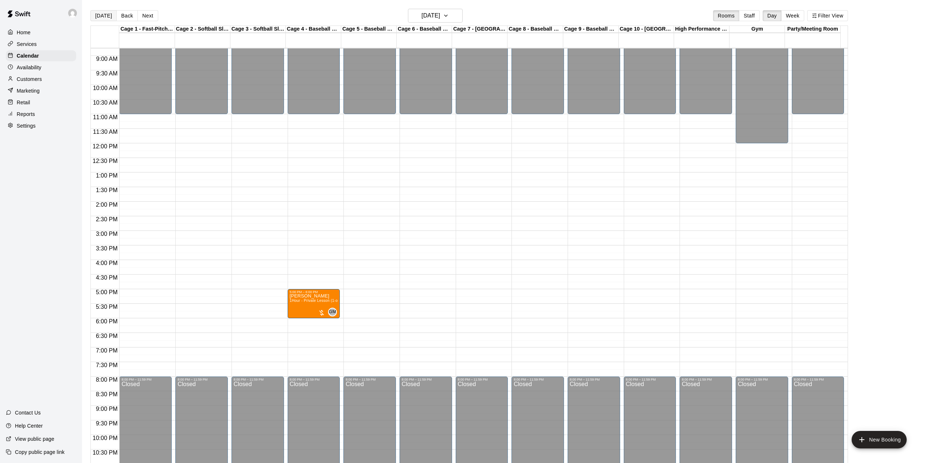
click at [99, 13] on button "[DATE]" at bounding box center [103, 15] width 26 height 11
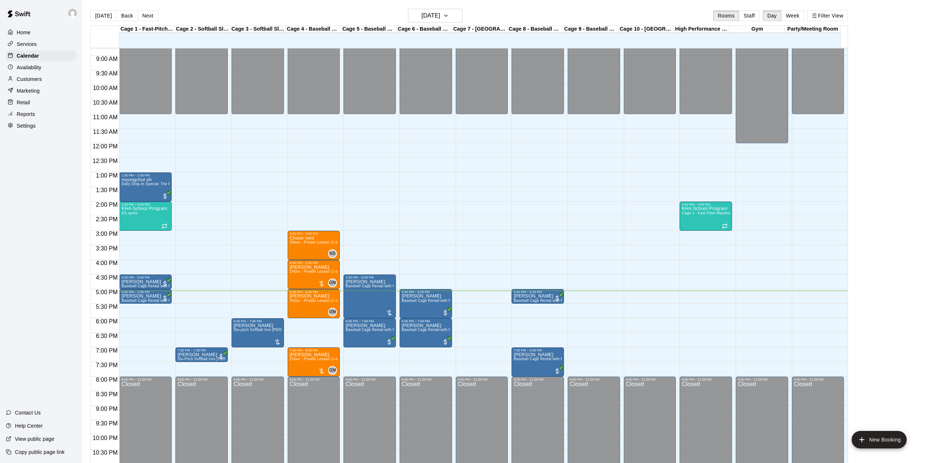
click at [906, 171] on main "[DATE] Back [DATE][DATE] Rooms Staff Day Week Filter View Cage 1 - Fast-Pitch M…" at bounding box center [504, 240] width 838 height 463
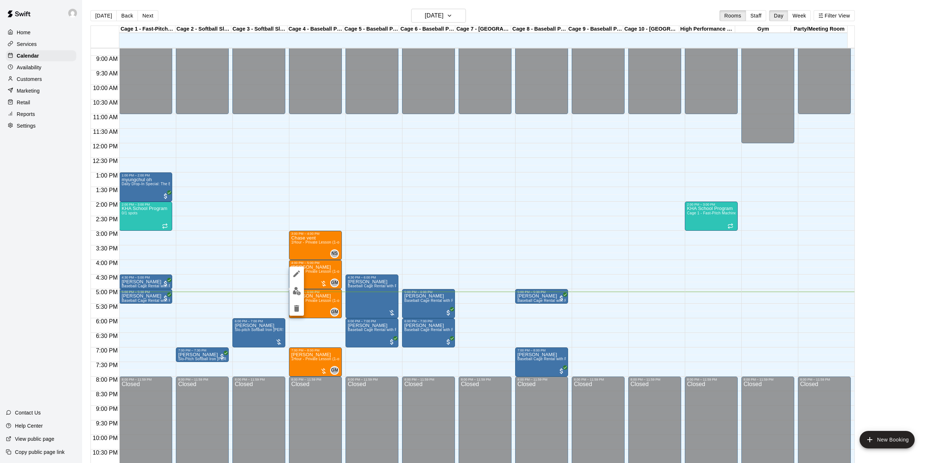
click at [393, 260] on div at bounding box center [467, 231] width 934 height 463
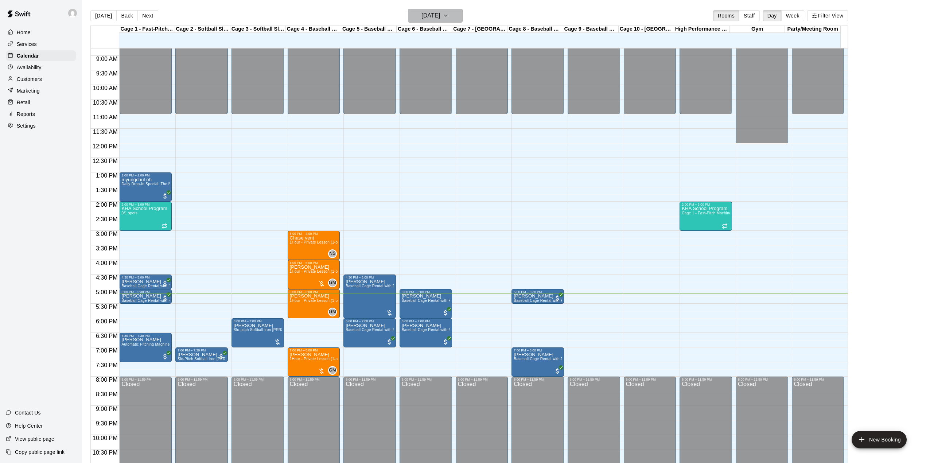
click at [449, 14] on icon "button" at bounding box center [446, 15] width 6 height 9
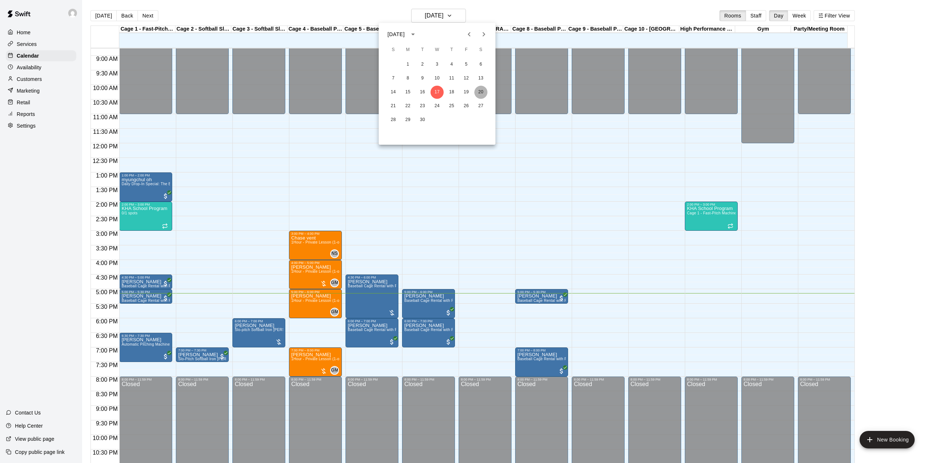
click at [479, 91] on button "20" at bounding box center [480, 92] width 13 height 13
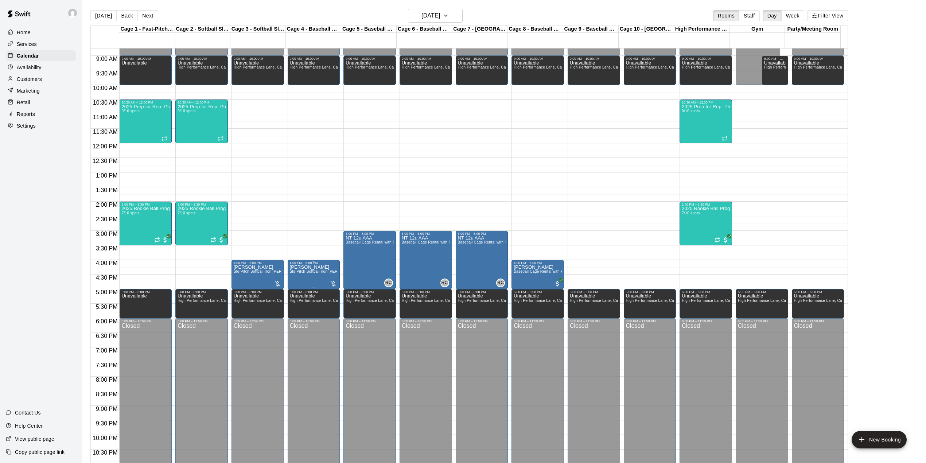
click at [307, 273] on span "Slo-Pitch Softball Iron [PERSON_NAME] Machine - Cage 2 (4 People Maximum!)" at bounding box center [360, 272] width 140 height 4
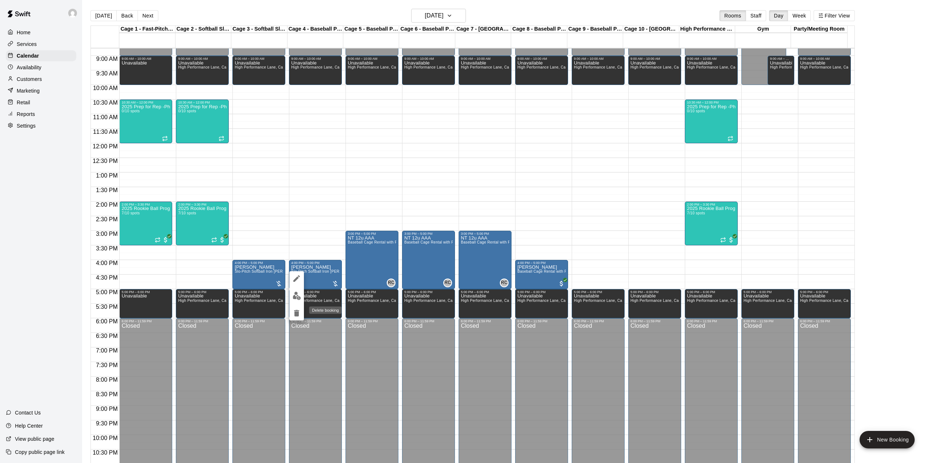
click at [297, 314] on icon "delete" at bounding box center [296, 313] width 5 height 7
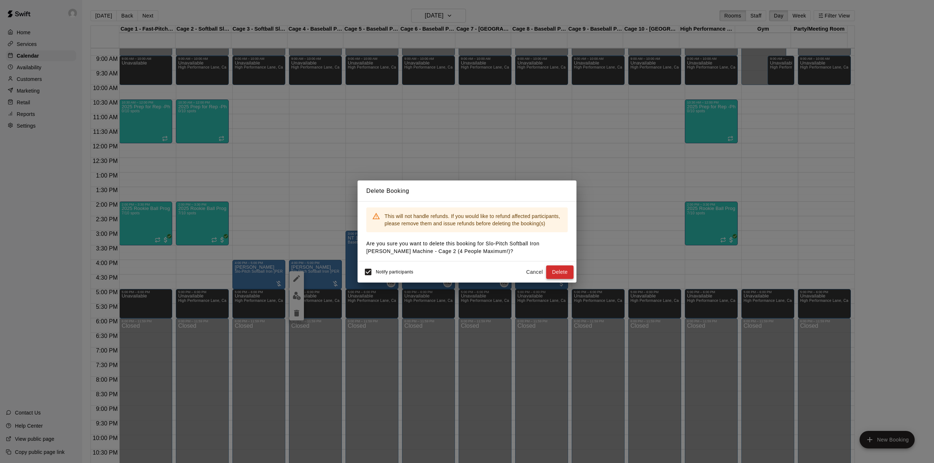
click at [563, 271] on button "Delete" at bounding box center [559, 272] width 27 height 13
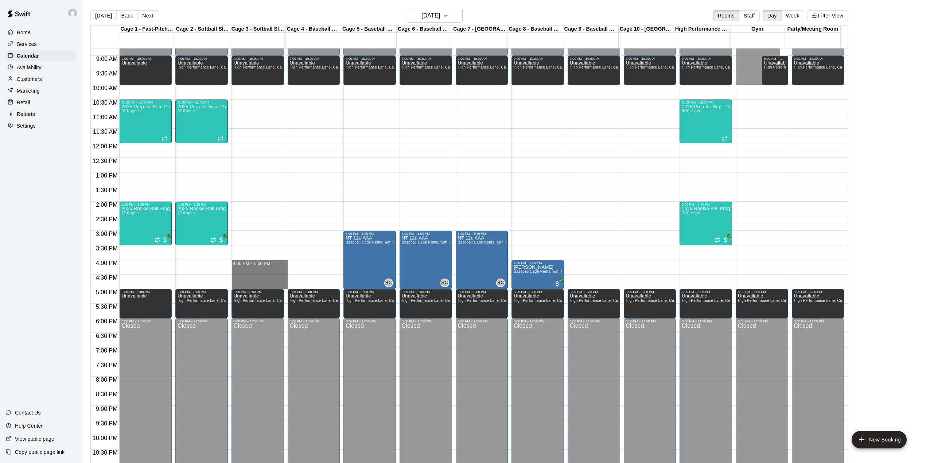
drag, startPoint x: 259, startPoint y: 263, endPoint x: 260, endPoint y: 285, distance: 21.9
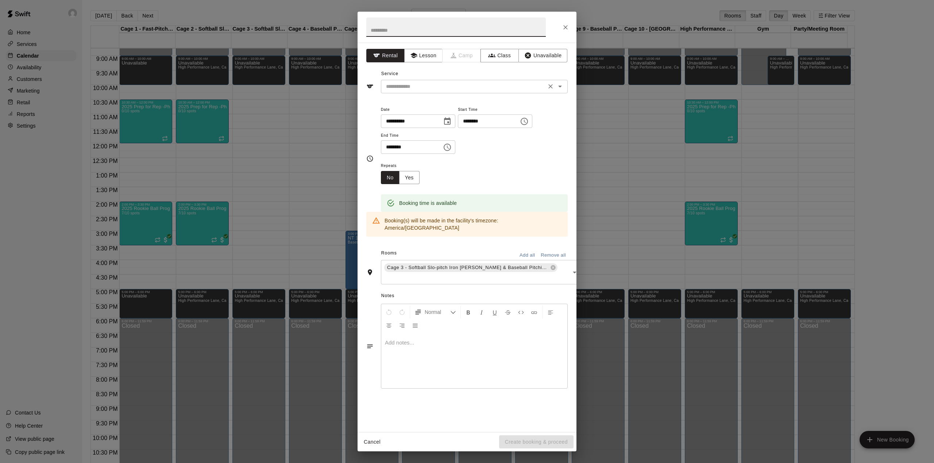
click at [480, 92] on div "​" at bounding box center [474, 86] width 187 height 13
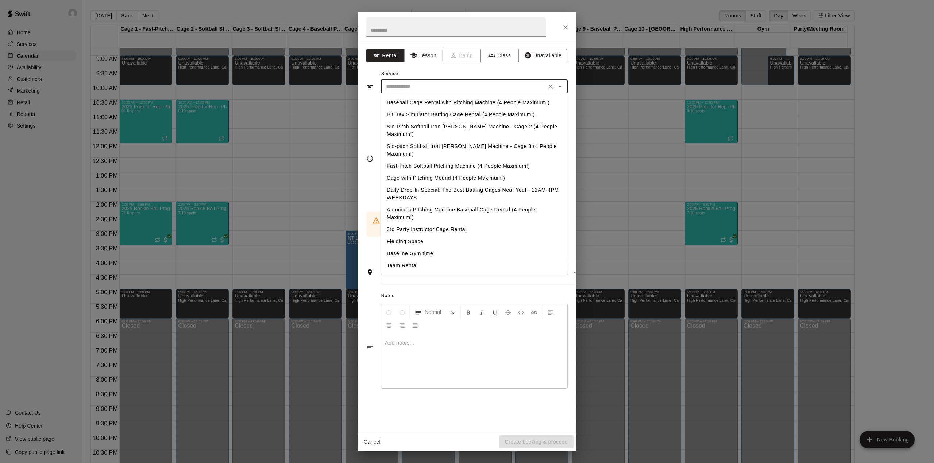
click at [455, 140] on li "Slo-pitch Softball Iron [PERSON_NAME] Machine - Cage 3 (4 People Maximum!)" at bounding box center [474, 150] width 187 height 20
type input "**********"
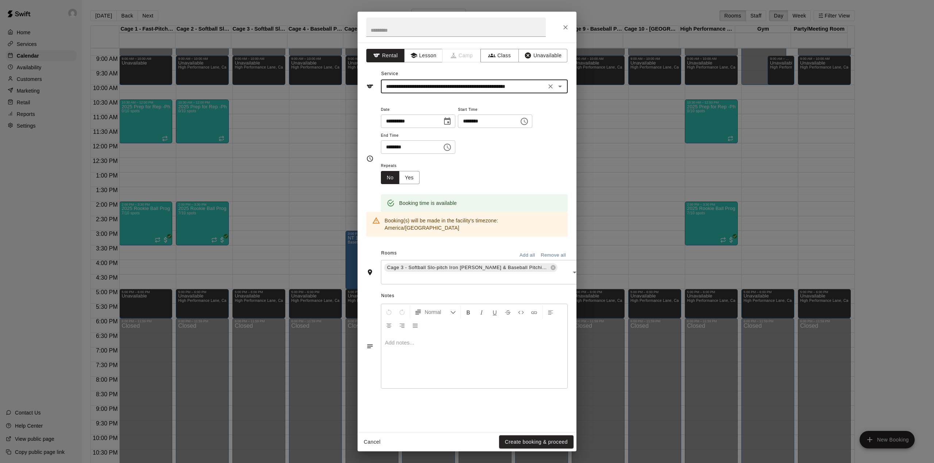
click at [528, 437] on button "Create booking & proceed" at bounding box center [536, 441] width 74 height 13
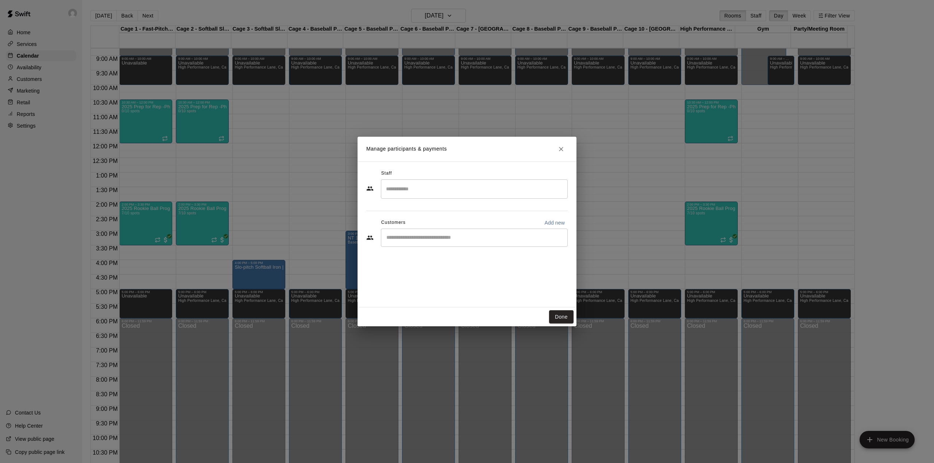
drag, startPoint x: 441, startPoint y: 212, endPoint x: 426, endPoint y: 247, distance: 37.8
click at [427, 247] on div "​" at bounding box center [474, 238] width 187 height 18
type input "**********"
click at [419, 261] on span "[EMAIL_ADDRESS][DOMAIN_NAME]" at bounding box center [440, 262] width 78 height 5
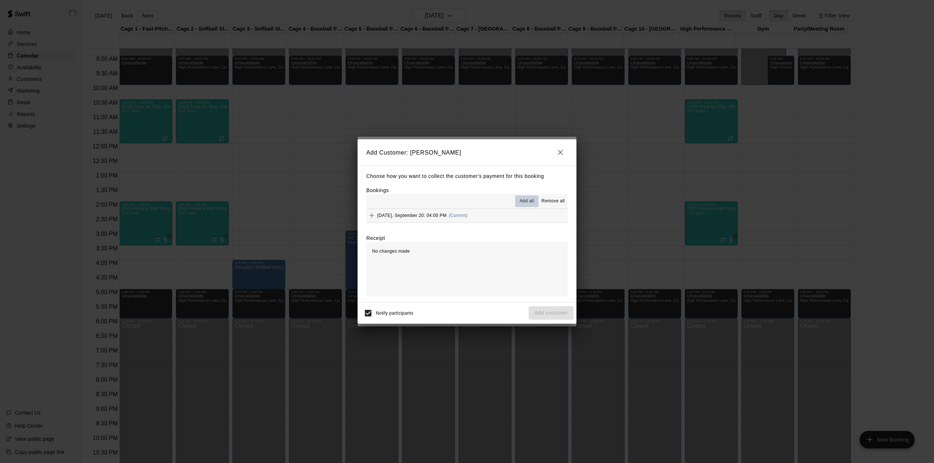
click at [520, 196] on button "Add all" at bounding box center [526, 201] width 23 height 12
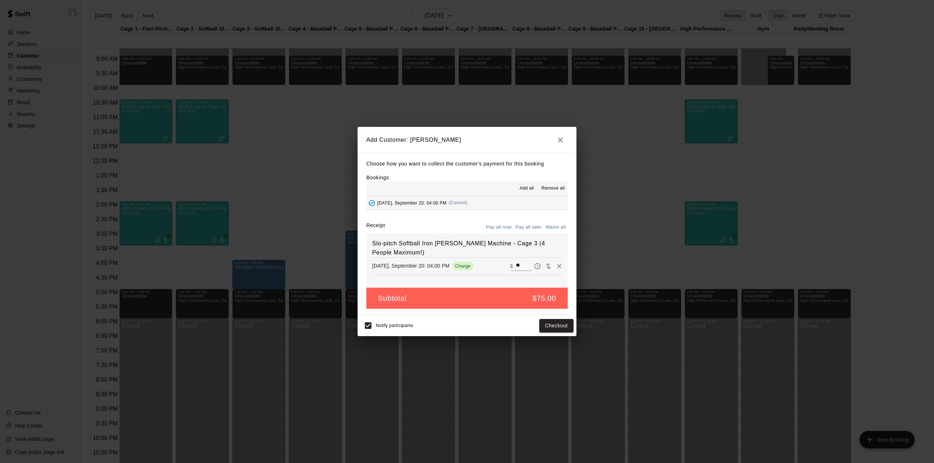
click at [531, 227] on button "Pay all later" at bounding box center [529, 227] width 30 height 11
click at [565, 328] on button "Add customer" at bounding box center [550, 325] width 45 height 13
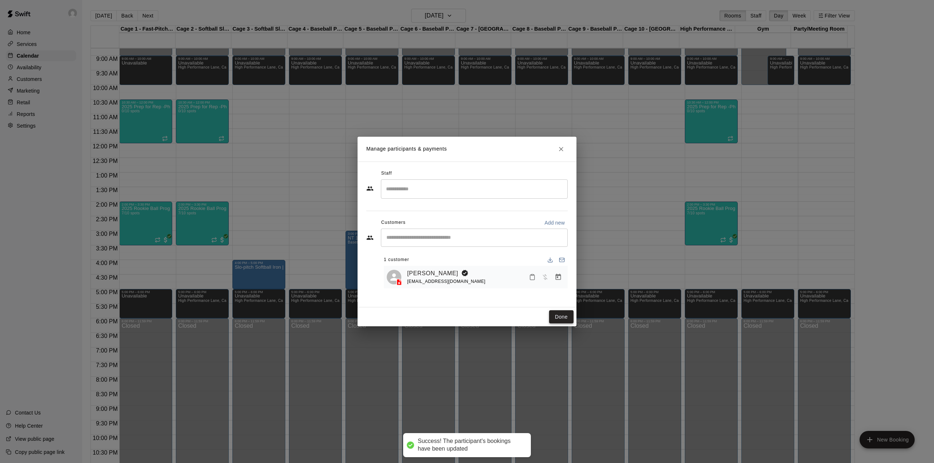
click at [558, 315] on button "Done" at bounding box center [561, 316] width 24 height 13
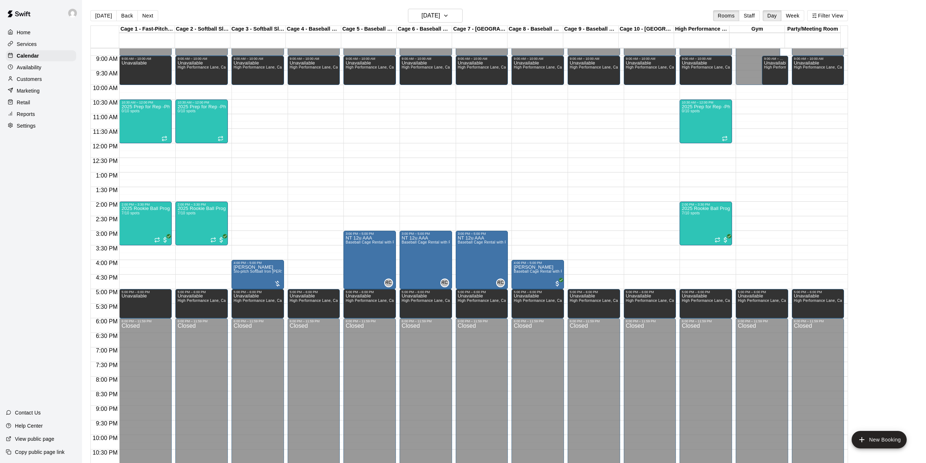
click at [114, 28] on div "[DATE] Back [DATE][DATE] Rooms Staff Day Week Filter View Cage 1 - Fast-Pitch M…" at bounding box center [469, 240] width 758 height 463
click at [112, 19] on button "[DATE]" at bounding box center [103, 15] width 26 height 11
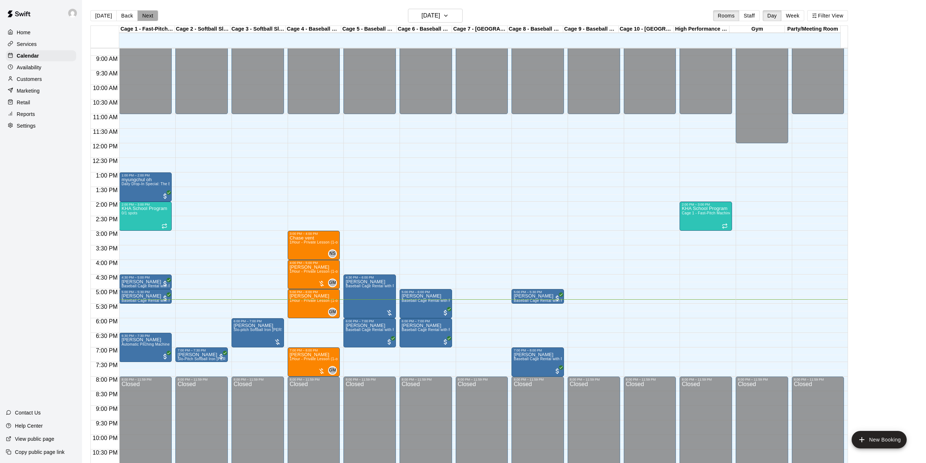
click at [148, 15] on button "Next" at bounding box center [147, 15] width 20 height 11
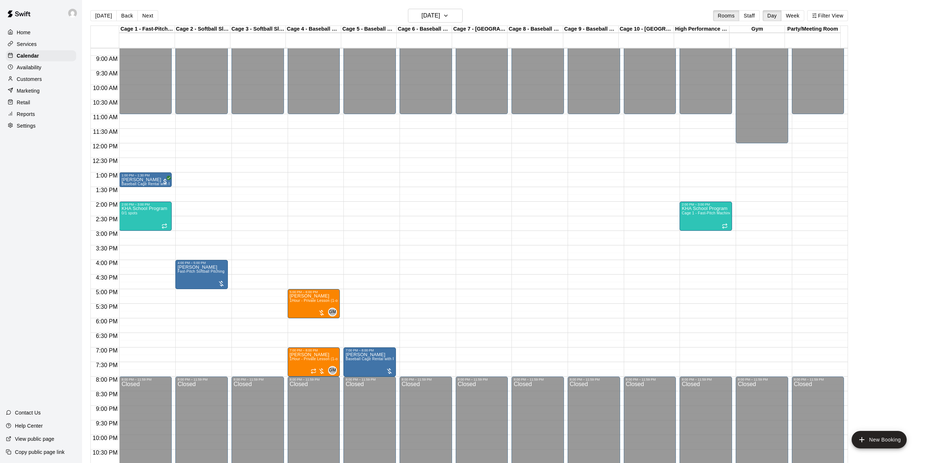
click at [94, 7] on main "[DATE] Back [DATE][DATE] Rooms Staff Day Week Filter View Cage 1 - Fast-Pitch M…" at bounding box center [504, 237] width 844 height 475
click at [96, 10] on button "[DATE]" at bounding box center [103, 15] width 26 height 11
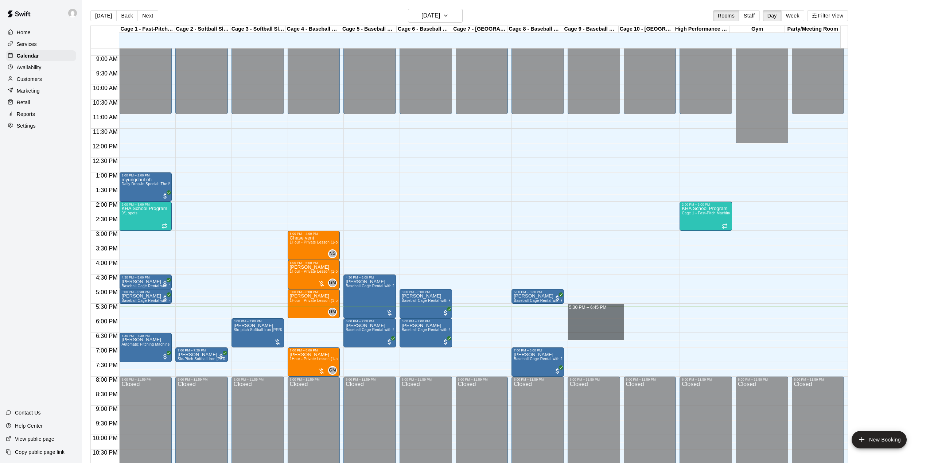
drag, startPoint x: 596, startPoint y: 308, endPoint x: 598, endPoint y: 339, distance: 31.1
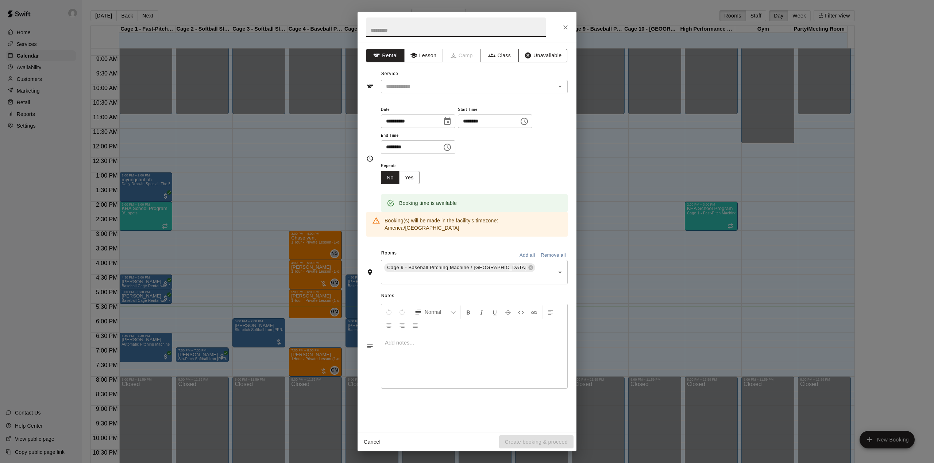
click at [549, 56] on button "Unavailable" at bounding box center [542, 55] width 49 height 13
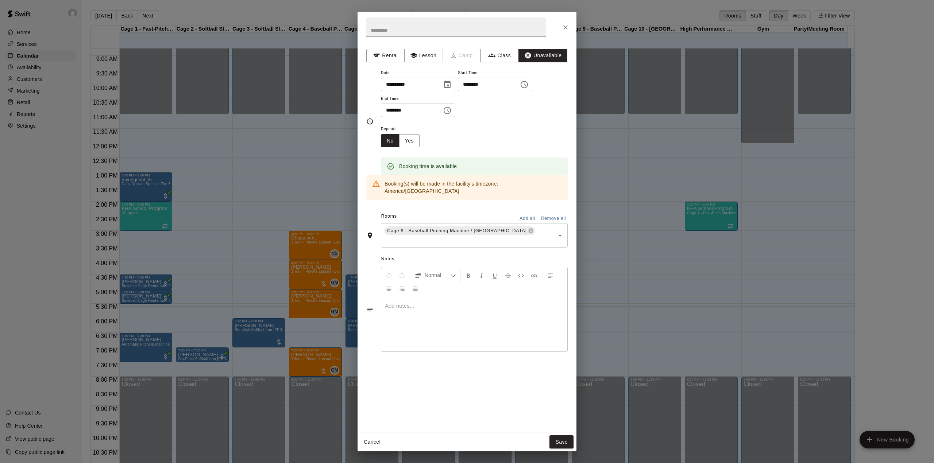
click at [565, 438] on button "Save" at bounding box center [561, 441] width 24 height 13
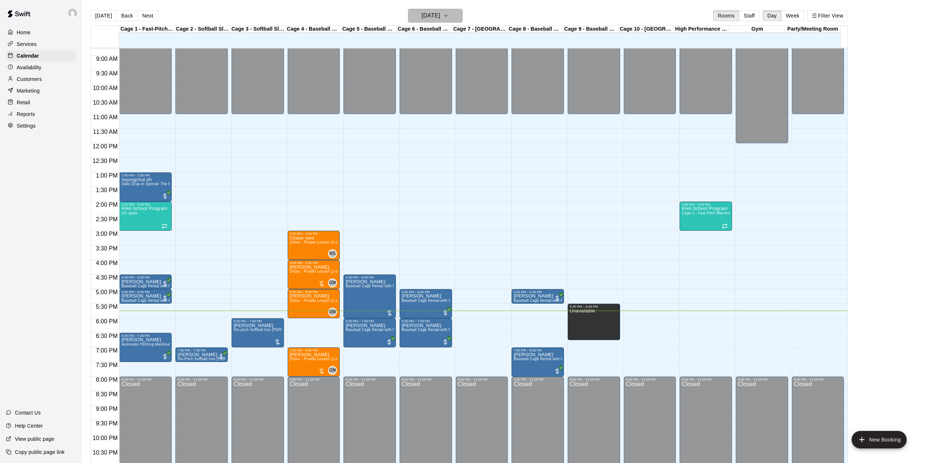
click at [436, 16] on h6 "[DATE]" at bounding box center [431, 16] width 19 height 10
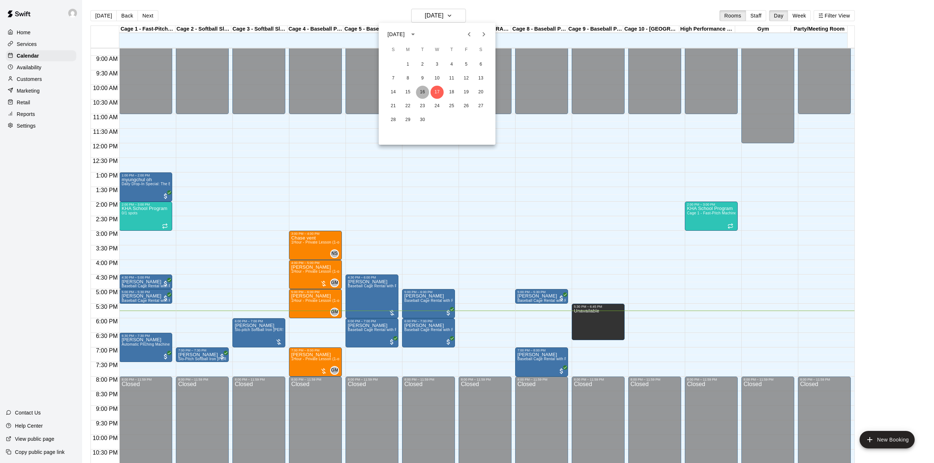
click at [423, 92] on button "16" at bounding box center [422, 92] width 13 height 13
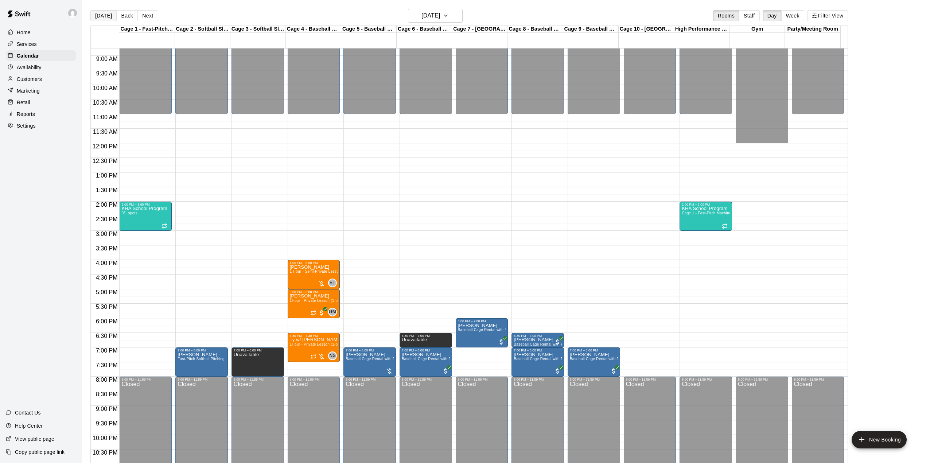
click at [101, 16] on button "[DATE]" at bounding box center [103, 15] width 26 height 11
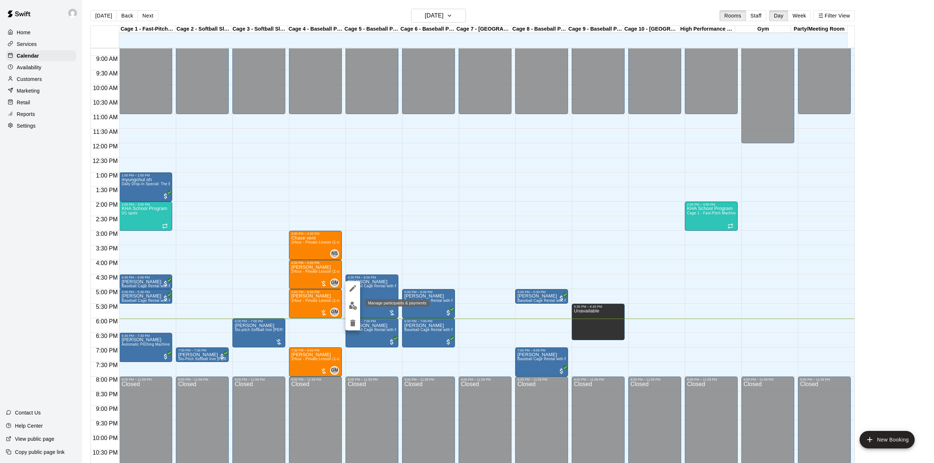
click at [347, 303] on button "edit" at bounding box center [352, 306] width 15 height 14
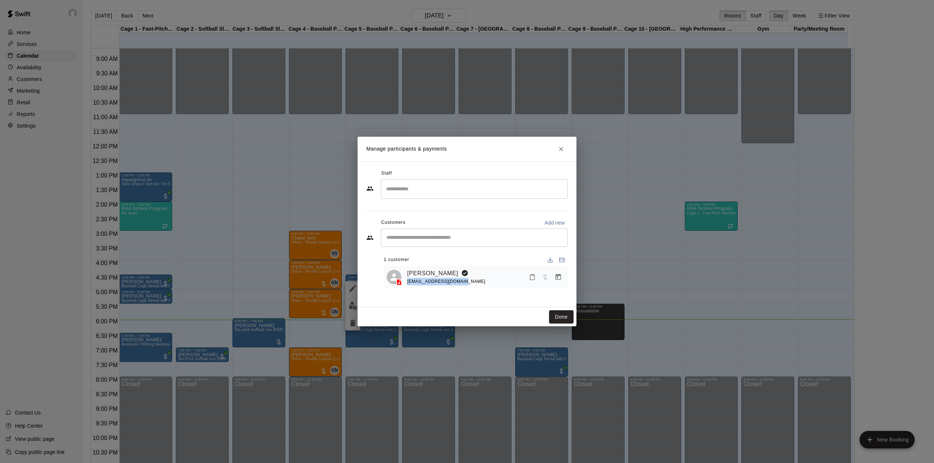
drag, startPoint x: 406, startPoint y: 284, endPoint x: 466, endPoint y: 288, distance: 59.9
click at [466, 288] on div "[PERSON_NAME] [EMAIL_ADDRESS][DOMAIN_NAME]" at bounding box center [476, 277] width 184 height 23
click at [654, 240] on div "Manage participants & payments Staff ​ Customers Add new ​ 1 customer [PERSON_N…" at bounding box center [467, 231] width 934 height 463
